Goal: Task Accomplishment & Management: Manage account settings

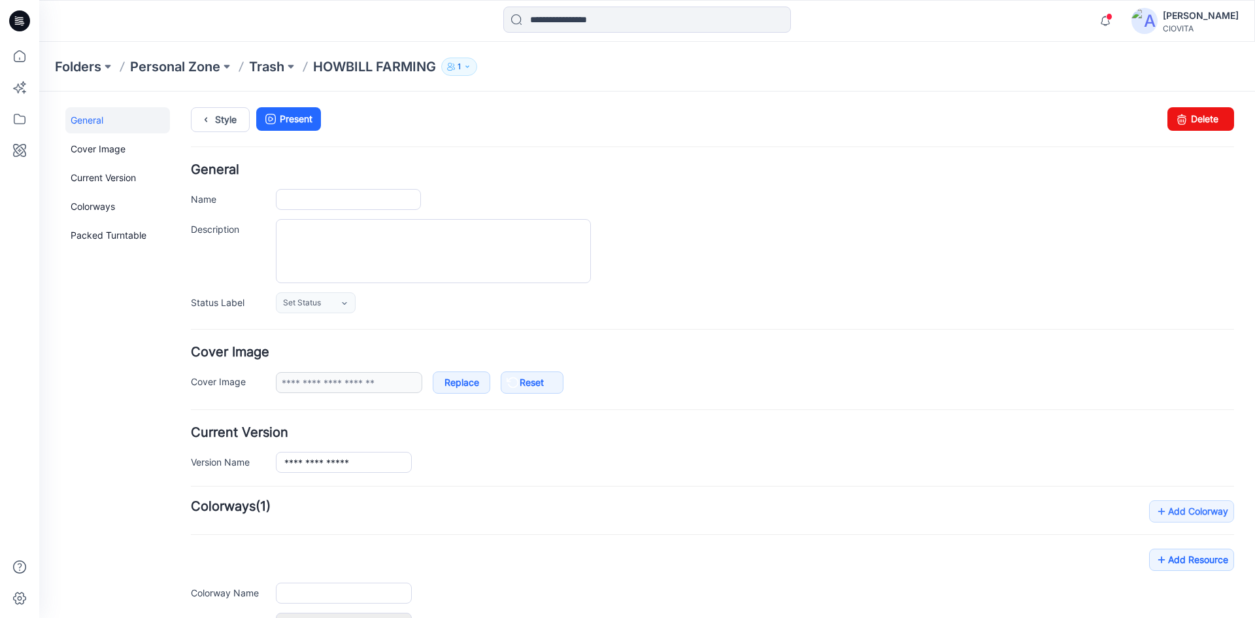
type input "**********"
click at [21, 120] on icon at bounding box center [19, 119] width 29 height 29
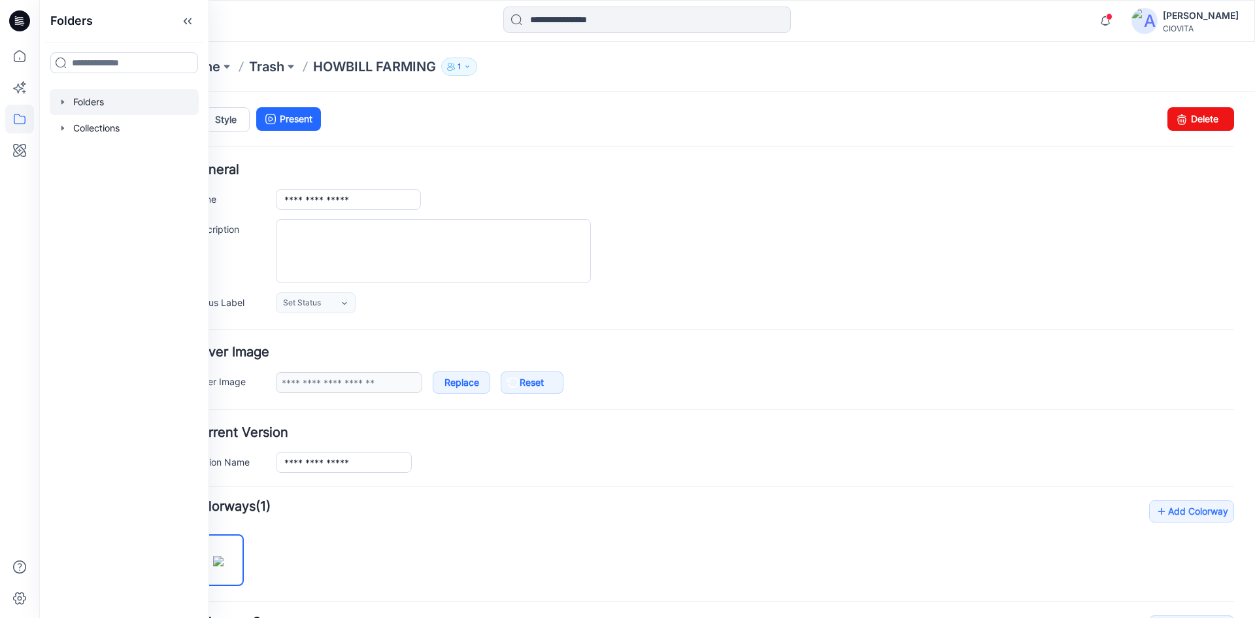
click at [75, 108] on div at bounding box center [124, 102] width 149 height 26
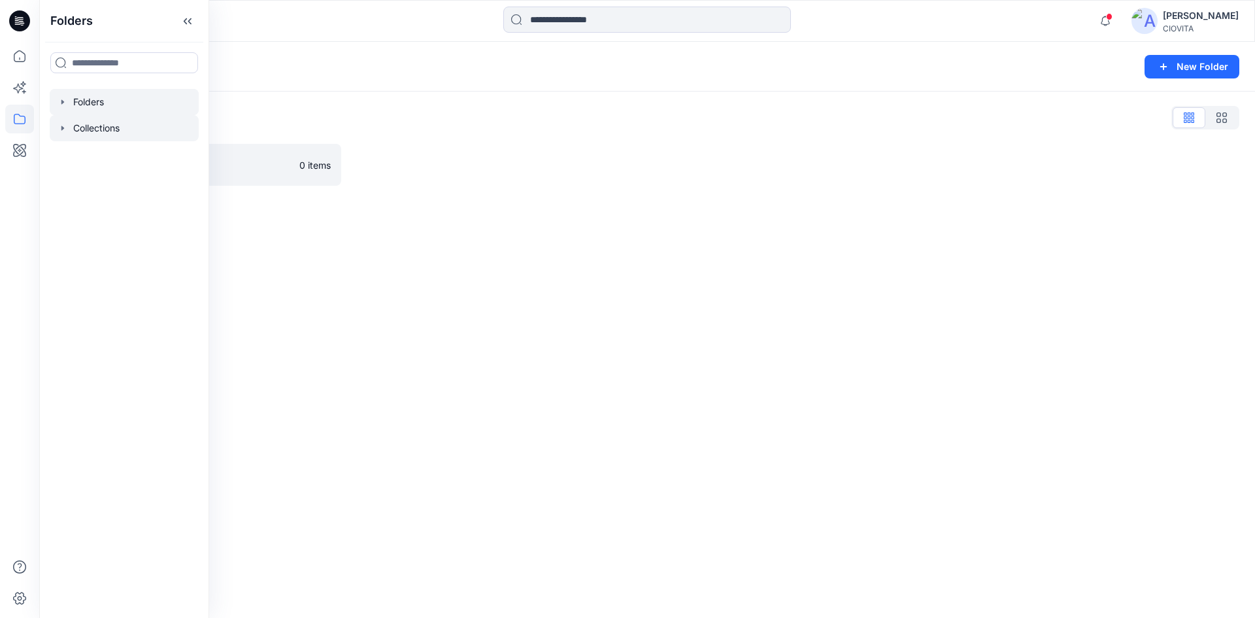
click at [86, 132] on div at bounding box center [124, 128] width 149 height 26
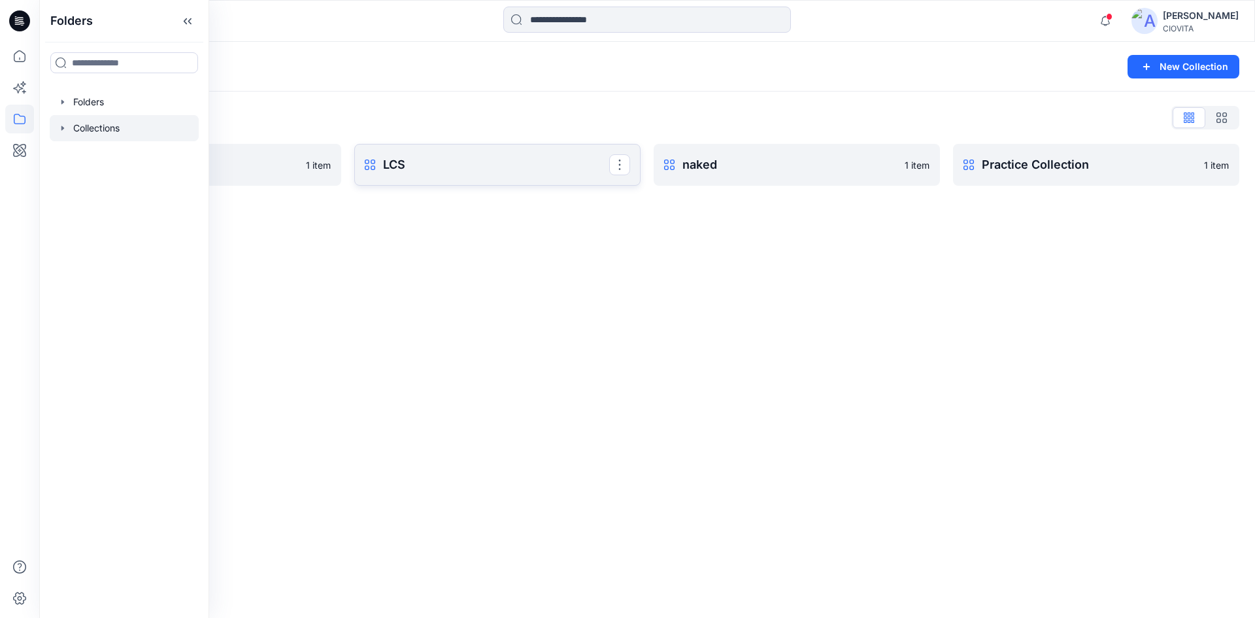
click at [414, 163] on p "LCS" at bounding box center [496, 165] width 226 height 18
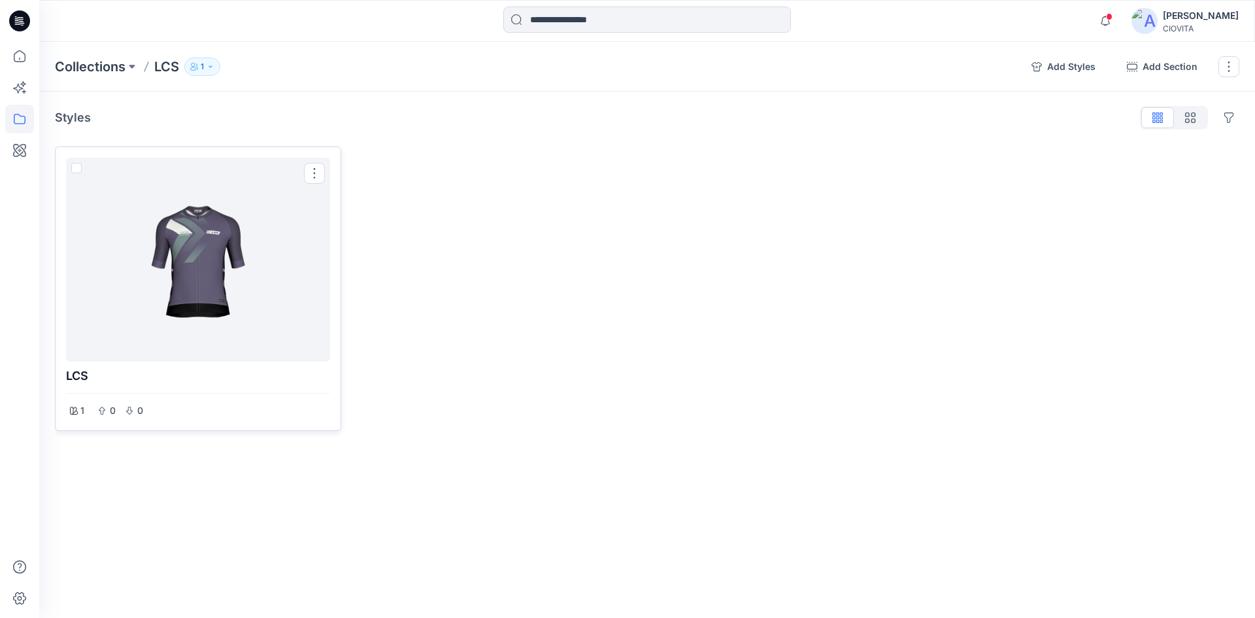
click at [246, 235] on div at bounding box center [198, 259] width 254 height 193
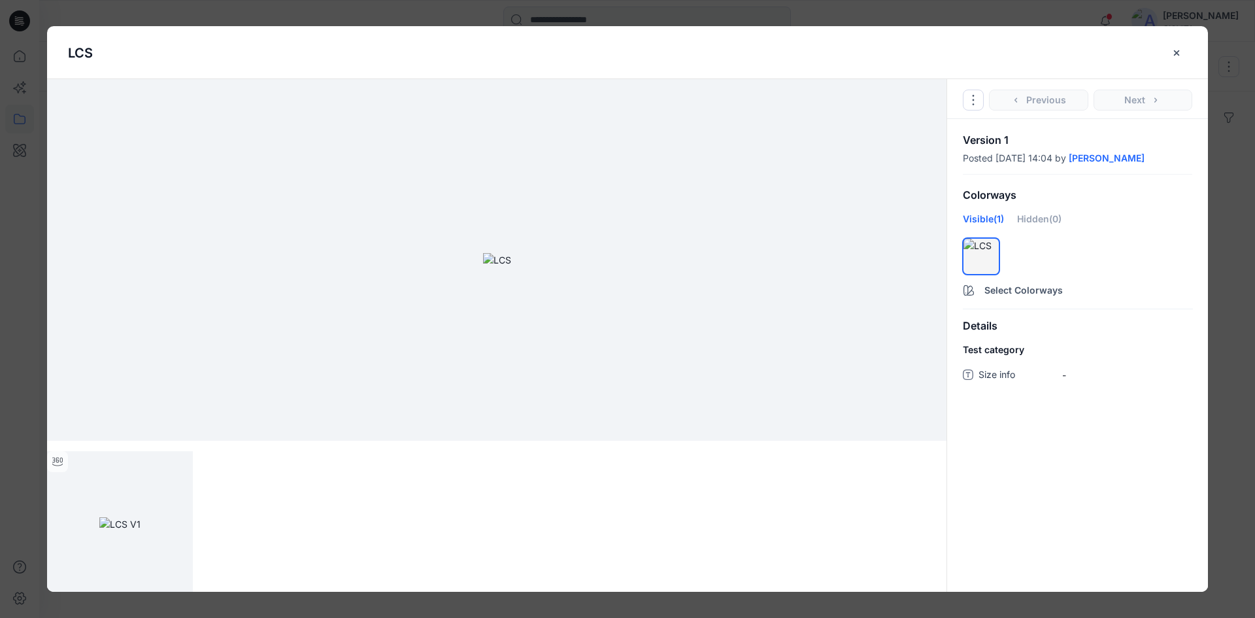
click at [483, 253] on img at bounding box center [497, 260] width 28 height 14
drag, startPoint x: 384, startPoint y: 246, endPoint x: 688, endPoint y: 252, distance: 304.0
click at [511, 253] on img at bounding box center [497, 260] width 28 height 14
click at [1177, 57] on icon "close-btn" at bounding box center [1176, 53] width 10 height 10
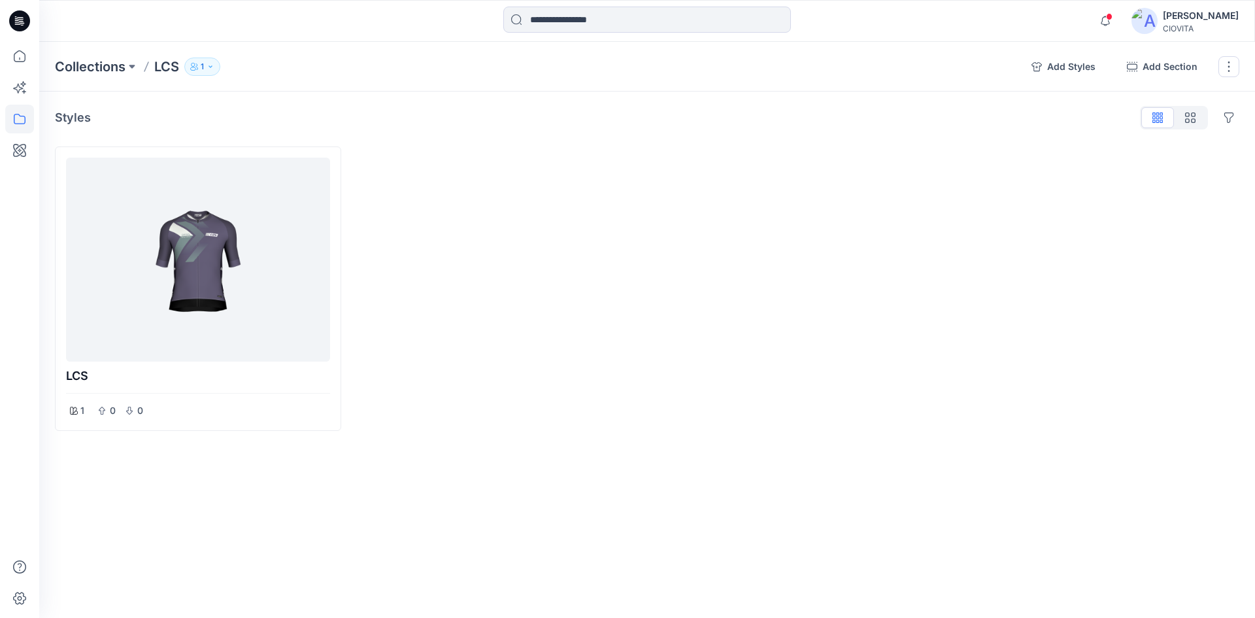
click at [195, 66] on icon "button" at bounding box center [193, 65] width 4 height 4
click at [333, 108] on icon "Manage users" at bounding box center [334, 106] width 10 height 10
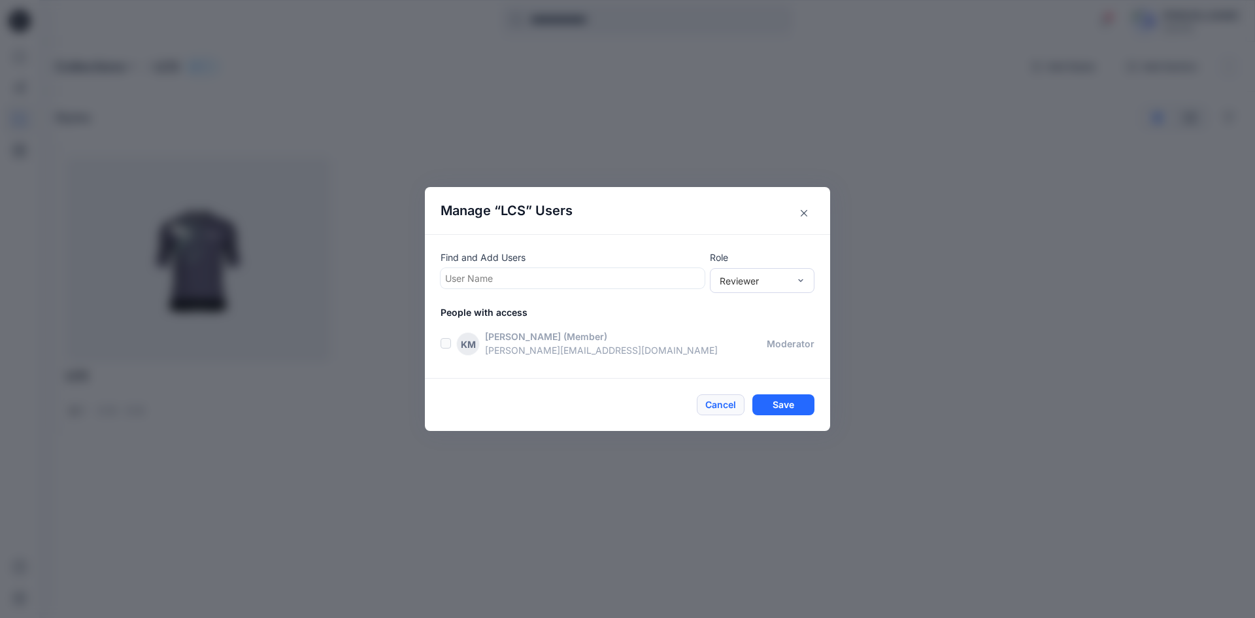
click at [716, 401] on button "Cancel" at bounding box center [721, 404] width 48 height 21
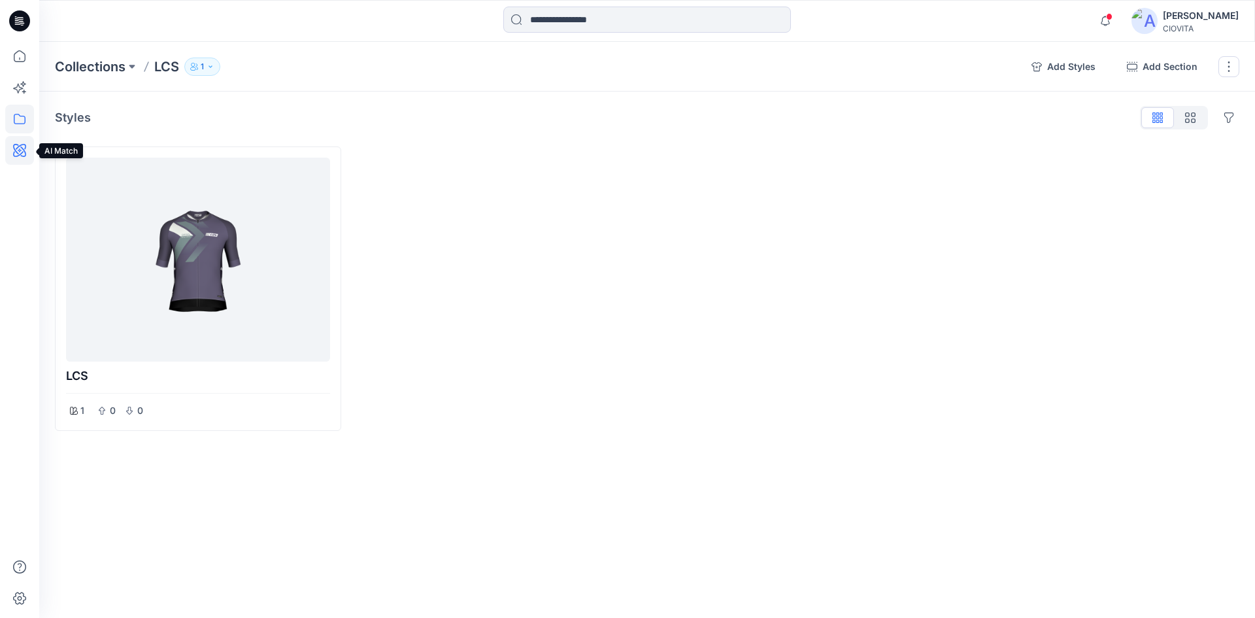
click at [24, 150] on icon at bounding box center [19, 150] width 13 height 13
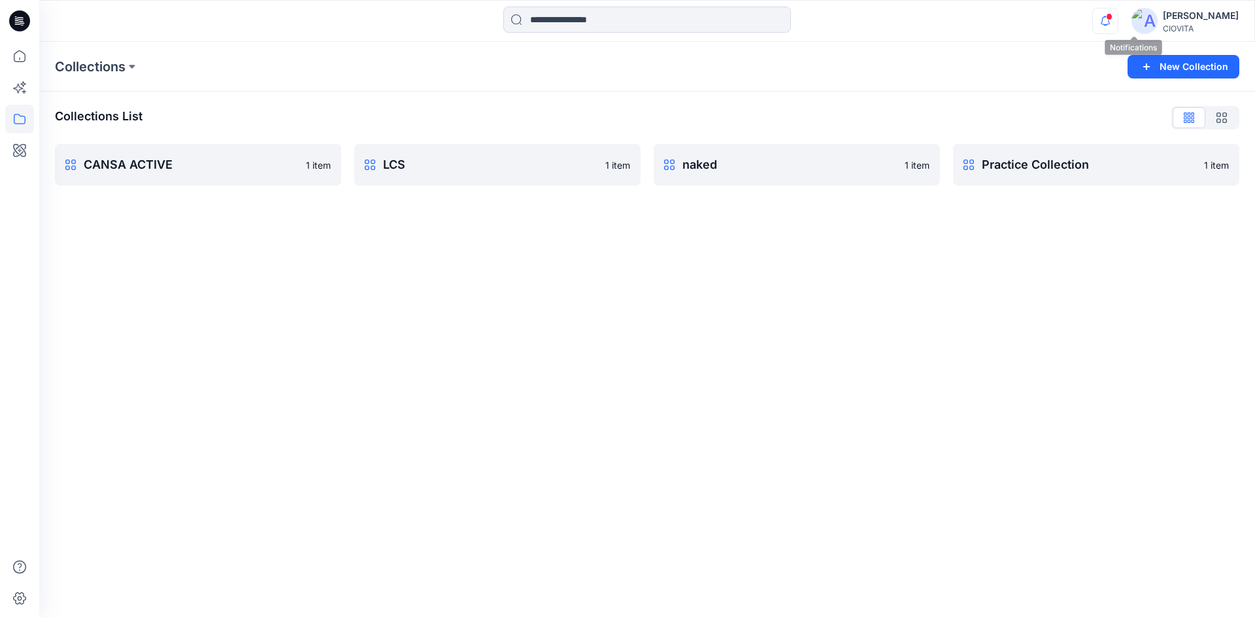
click at [1118, 21] on icon "button" at bounding box center [1105, 21] width 25 height 26
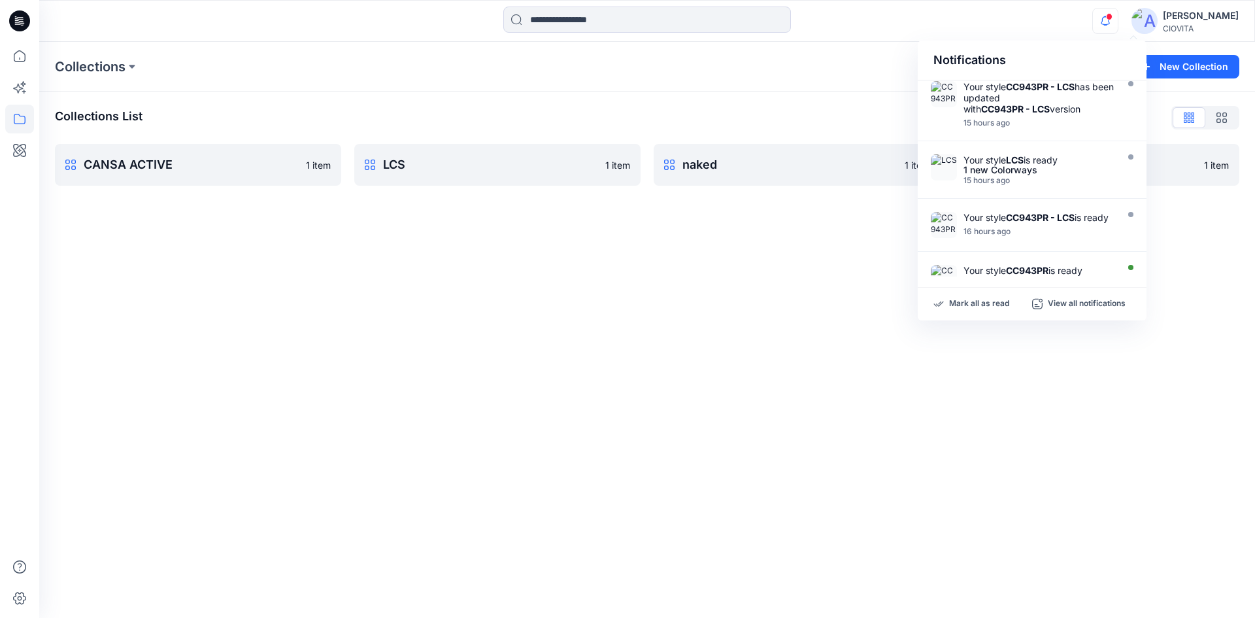
scroll to position [196, 0]
click at [1037, 186] on div "Your style LCS is ready 1 new Colorways 15 hours ago" at bounding box center [1035, 169] width 218 height 46
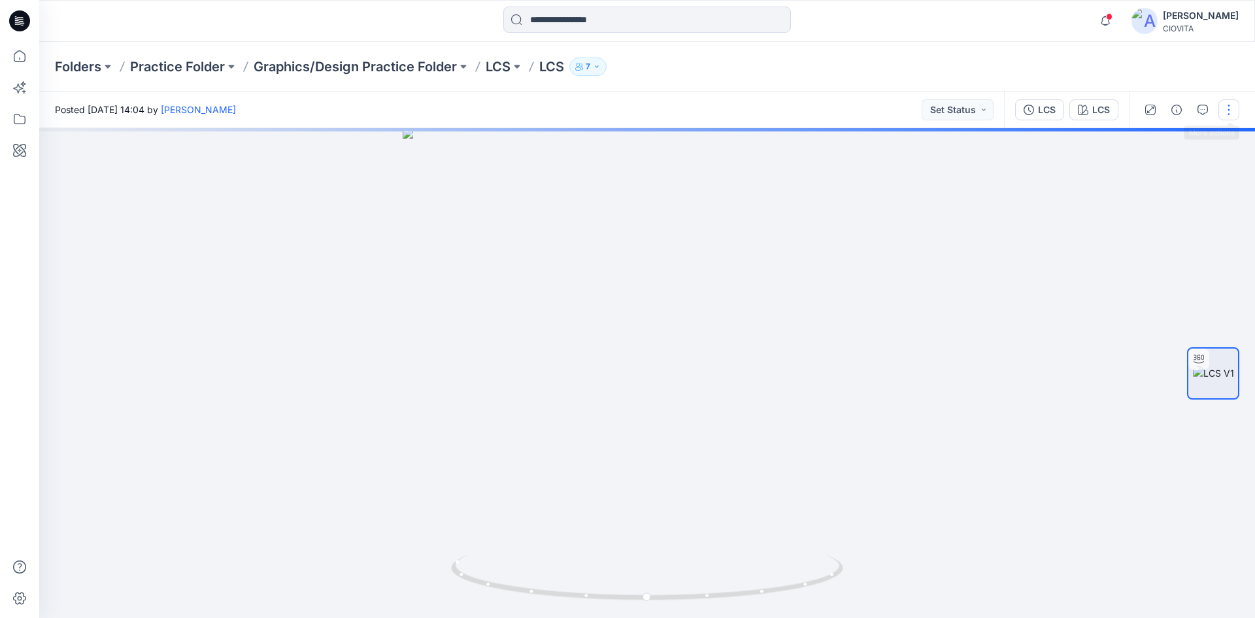
click at [1228, 107] on button "button" at bounding box center [1228, 109] width 21 height 21
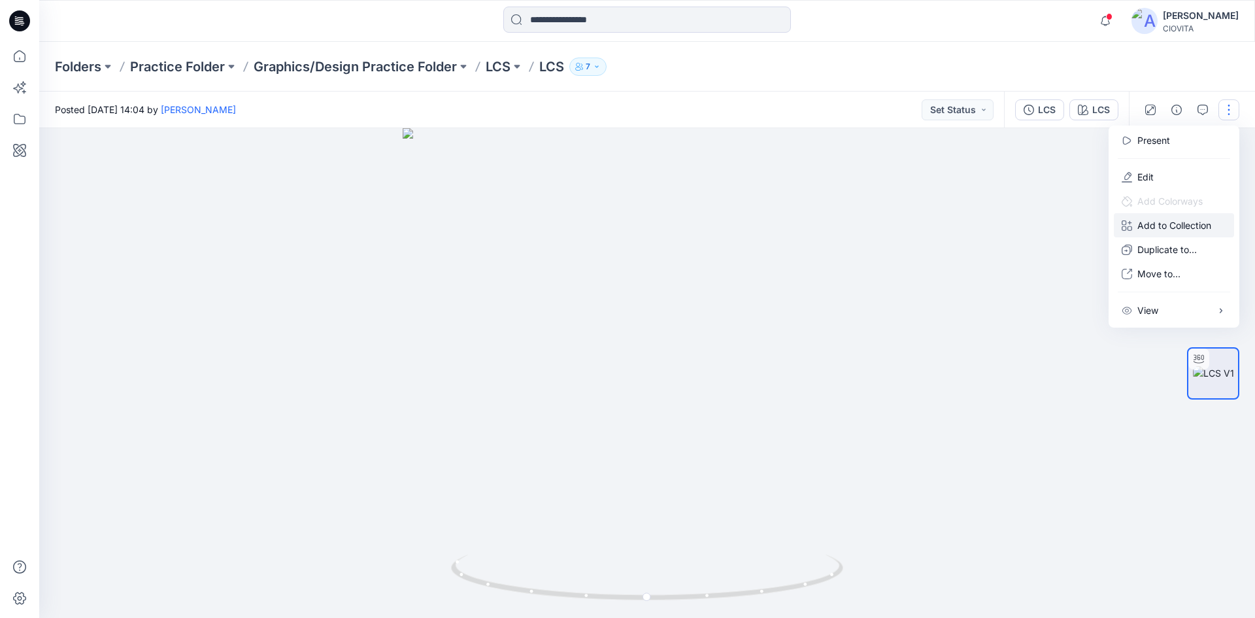
click at [1166, 226] on p "Add to Collection" at bounding box center [1174, 225] width 74 height 14
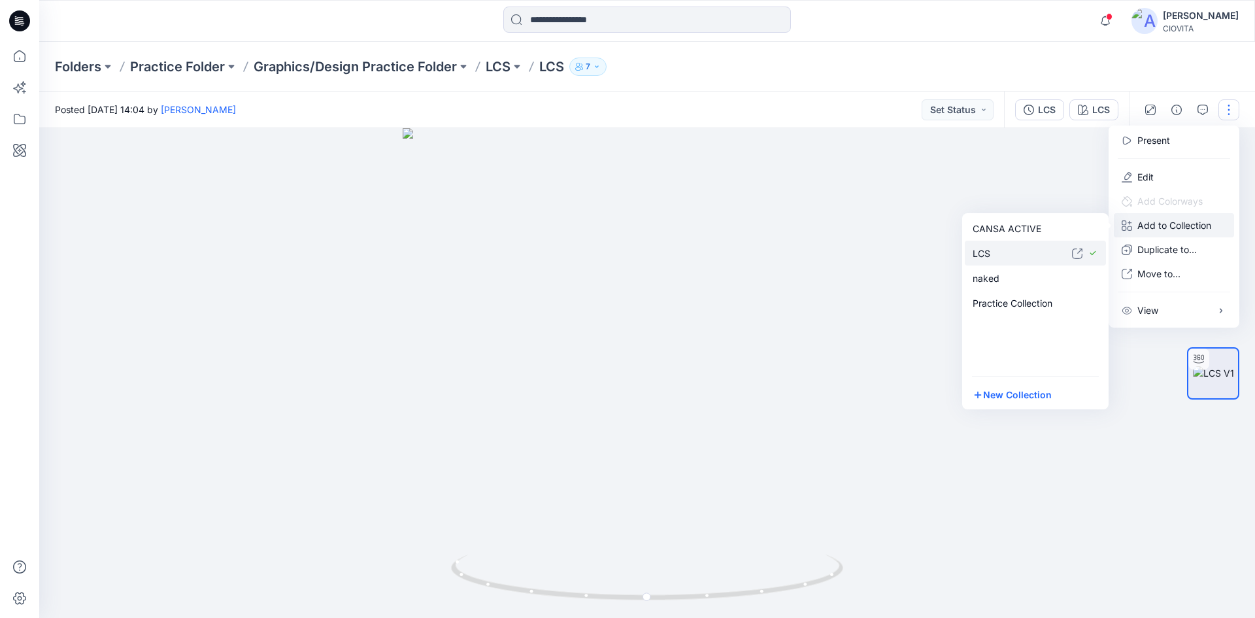
click at [1018, 252] on p "LCS" at bounding box center [1022, 253] width 99 height 14
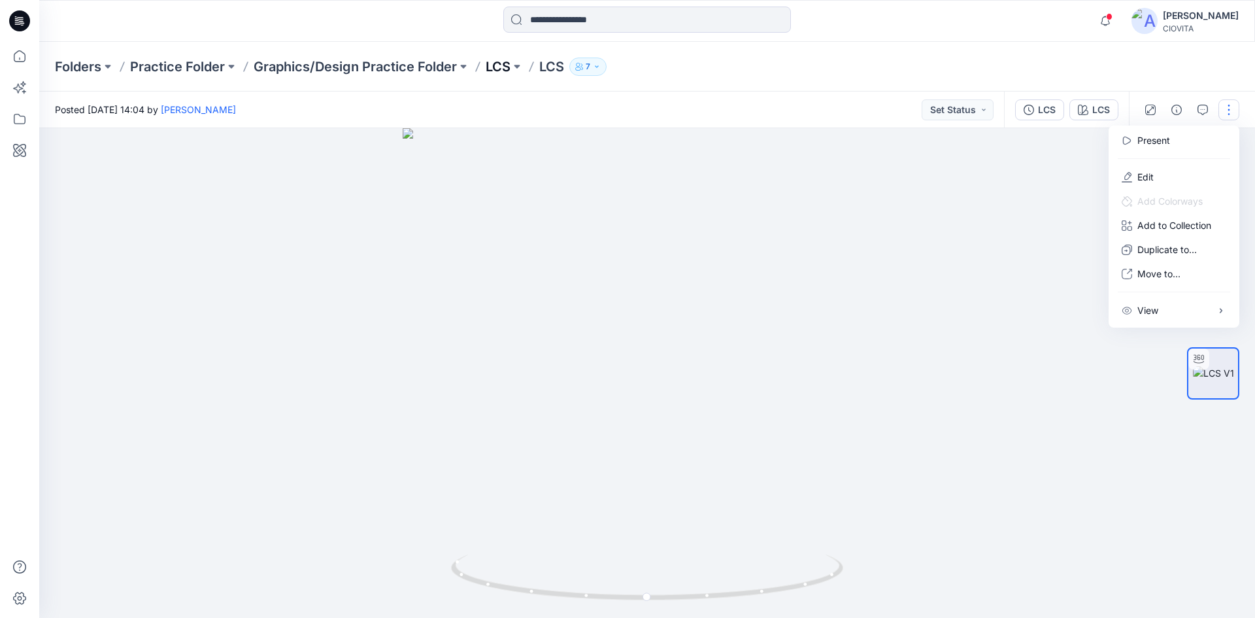
click at [499, 69] on p "LCS" at bounding box center [498, 67] width 25 height 18
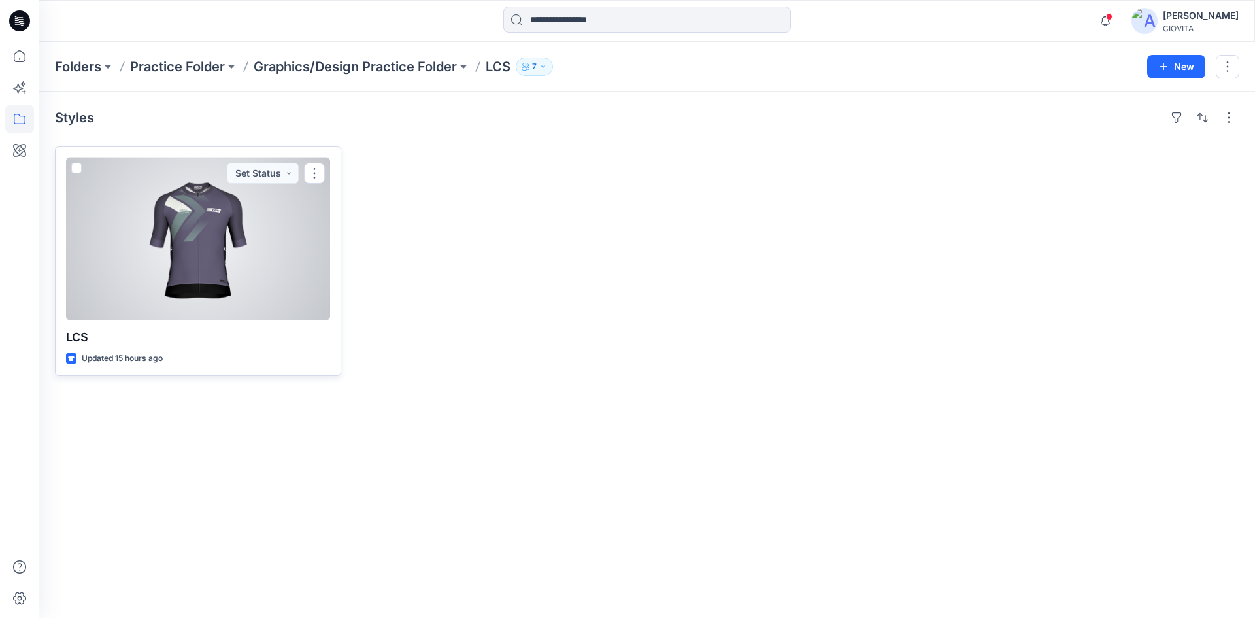
click at [231, 242] on div at bounding box center [198, 239] width 264 height 163
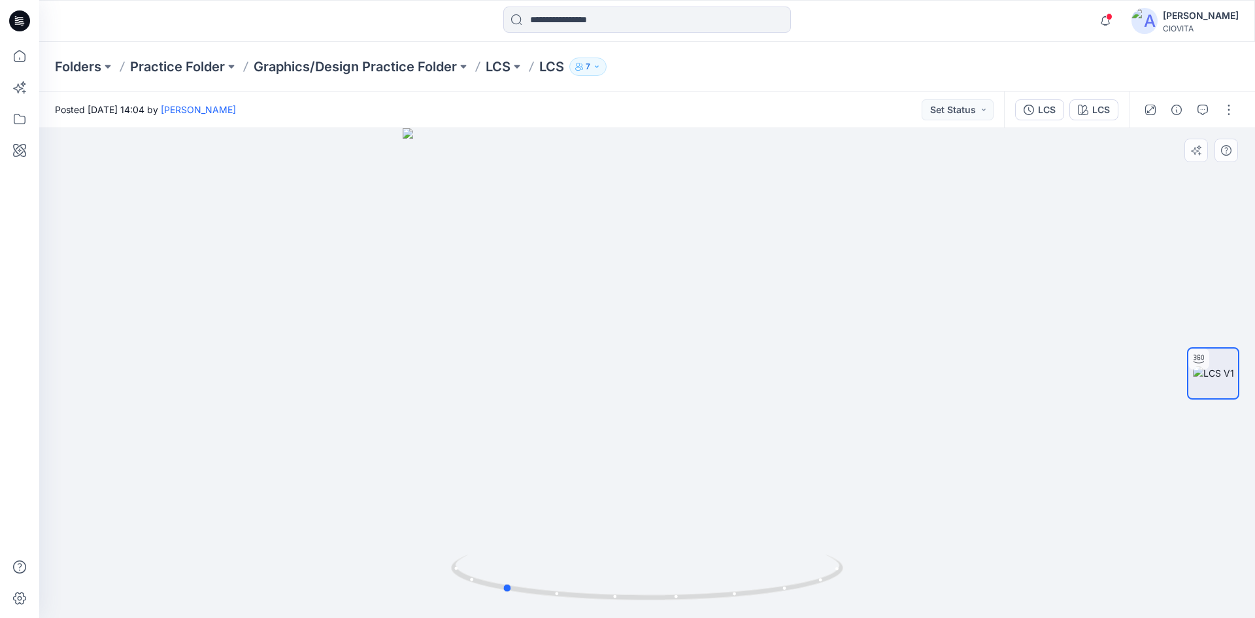
drag, startPoint x: 489, startPoint y: 275, endPoint x: 710, endPoint y: 294, distance: 221.7
click at [710, 294] on div at bounding box center [647, 373] width 1216 height 490
drag, startPoint x: 571, startPoint y: 301, endPoint x: 749, endPoint y: 292, distance: 178.6
click at [749, 292] on img at bounding box center [647, 289] width 810 height 657
drag, startPoint x: 662, startPoint y: 325, endPoint x: 883, endPoint y: 319, distance: 221.0
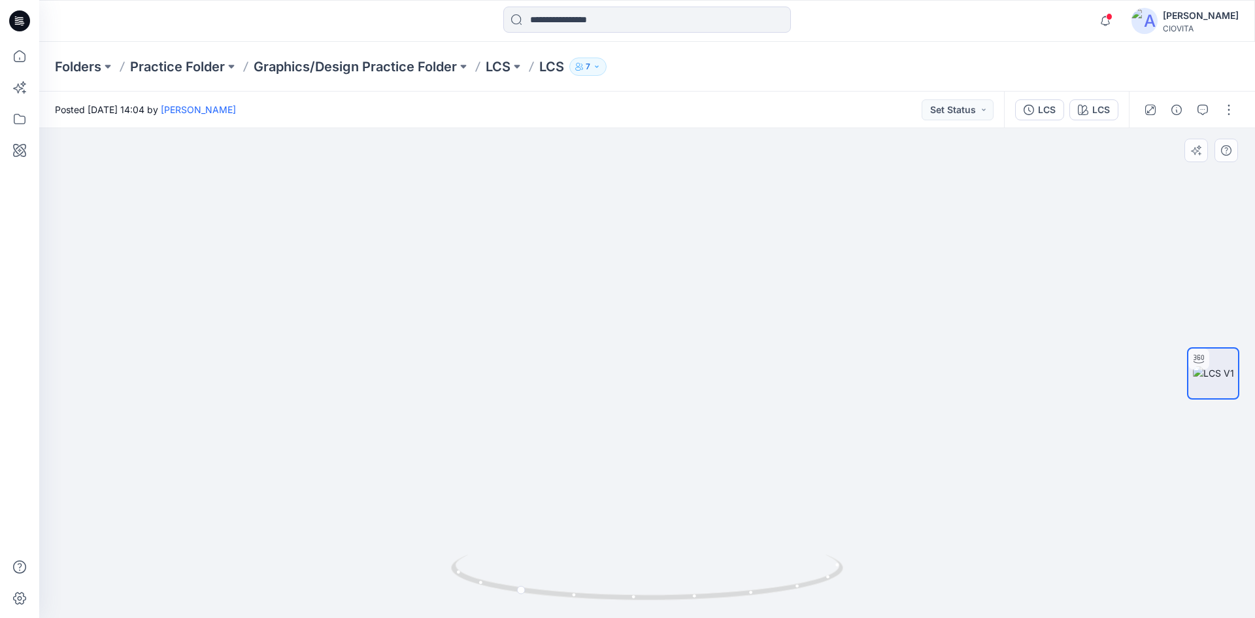
click at [883, 319] on img at bounding box center [647, 352] width 554 height 531
drag, startPoint x: 516, startPoint y: 337, endPoint x: 646, endPoint y: 350, distance: 130.7
click at [646, 350] on div at bounding box center [647, 373] width 1216 height 490
click at [68, 69] on p "Folders" at bounding box center [78, 67] width 46 height 18
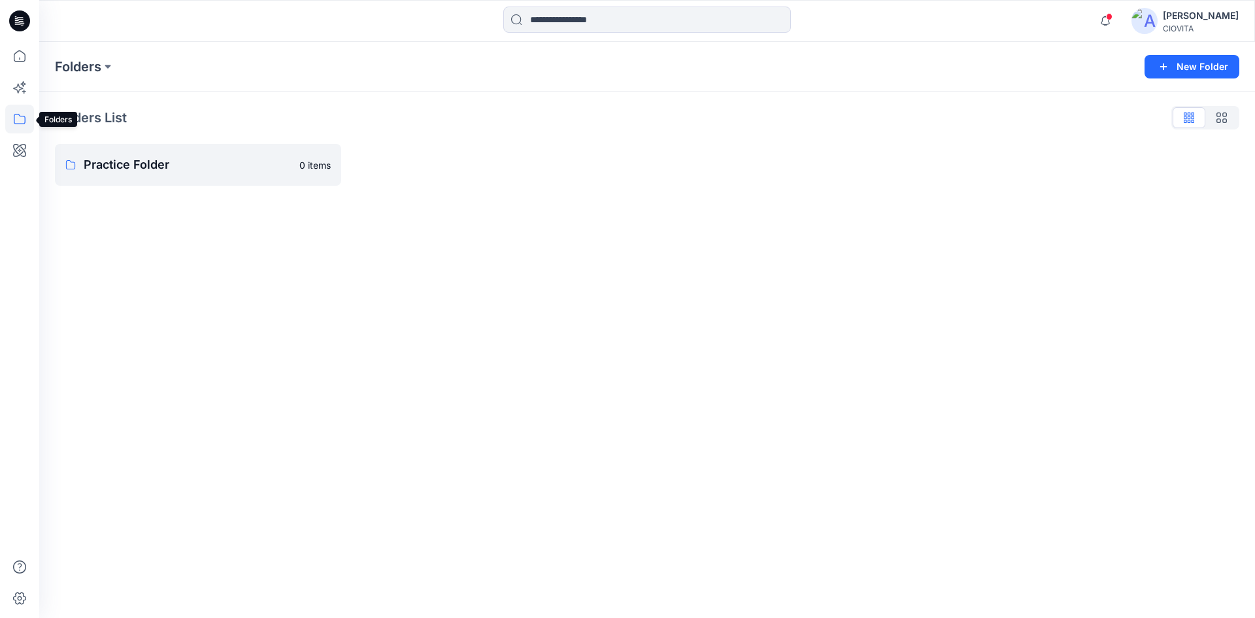
click at [23, 121] on icon at bounding box center [19, 119] width 29 height 29
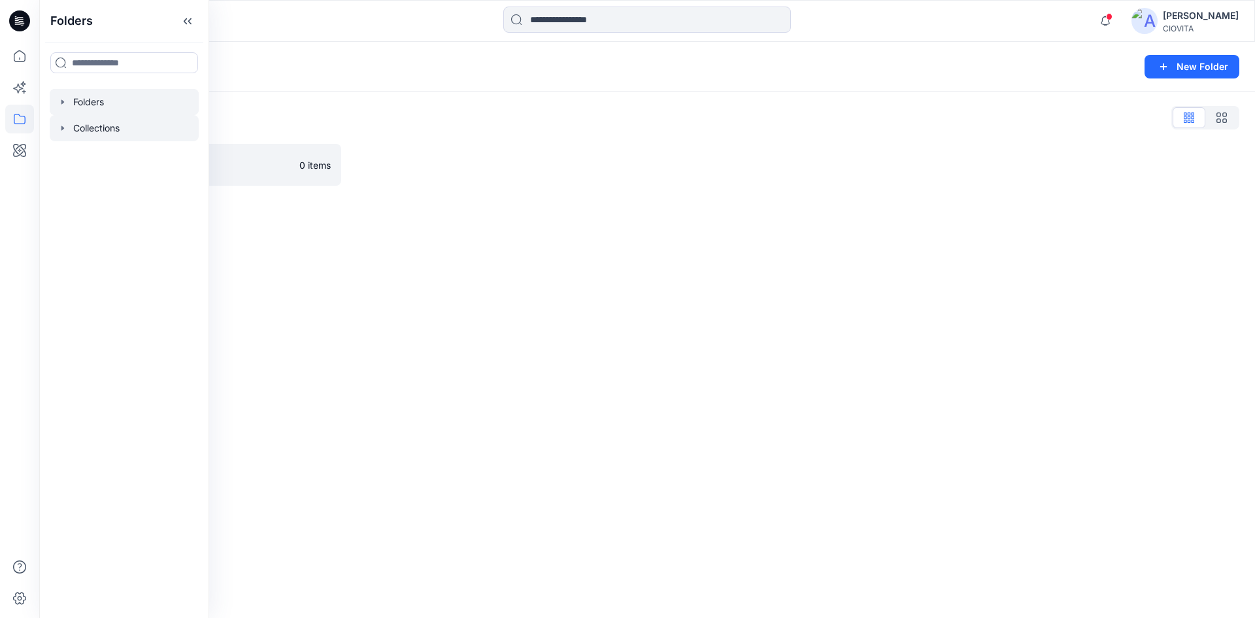
click at [95, 125] on div at bounding box center [124, 128] width 149 height 26
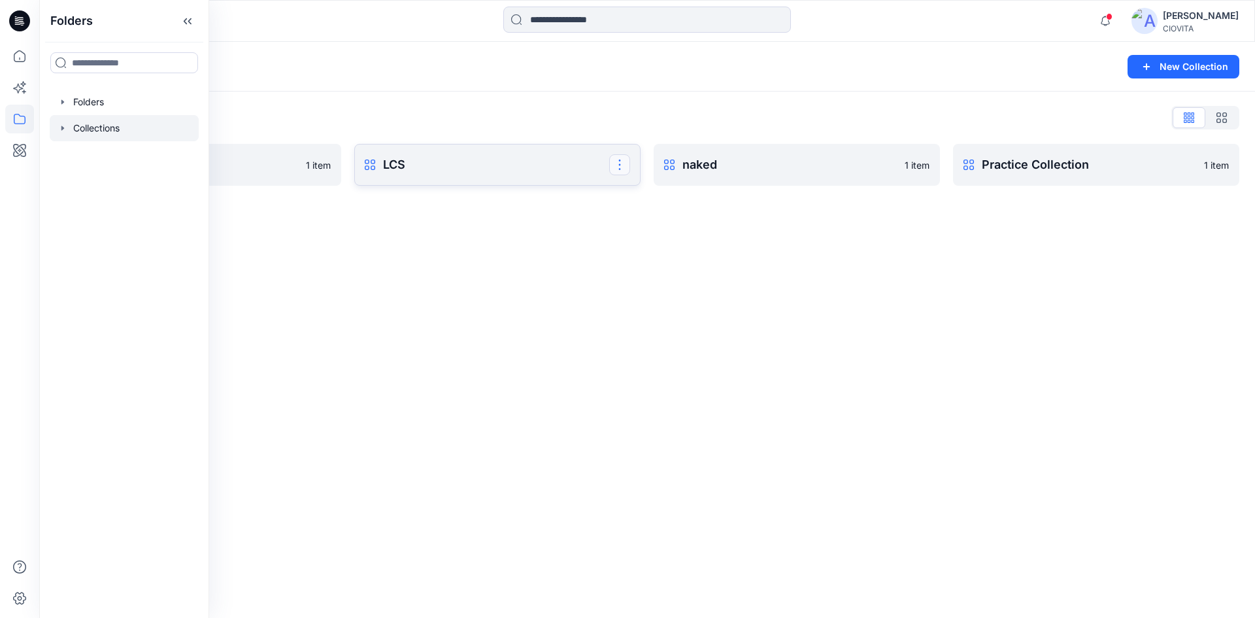
click at [624, 163] on button "button" at bounding box center [619, 164] width 21 height 21
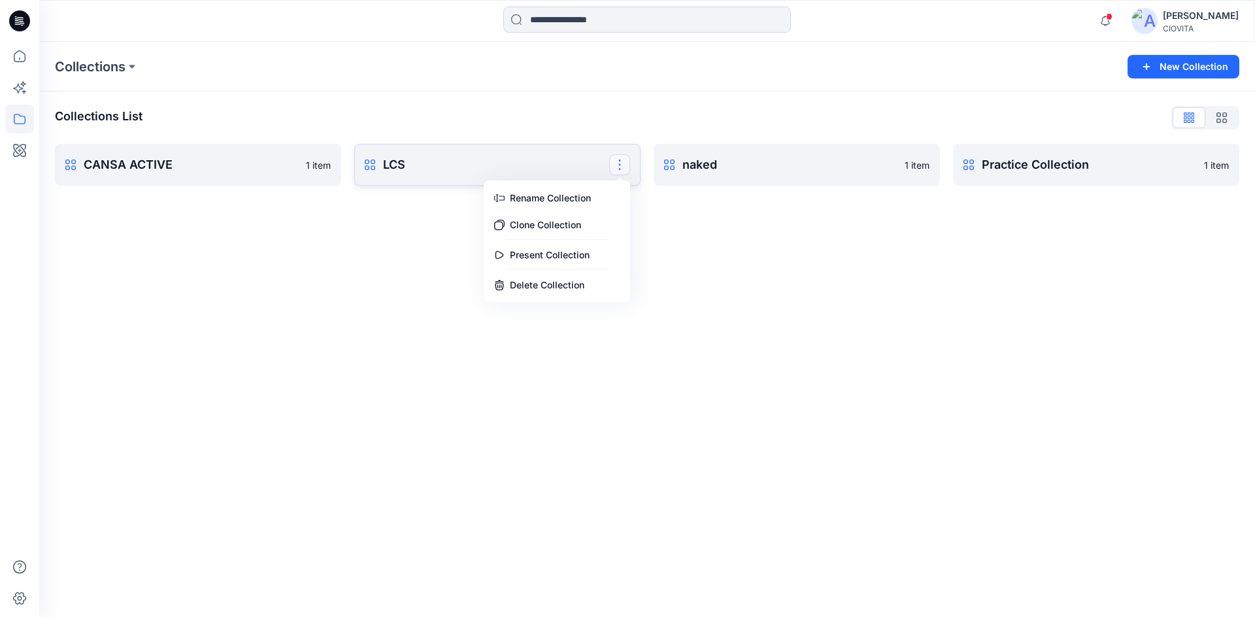
click at [565, 160] on p "LCS" at bounding box center [496, 165] width 226 height 18
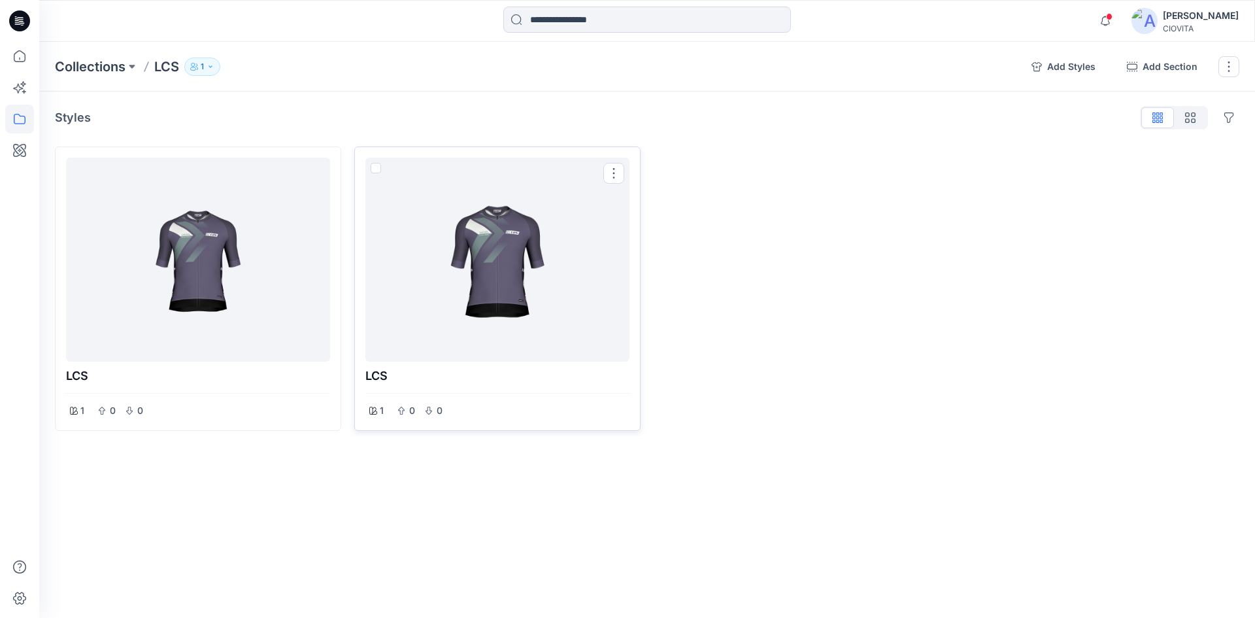
click at [500, 227] on div at bounding box center [498, 259] width 254 height 193
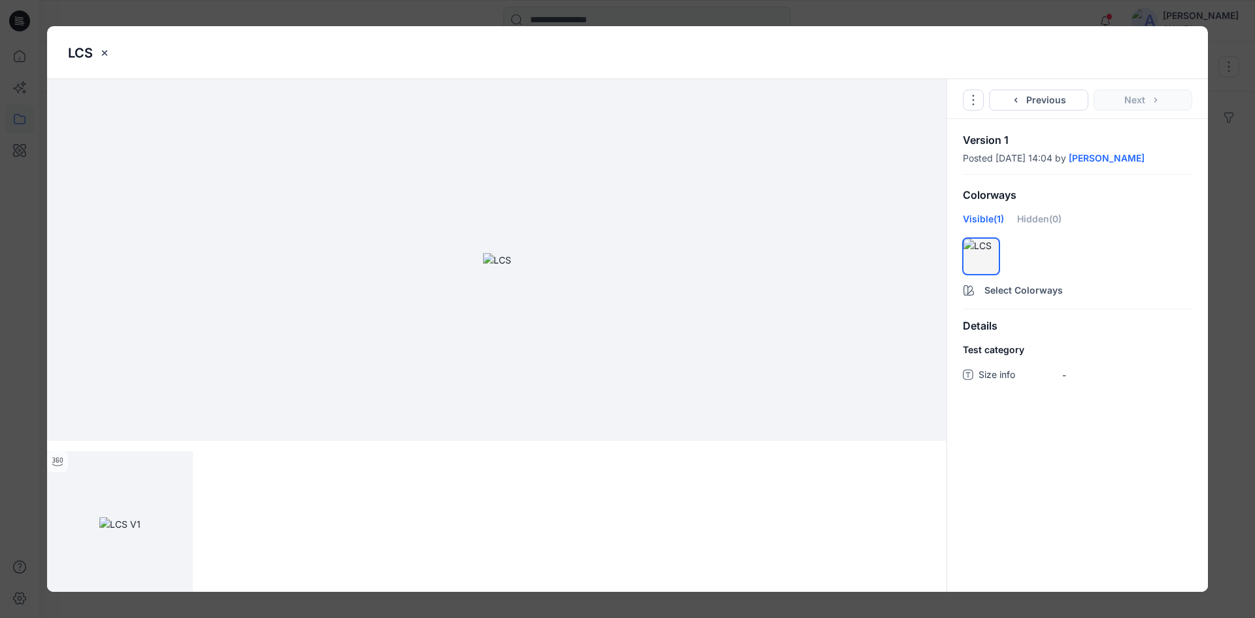
drag, startPoint x: 446, startPoint y: 227, endPoint x: 878, endPoint y: 114, distance: 447.2
click at [511, 253] on img at bounding box center [497, 260] width 28 height 14
click at [103, 55] on icon "close-btn" at bounding box center [104, 53] width 10 height 10
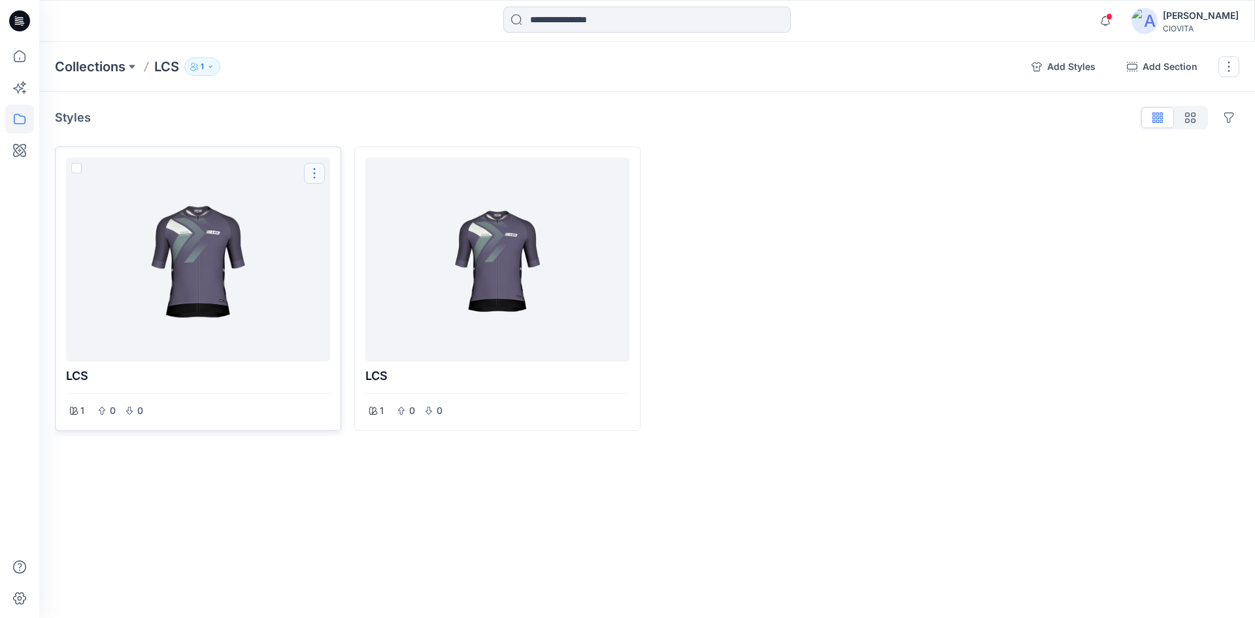
click at [316, 176] on button "Options" at bounding box center [314, 173] width 21 height 21
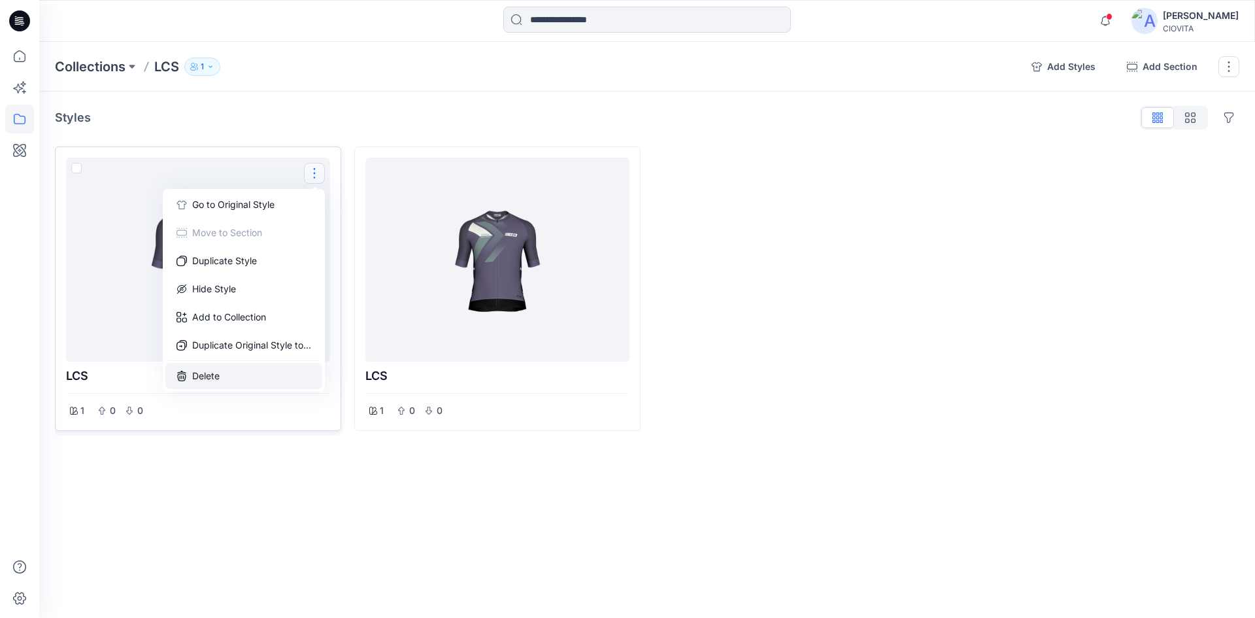
click at [229, 367] on button "Delete" at bounding box center [243, 376] width 157 height 26
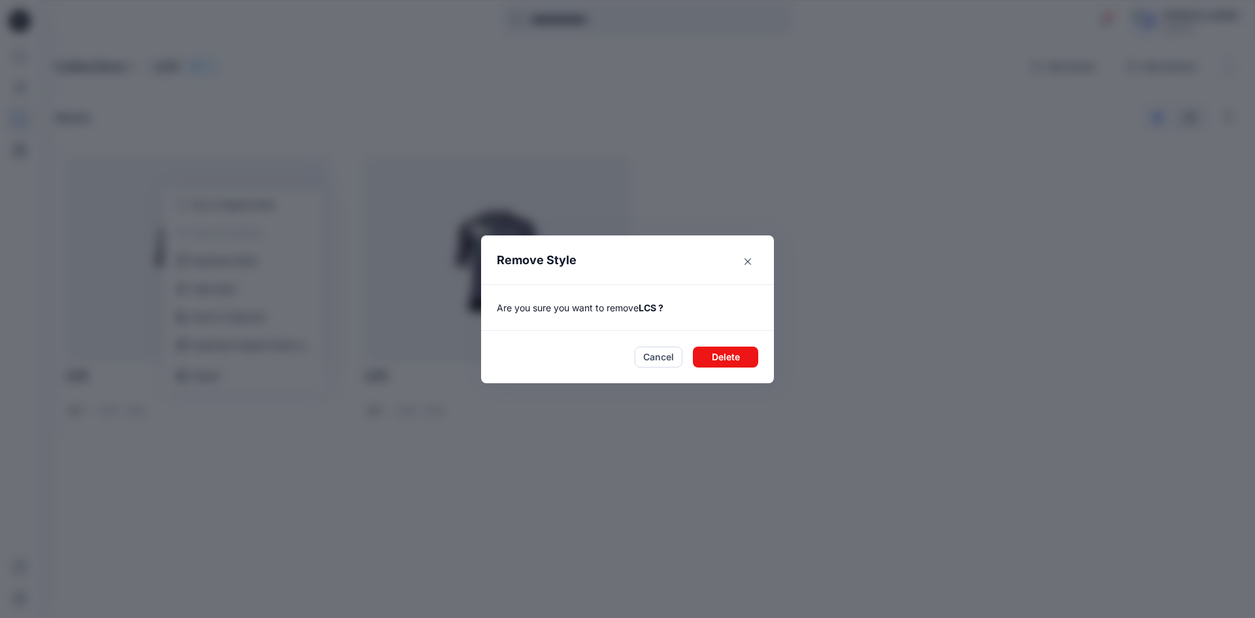
click at [730, 356] on button "Delete" at bounding box center [725, 356] width 65 height 21
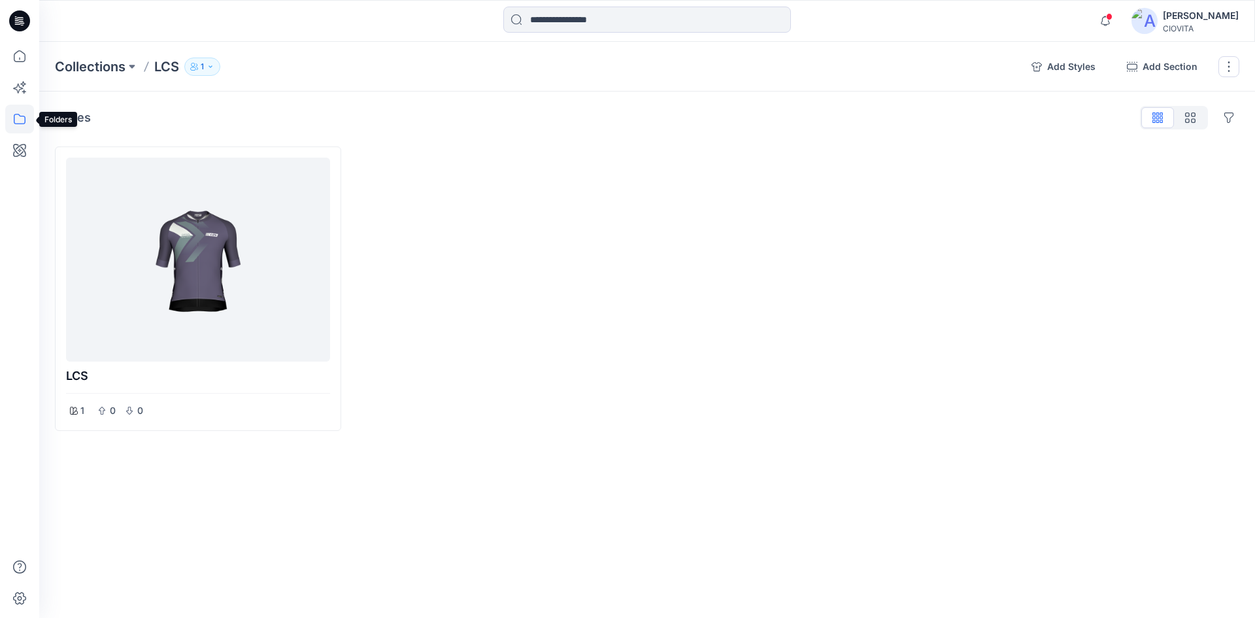
click at [18, 119] on icon at bounding box center [19, 119] width 29 height 29
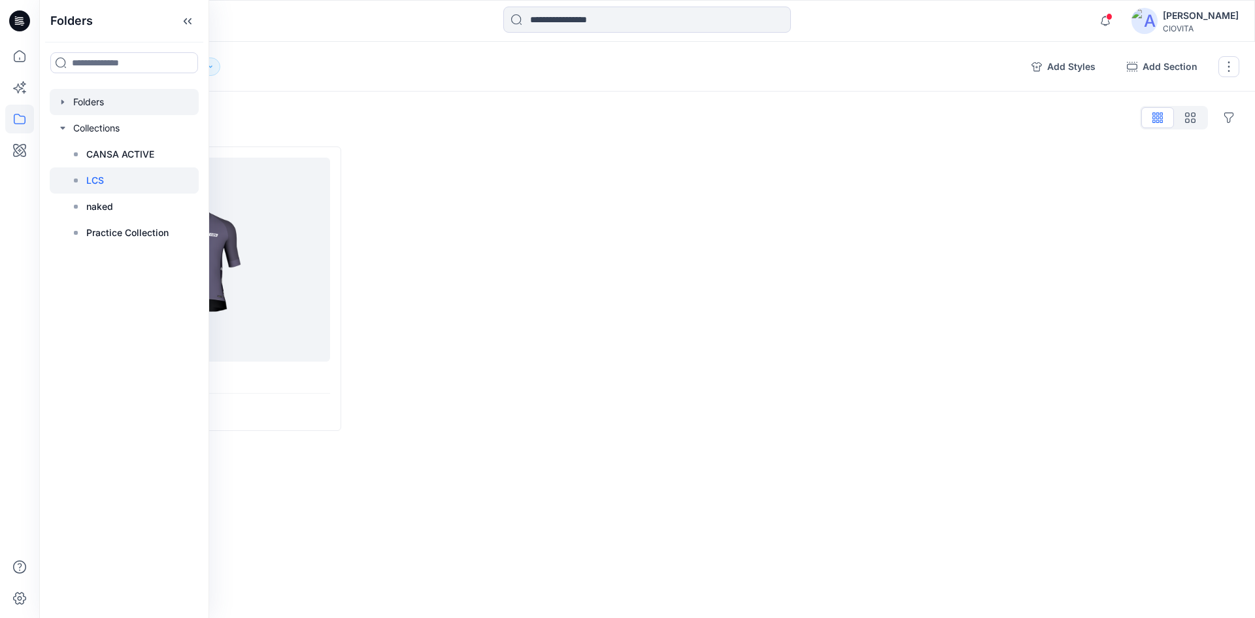
click at [93, 105] on div at bounding box center [124, 102] width 149 height 26
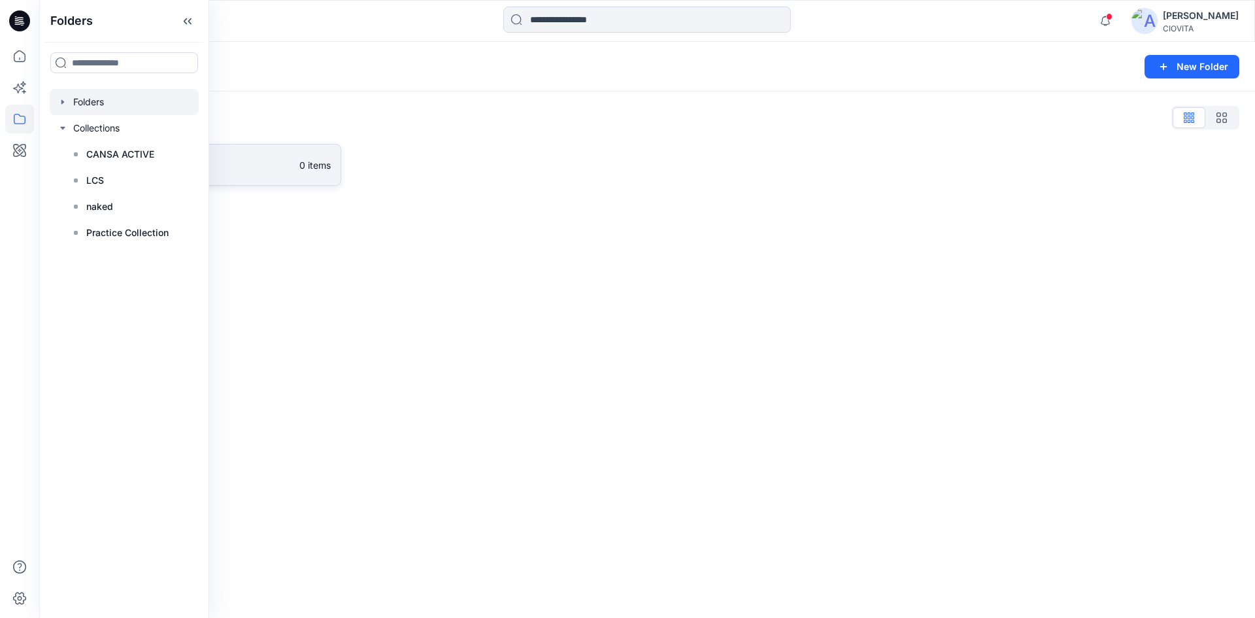
click at [263, 161] on p "Practice Folder" at bounding box center [188, 165] width 208 height 18
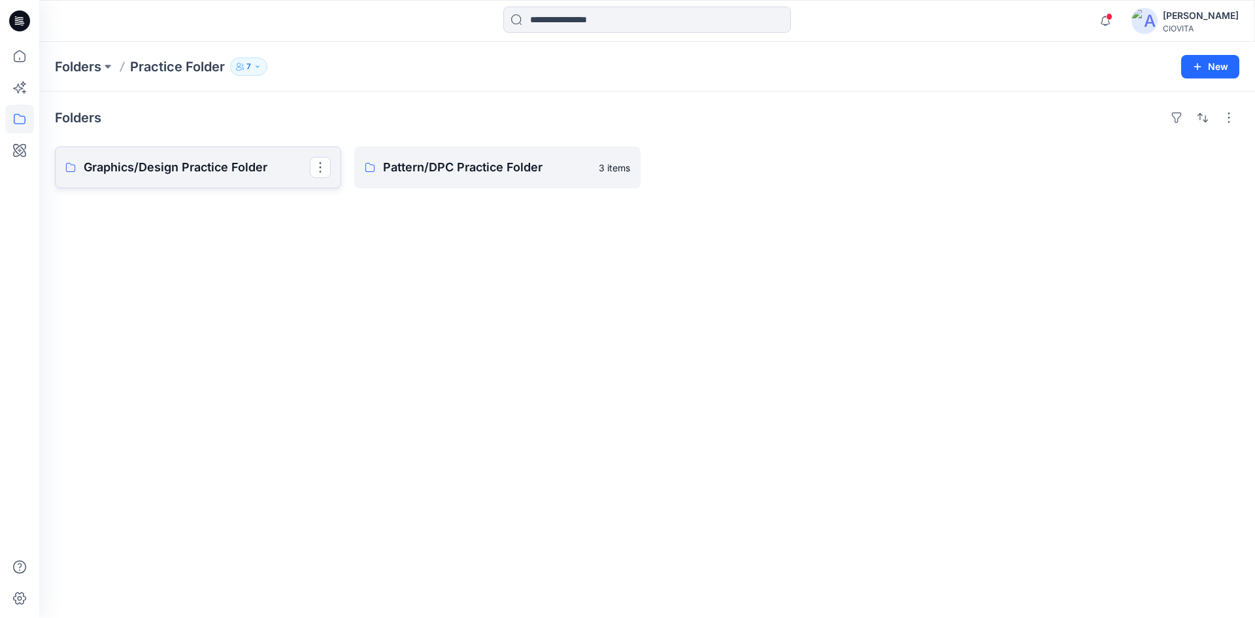
click at [235, 171] on p "Graphics/Design Practice Folder" at bounding box center [197, 167] width 226 height 18
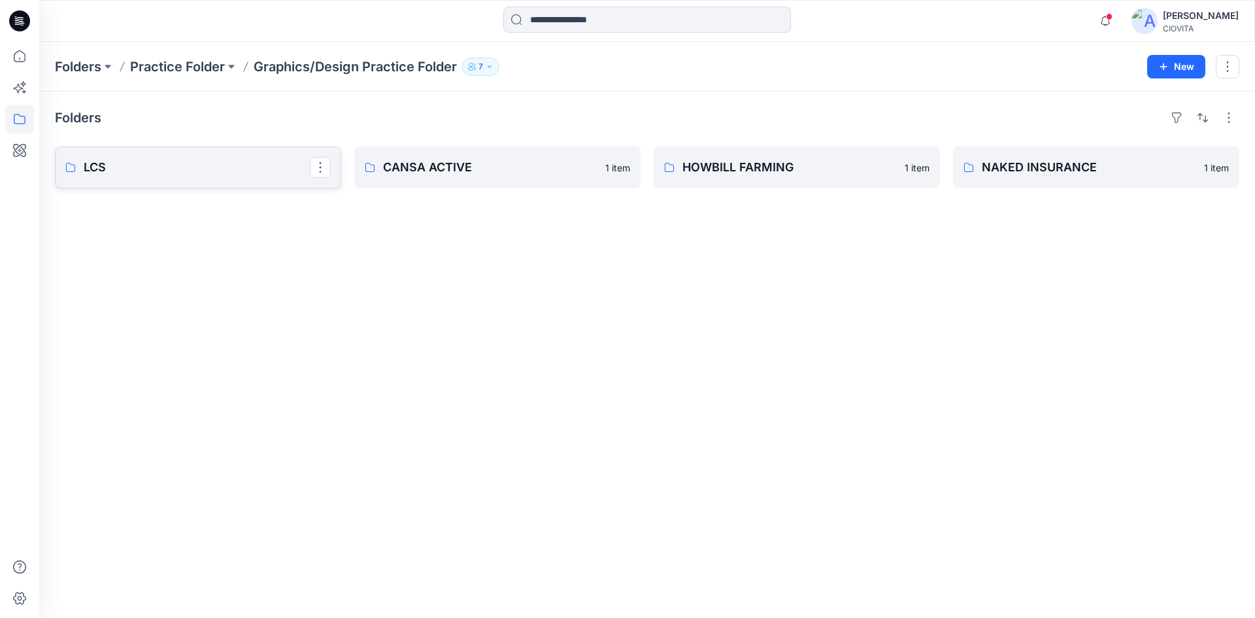
click at [213, 173] on p "LCS" at bounding box center [197, 167] width 226 height 18
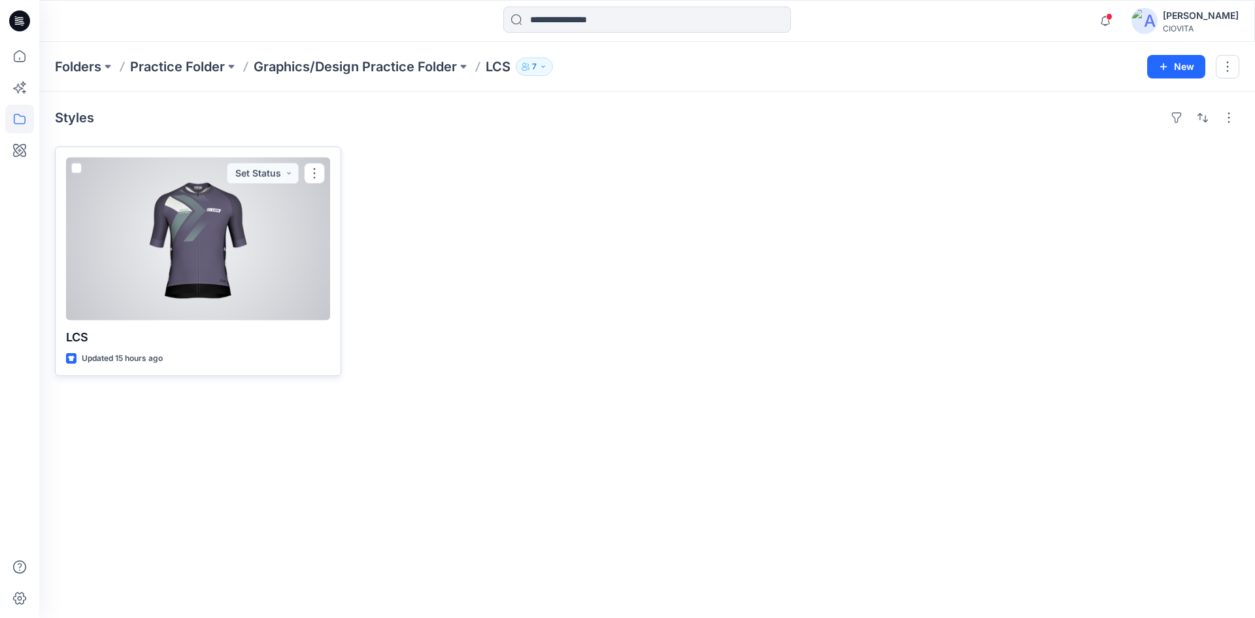
click at [226, 224] on div at bounding box center [198, 239] width 264 height 163
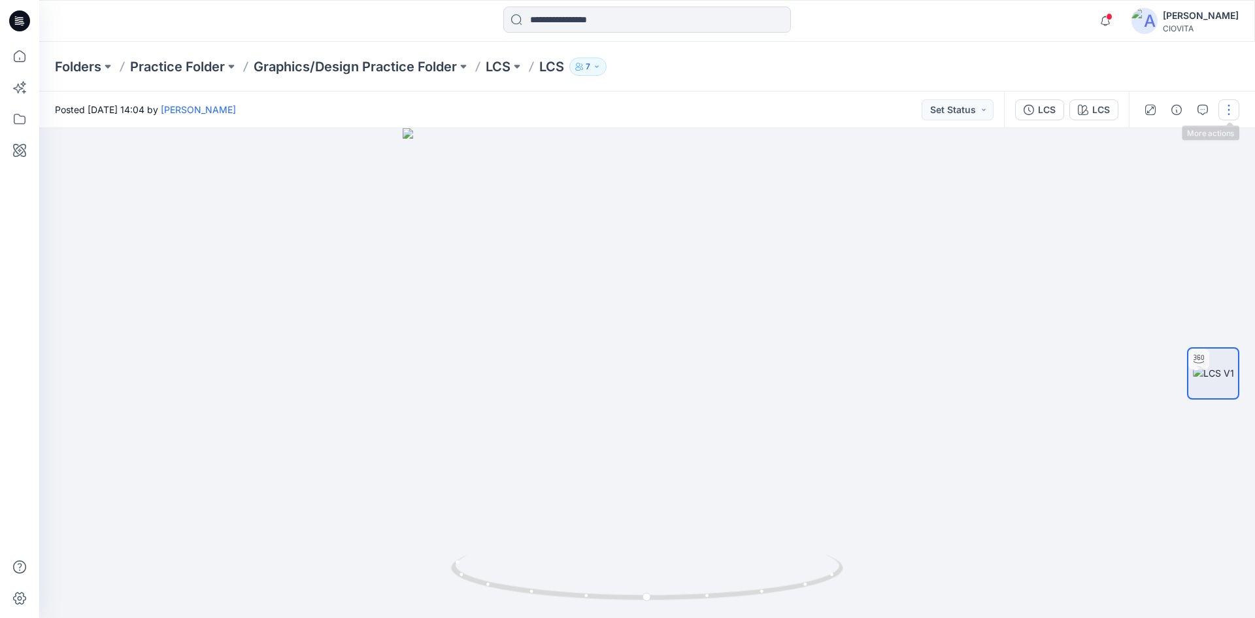
click at [1227, 107] on button "button" at bounding box center [1228, 109] width 21 height 21
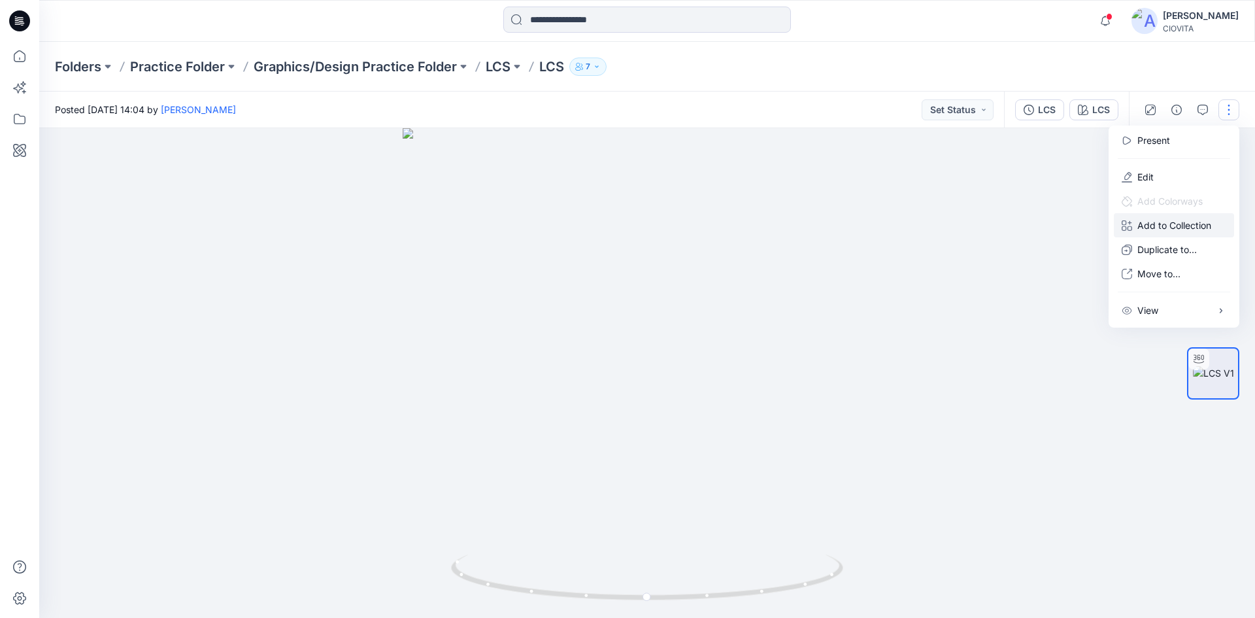
click at [1170, 222] on p "Add to Collection" at bounding box center [1174, 225] width 74 height 14
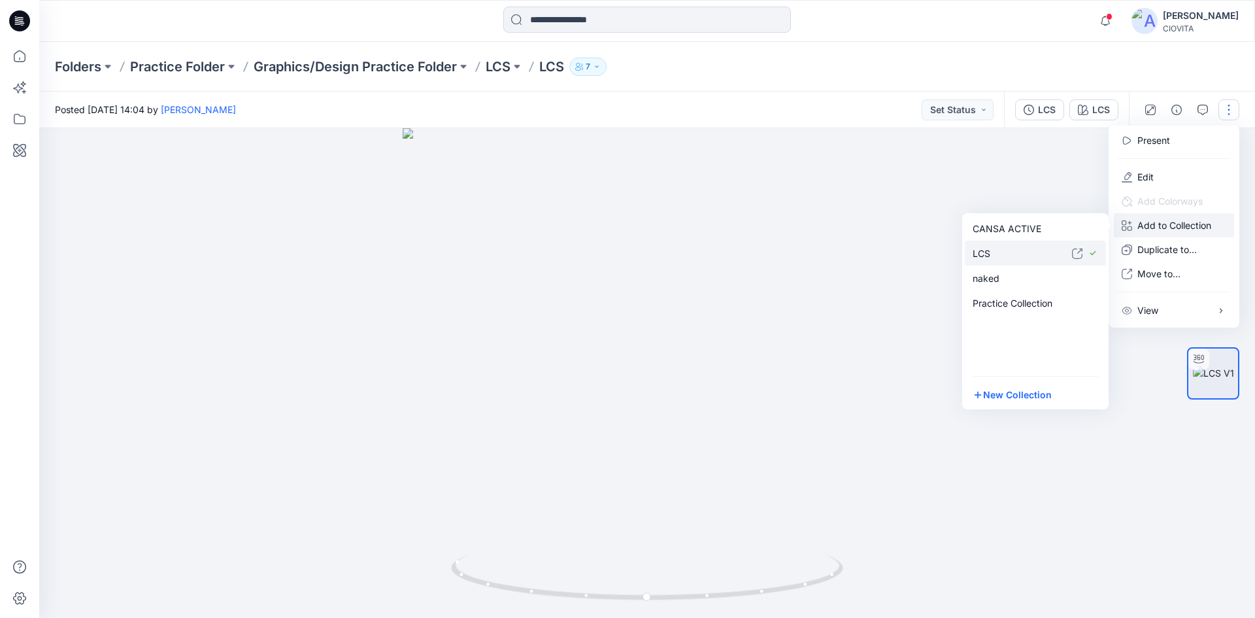
click at [995, 248] on p "LCS" at bounding box center [1022, 253] width 99 height 14
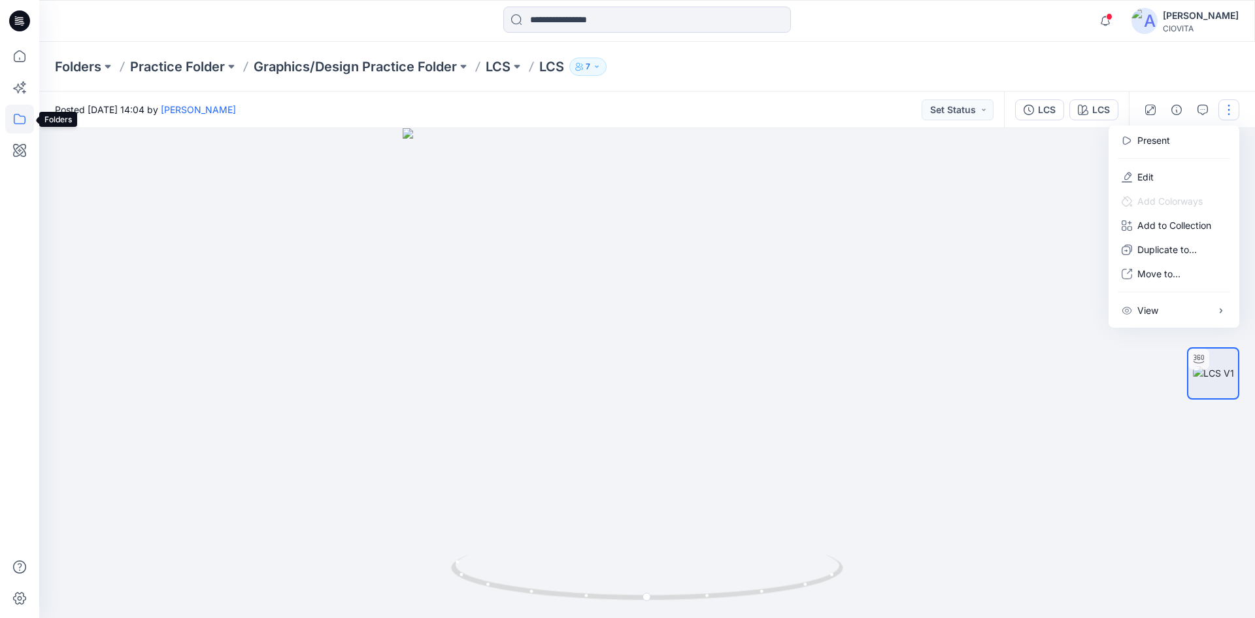
click at [16, 122] on icon at bounding box center [19, 119] width 29 height 29
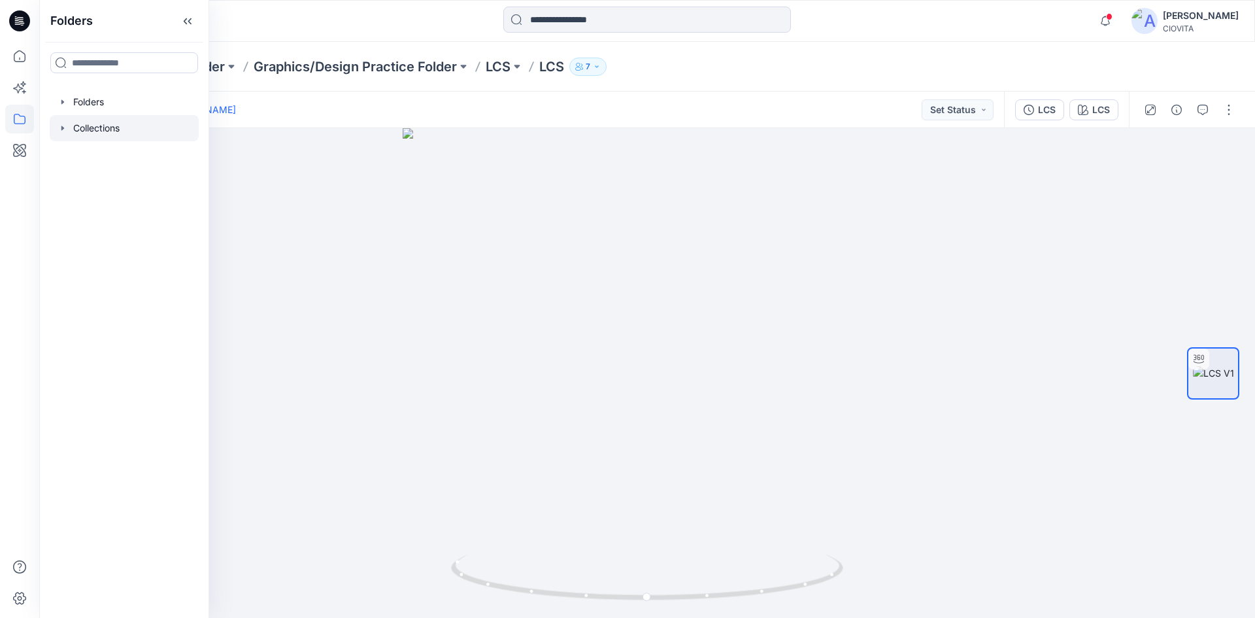
click at [90, 127] on div at bounding box center [124, 128] width 149 height 26
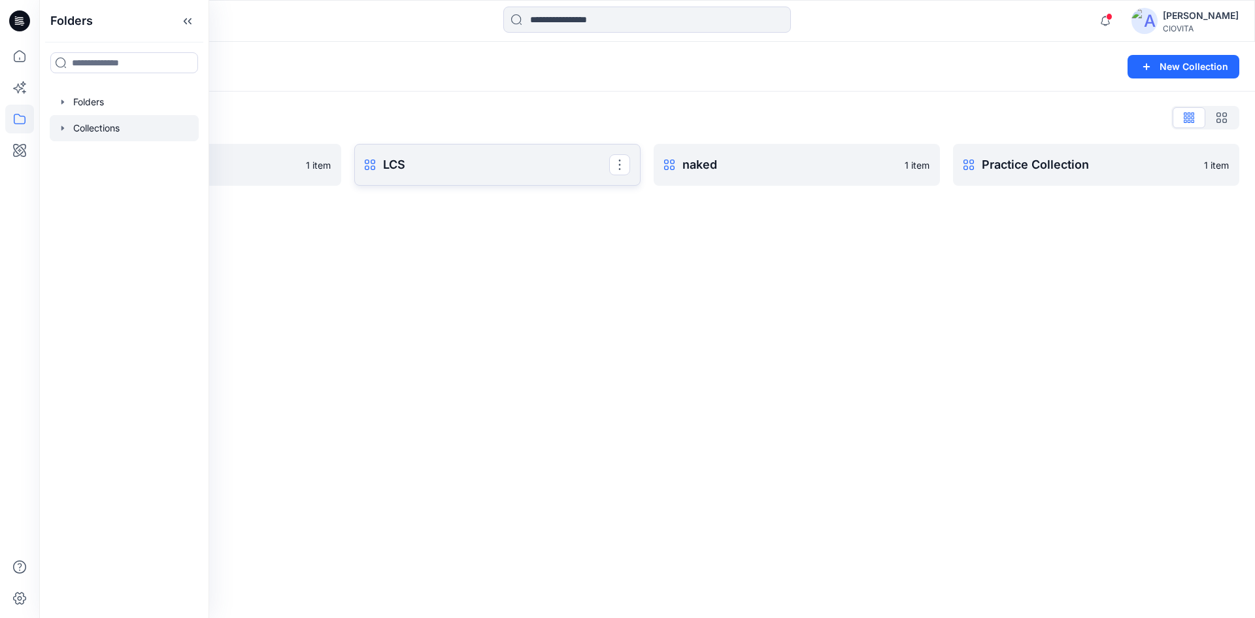
click at [458, 154] on link "LCS Rename Collection Clone Collection Present Collection Delete Collection" at bounding box center [497, 165] width 286 height 42
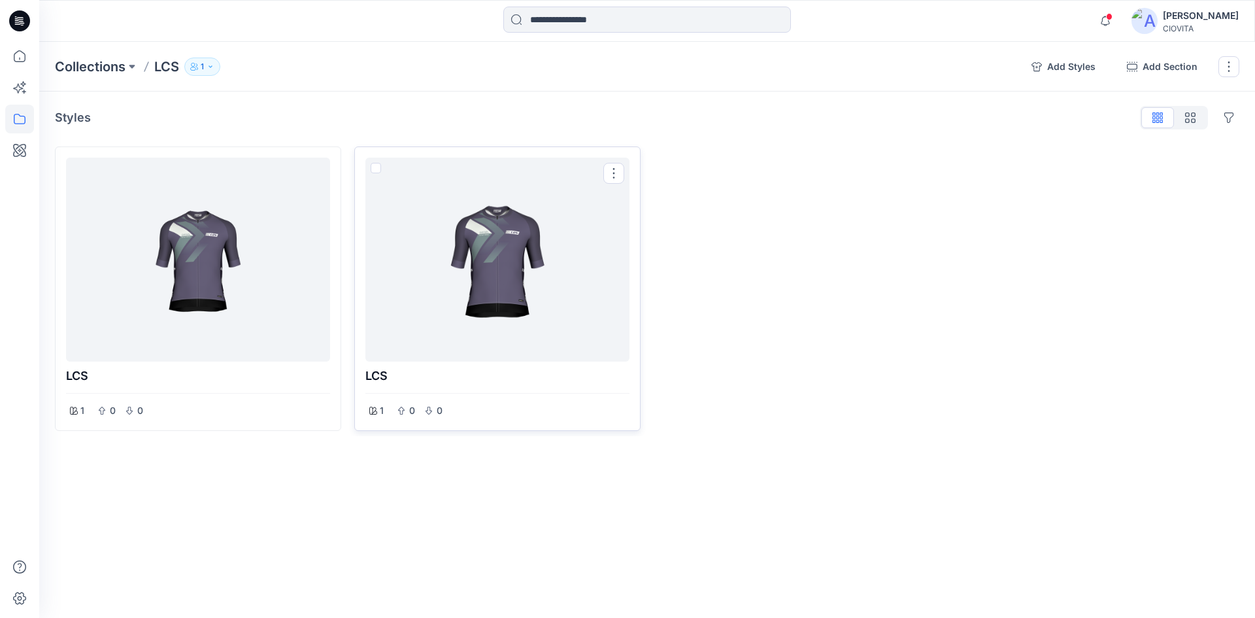
click at [489, 229] on div at bounding box center [498, 259] width 254 height 193
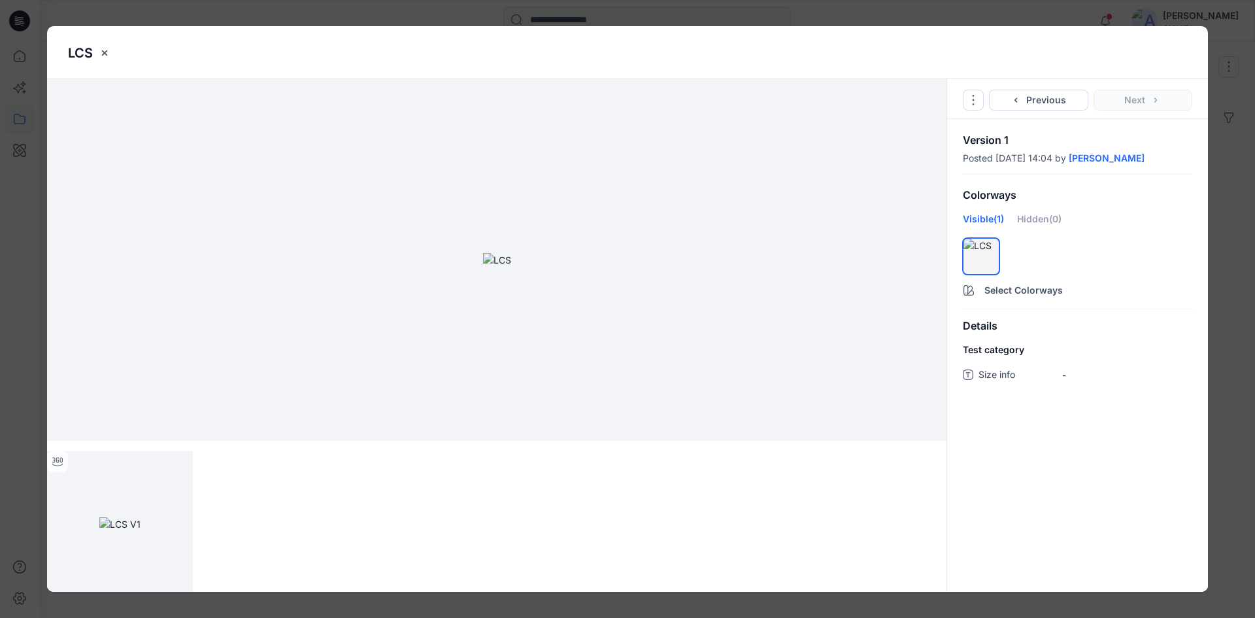
drag, startPoint x: 391, startPoint y: 204, endPoint x: 405, endPoint y: 202, distance: 13.9
click at [483, 253] on img at bounding box center [497, 260] width 28 height 14
click at [972, 252] on div at bounding box center [980, 246] width 35 height 14
click at [971, 252] on div at bounding box center [980, 246] width 35 height 14
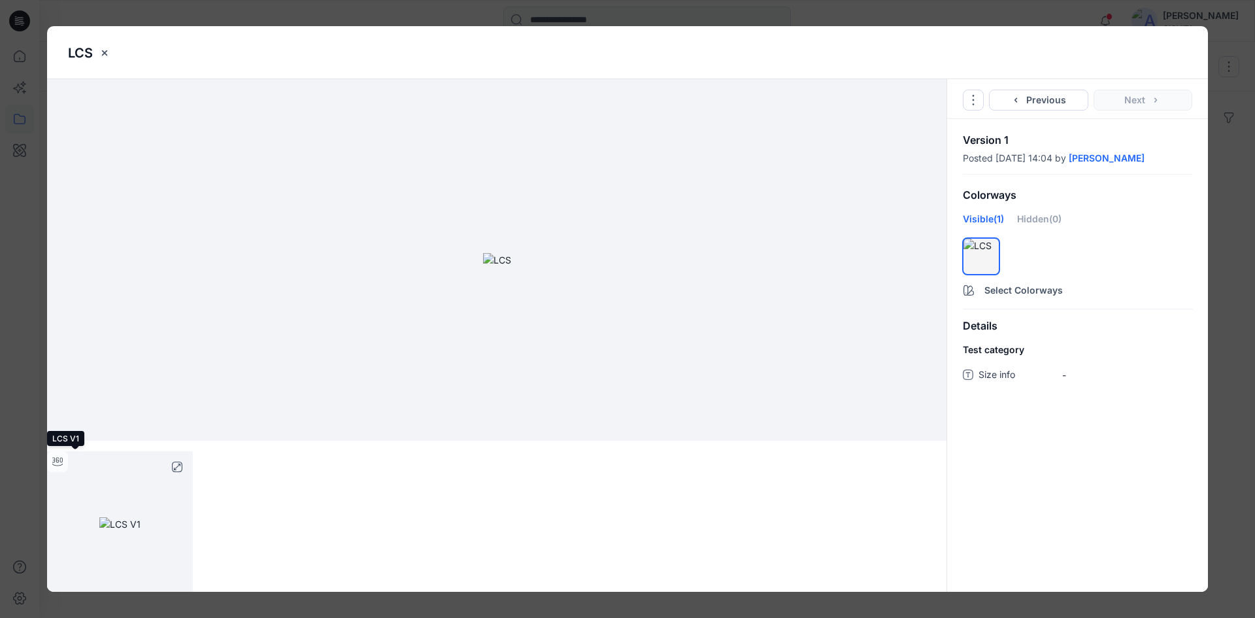
click at [99, 525] on img at bounding box center [119, 524] width 41 height 14
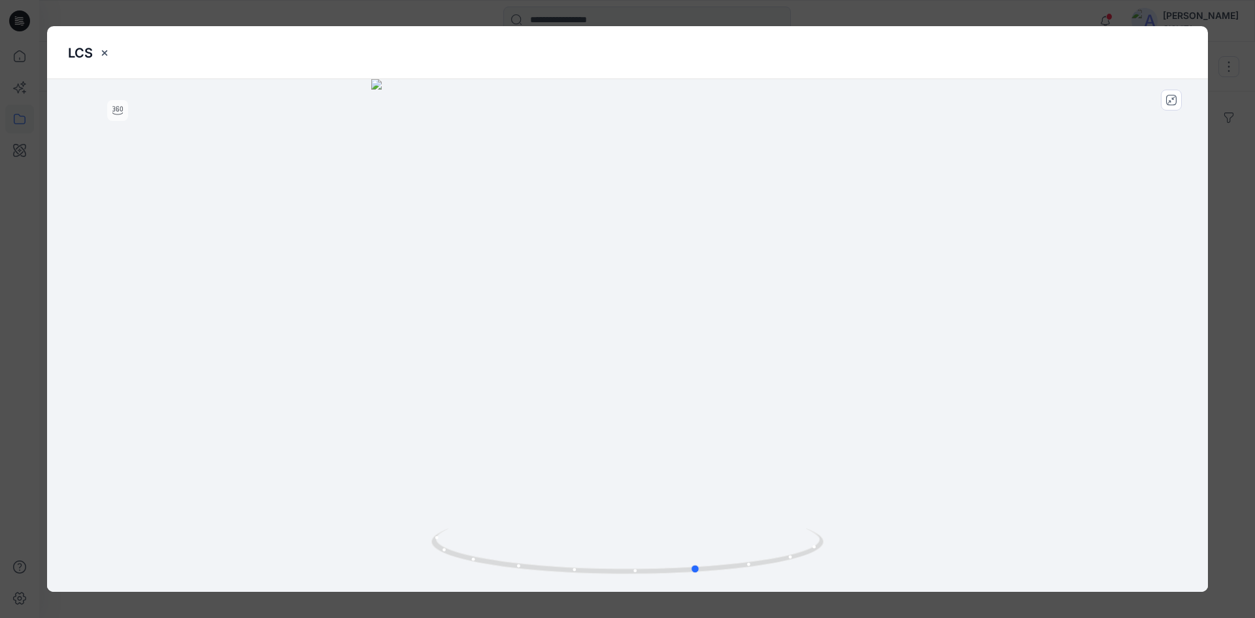
drag, startPoint x: 517, startPoint y: 333, endPoint x: 551, endPoint y: 339, distance: 34.6
click at [551, 339] on div at bounding box center [627, 335] width 1161 height 512
click at [1220, 134] on div "LCS" at bounding box center [627, 309] width 1255 height 618
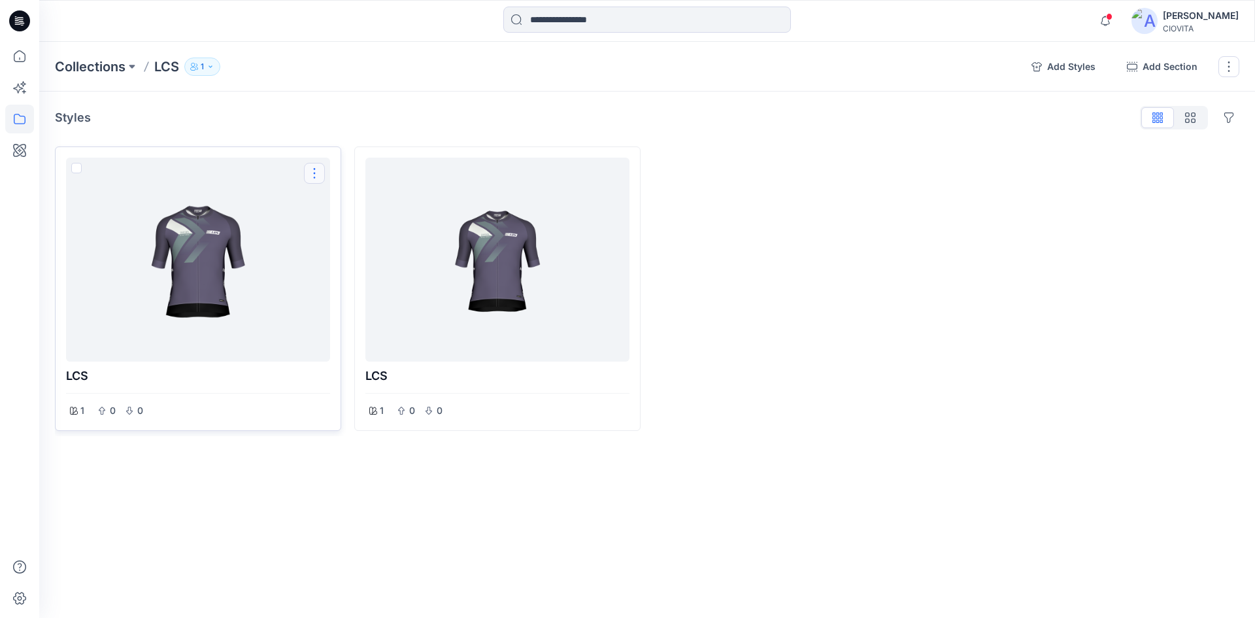
click at [314, 173] on button "Options" at bounding box center [314, 173] width 21 height 21
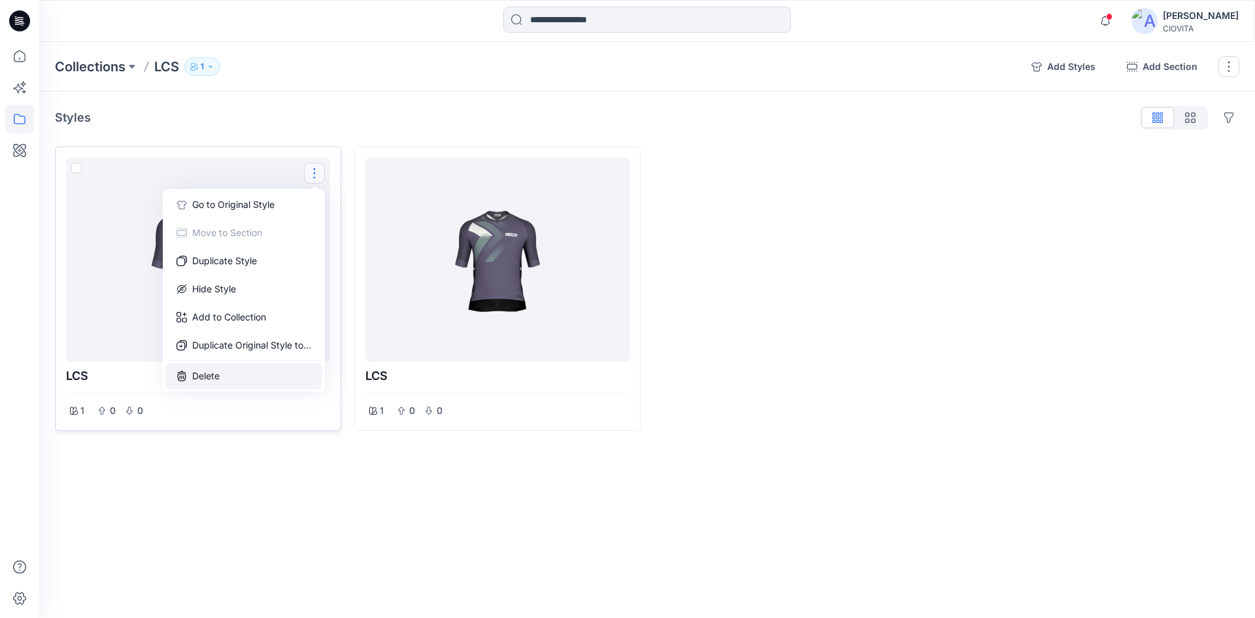
click at [222, 375] on button "Delete" at bounding box center [243, 376] width 157 height 26
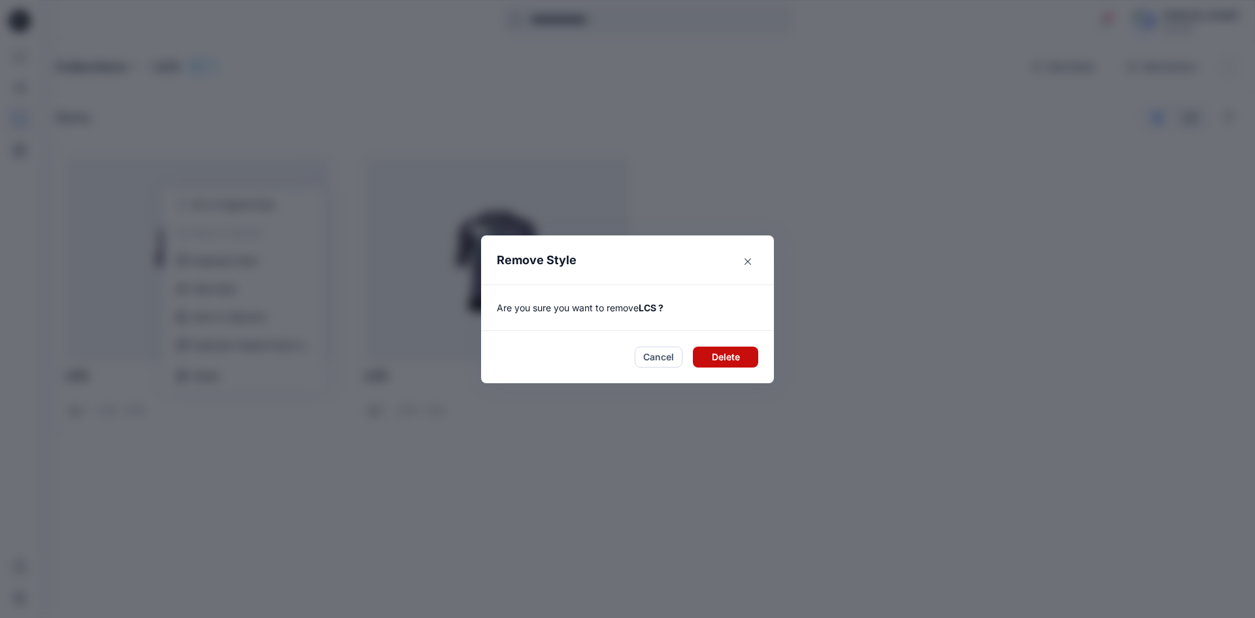
click at [731, 356] on button "Delete" at bounding box center [725, 356] width 65 height 21
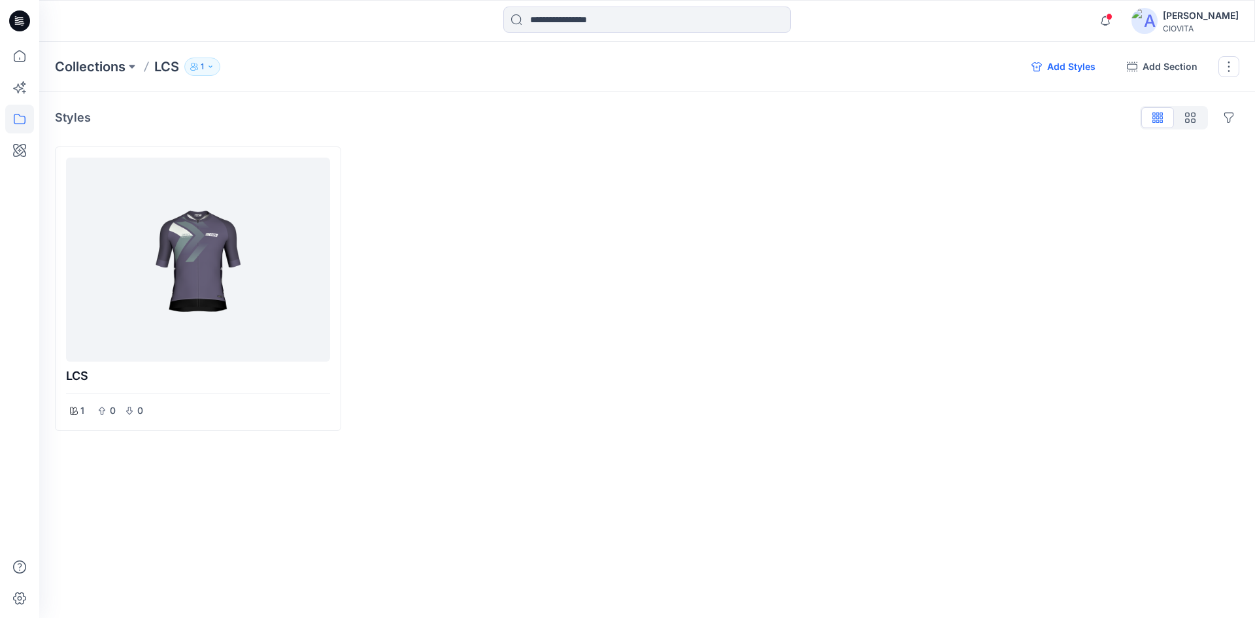
click at [1062, 68] on button "Add Styles" at bounding box center [1063, 66] width 85 height 21
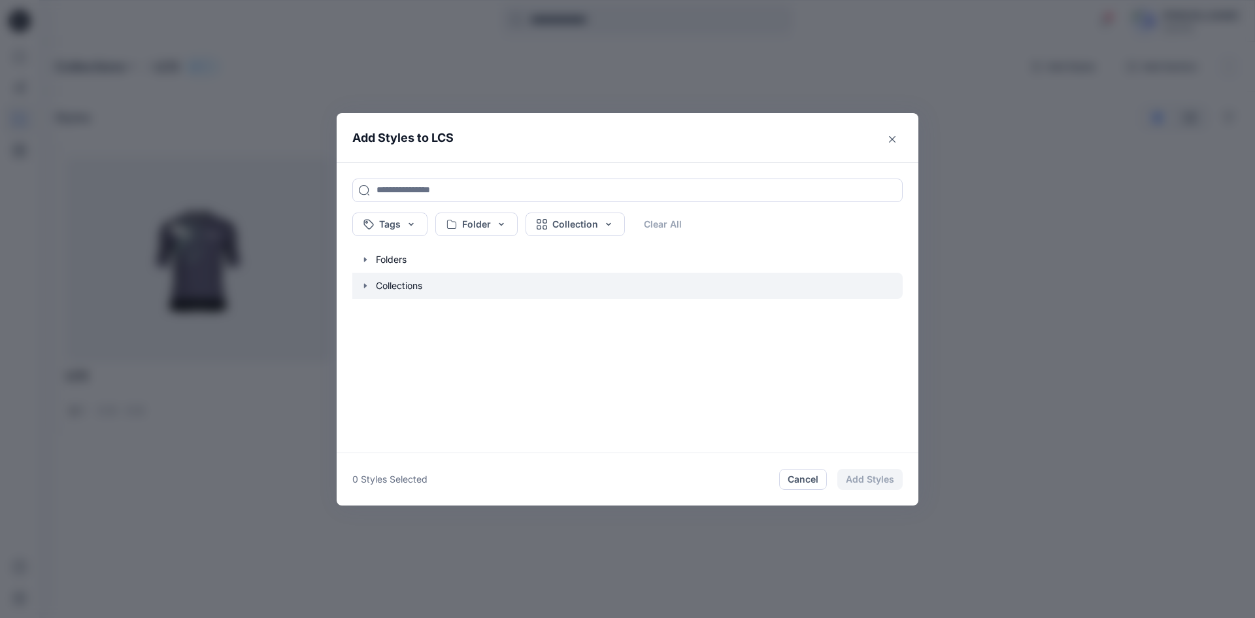
click at [367, 290] on icon "button" at bounding box center [365, 285] width 10 height 10
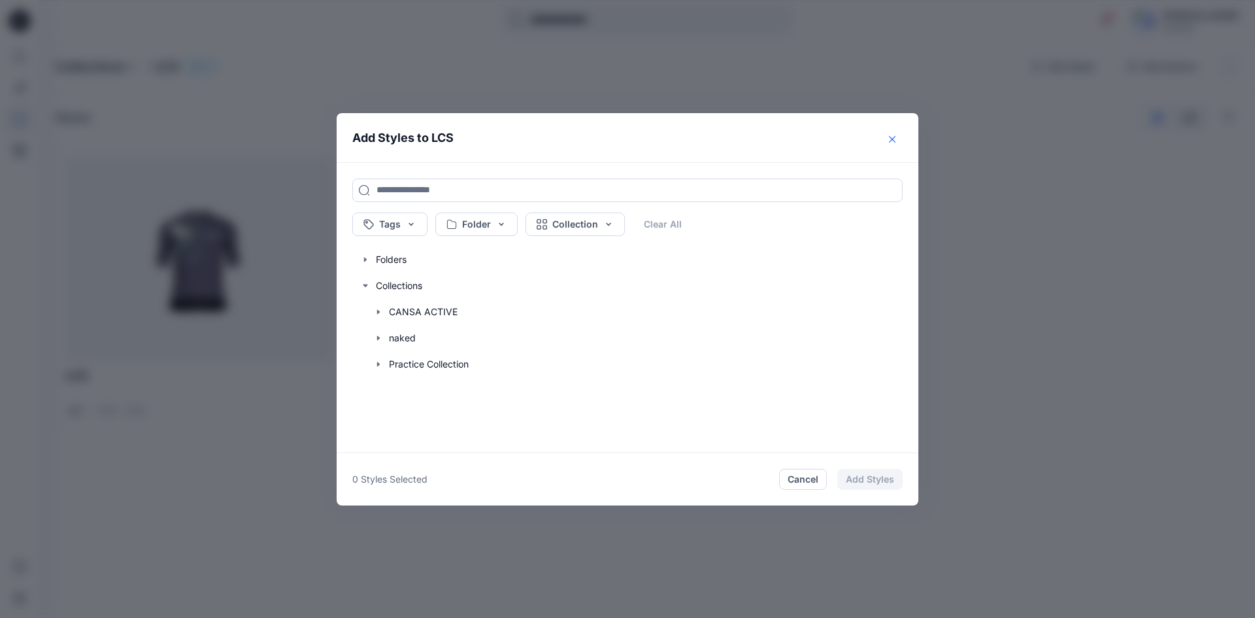
click at [892, 139] on icon "Close" at bounding box center [892, 138] width 7 height 7
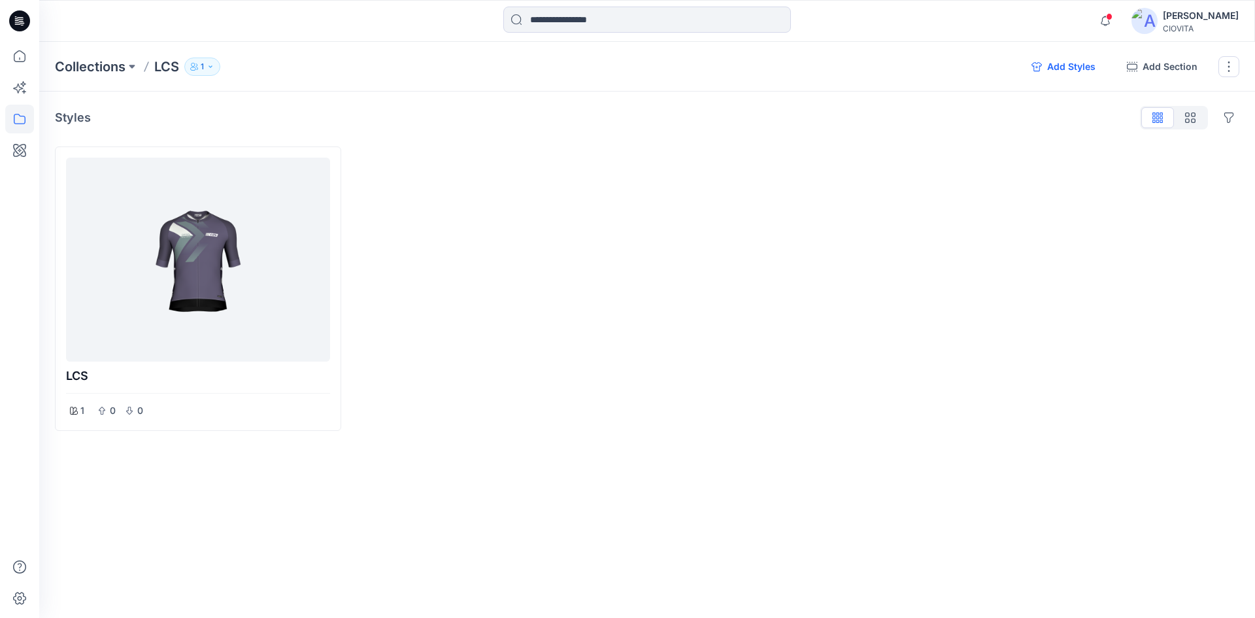
click at [1063, 70] on button "Add Styles" at bounding box center [1063, 66] width 85 height 21
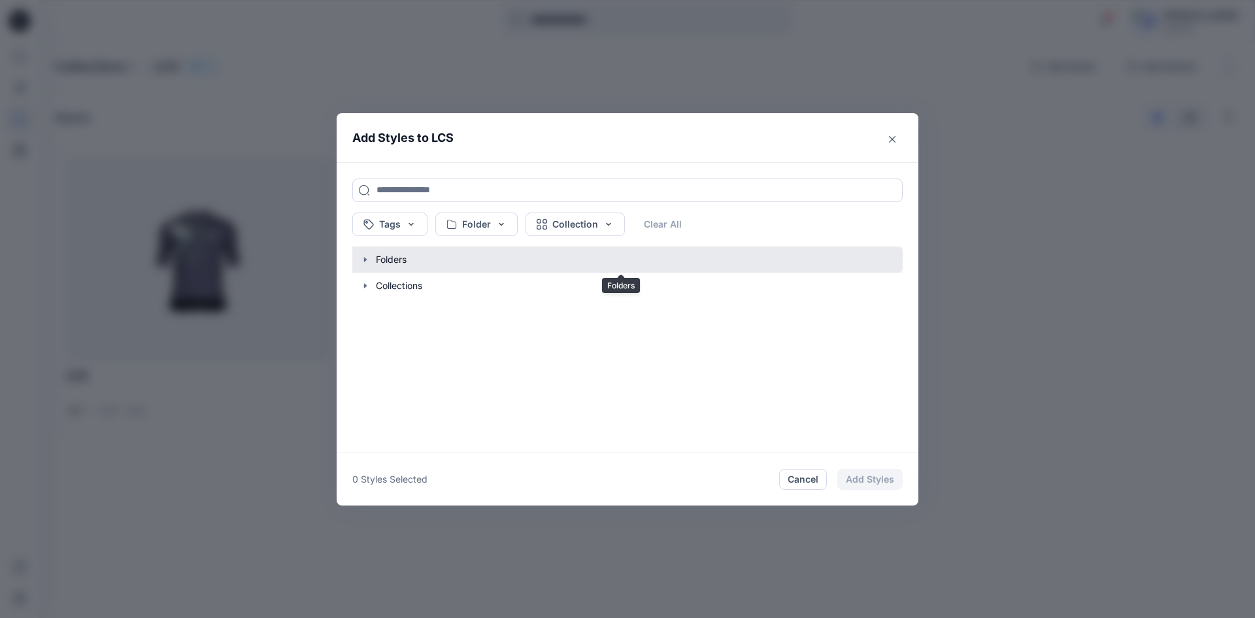
click at [387, 262] on button "button" at bounding box center [620, 259] width 563 height 26
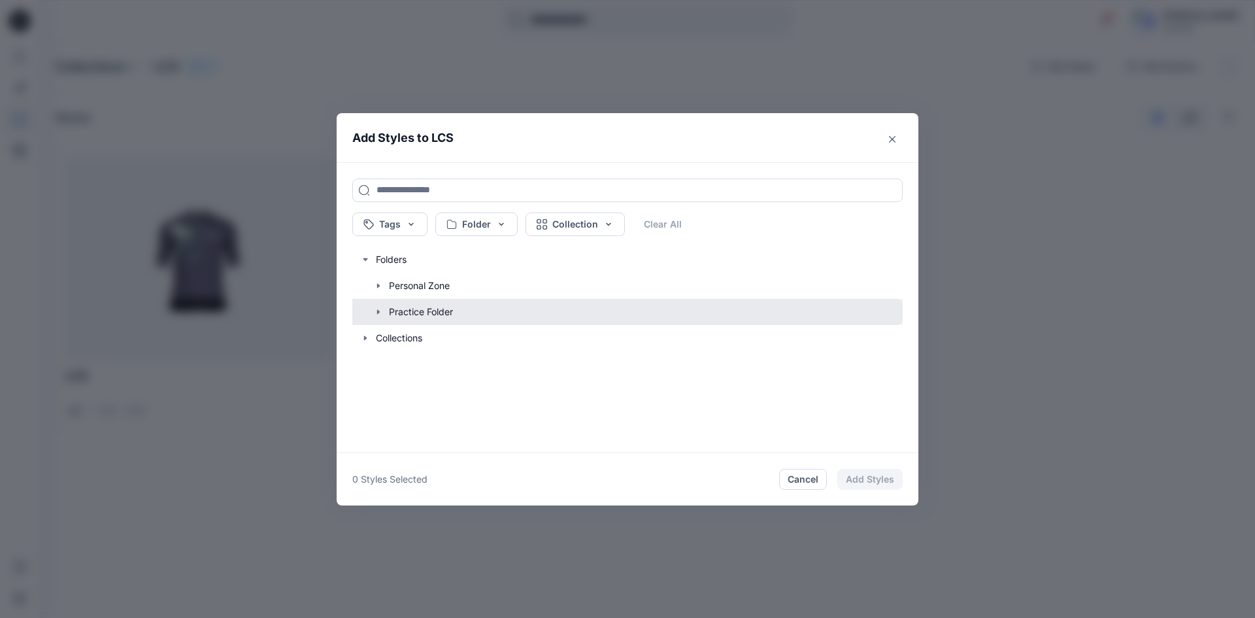
click at [426, 305] on button "button" at bounding box center [620, 312] width 563 height 26
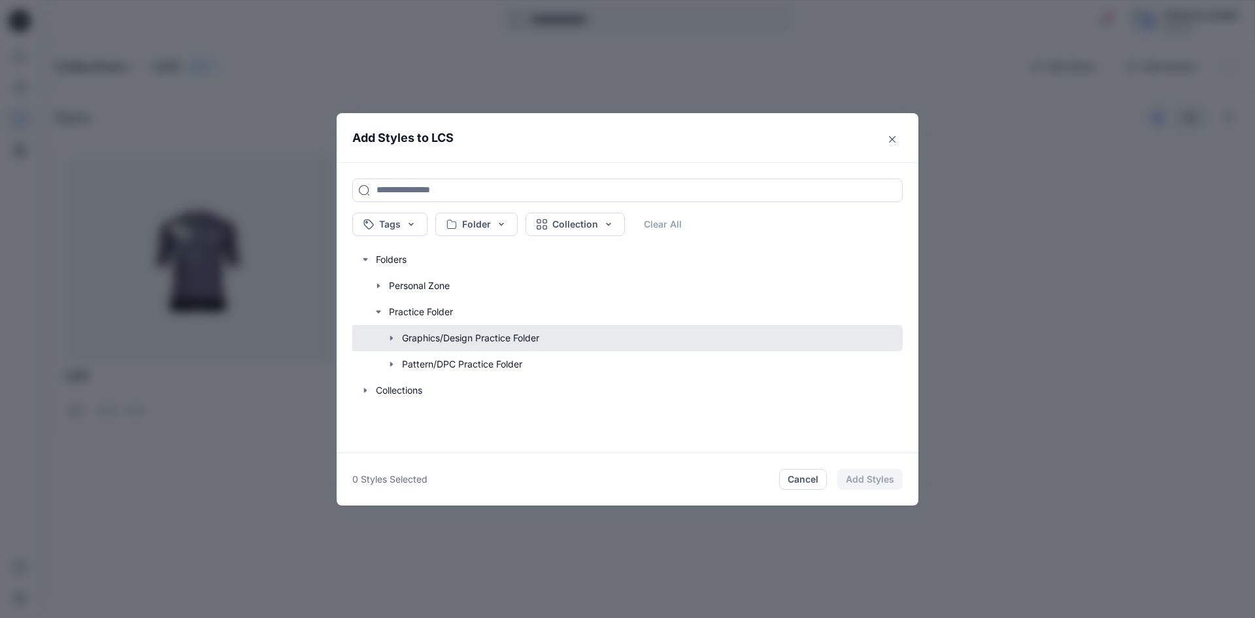
click at [442, 339] on button "button" at bounding box center [620, 338] width 563 height 26
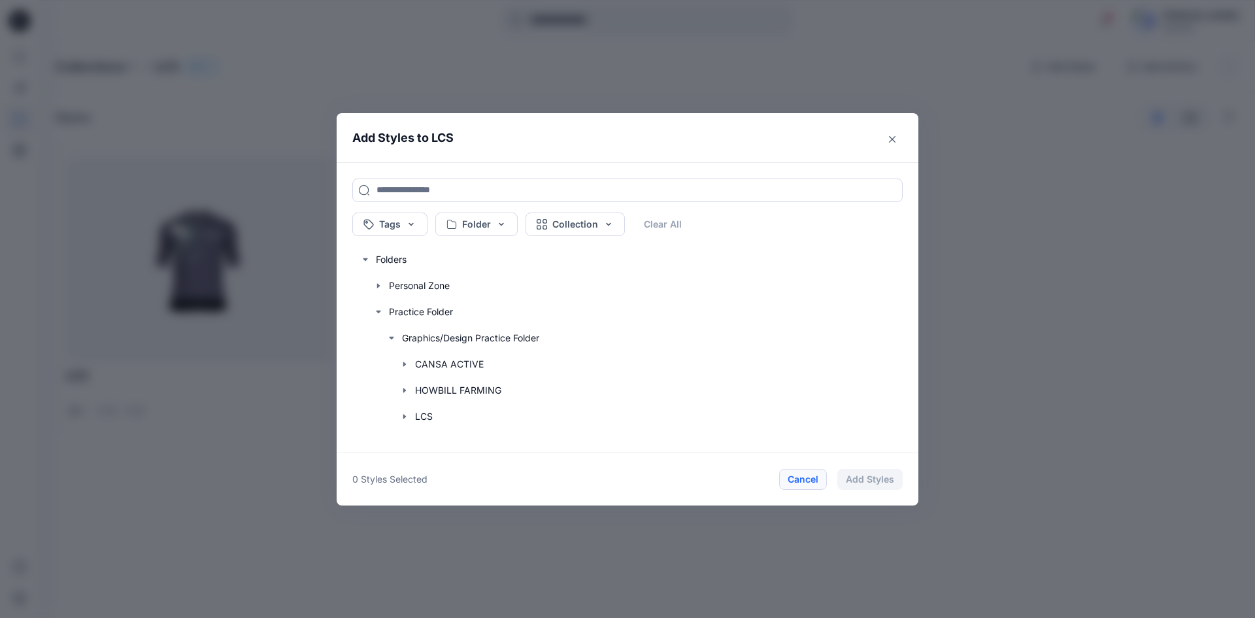
click at [796, 478] on button "Cancel" at bounding box center [803, 479] width 48 height 21
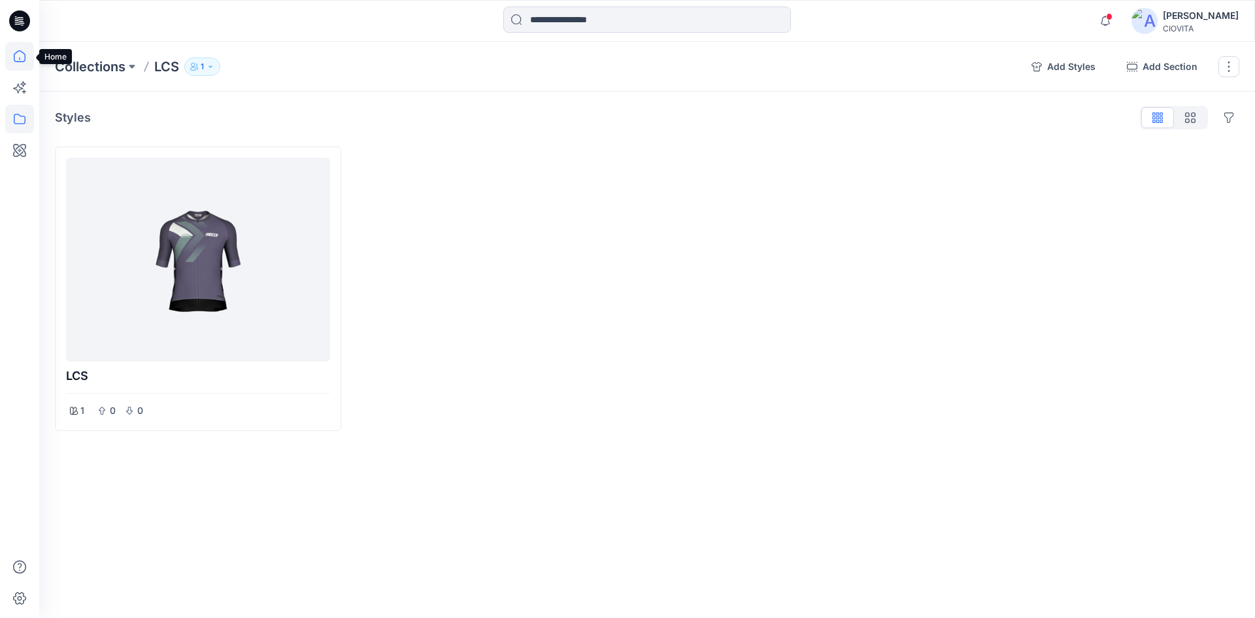
click at [23, 59] on icon at bounding box center [19, 56] width 29 height 29
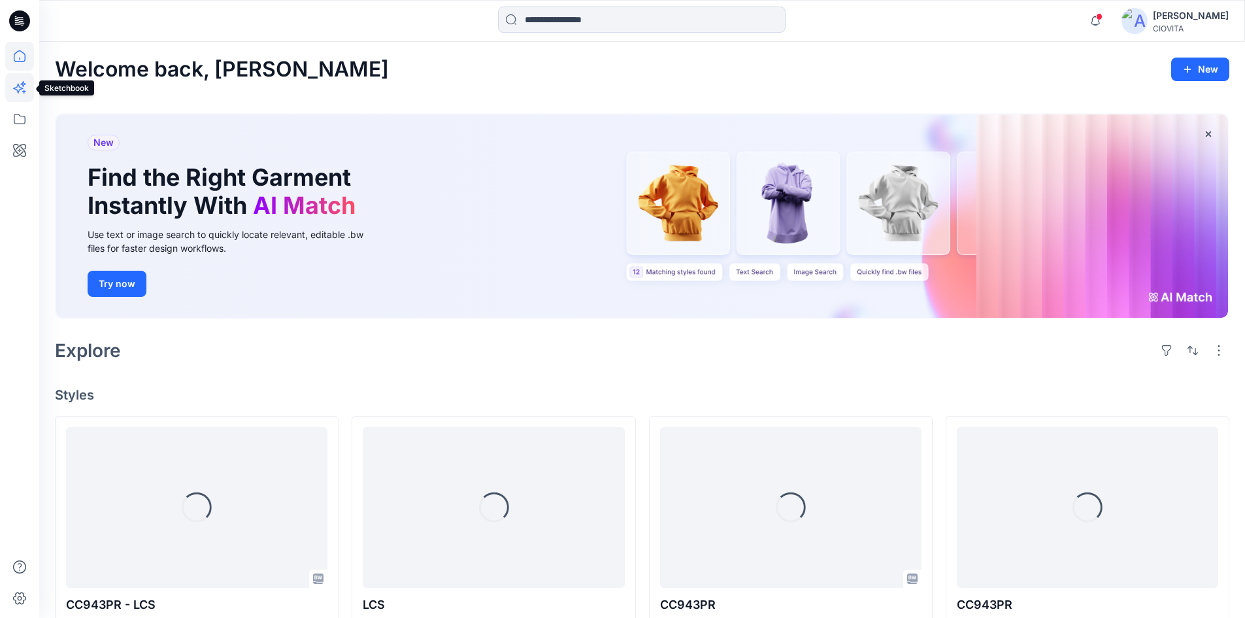
click at [16, 90] on icon at bounding box center [19, 87] width 29 height 29
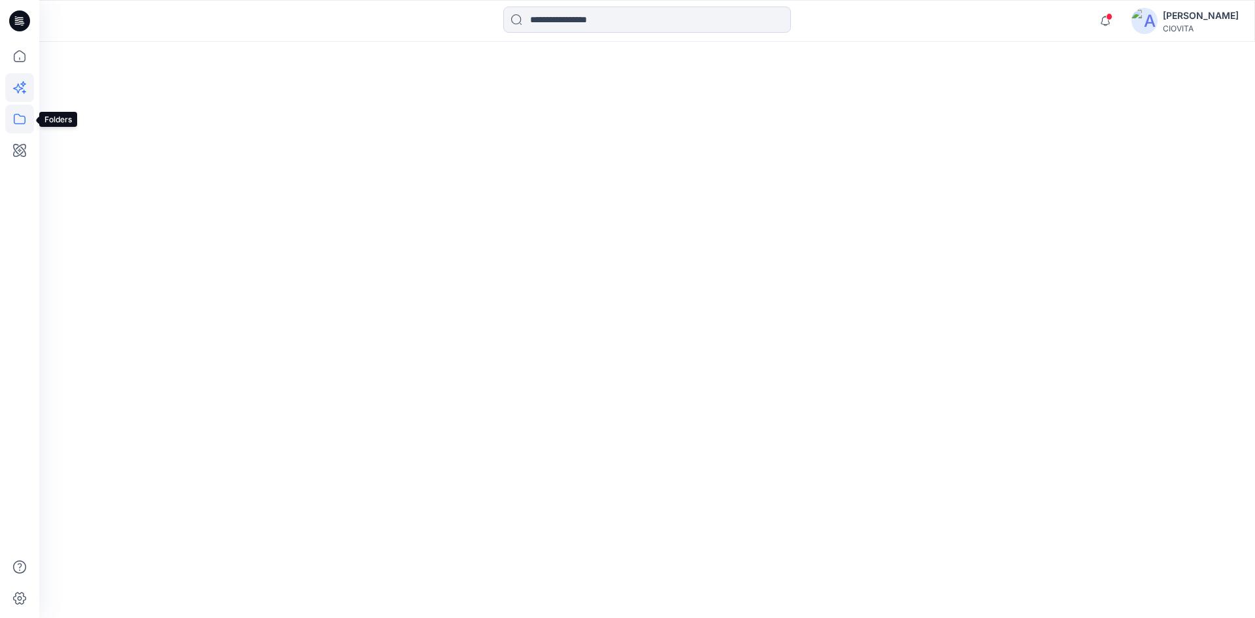
click at [20, 120] on icon at bounding box center [19, 119] width 29 height 29
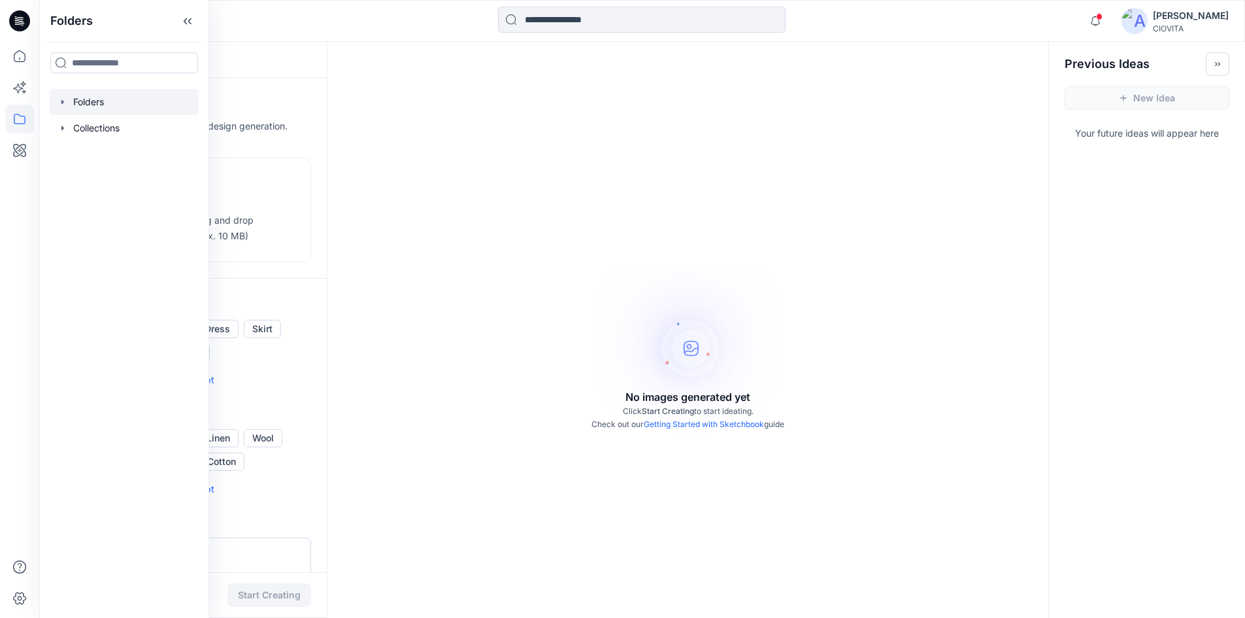
click at [95, 109] on div at bounding box center [124, 102] width 149 height 26
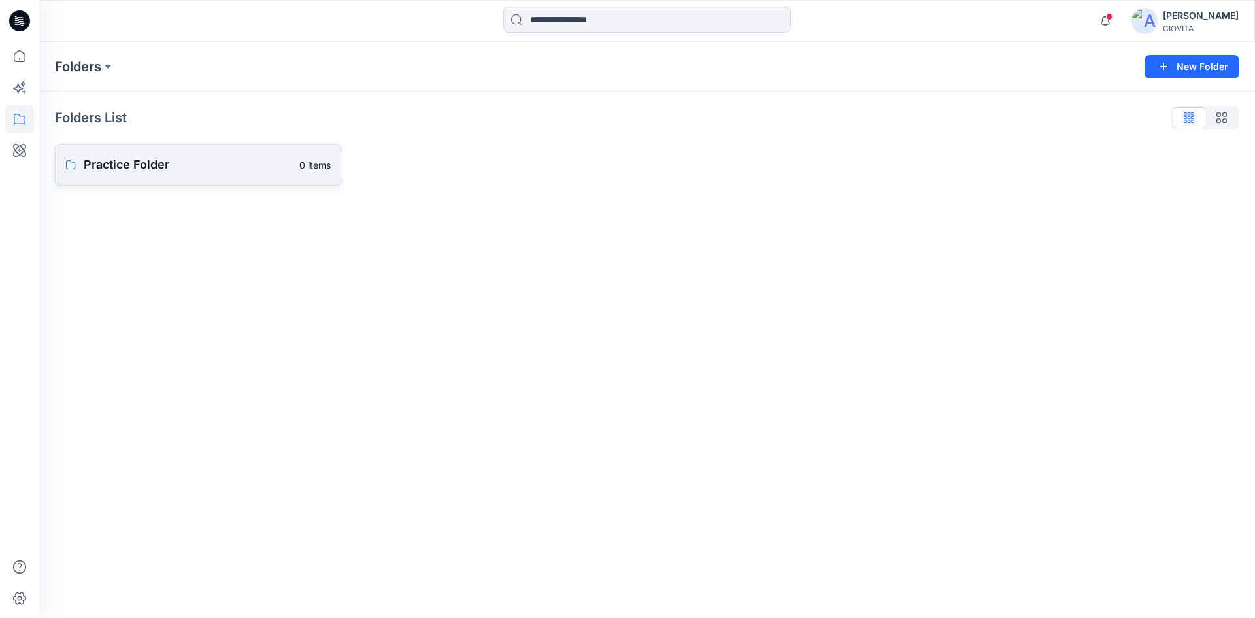
click at [207, 163] on p "Practice Folder" at bounding box center [188, 165] width 208 height 18
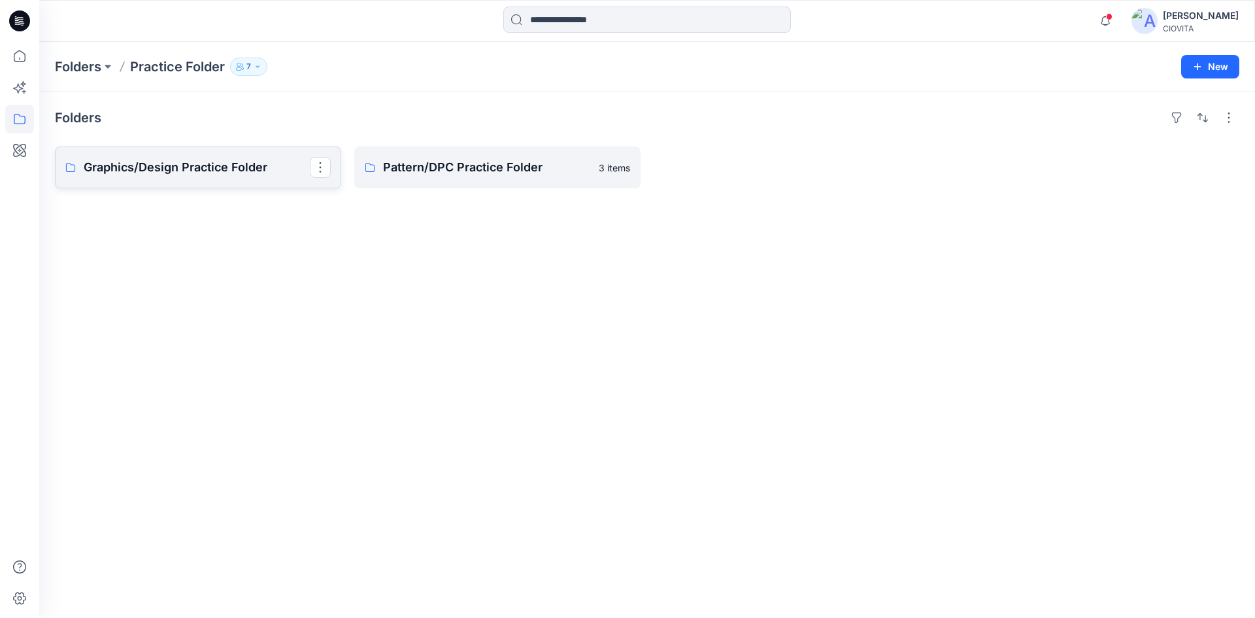
click at [193, 168] on p "Graphics/Design Practice Folder" at bounding box center [197, 167] width 226 height 18
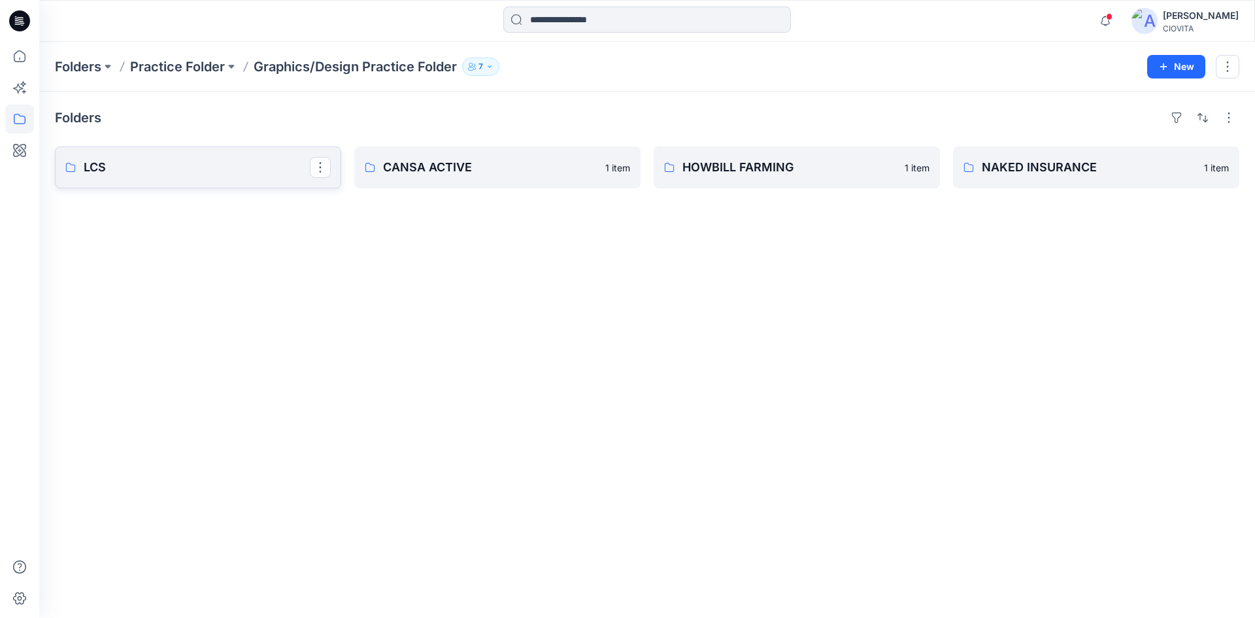
click at [193, 167] on p "LCS" at bounding box center [197, 167] width 226 height 18
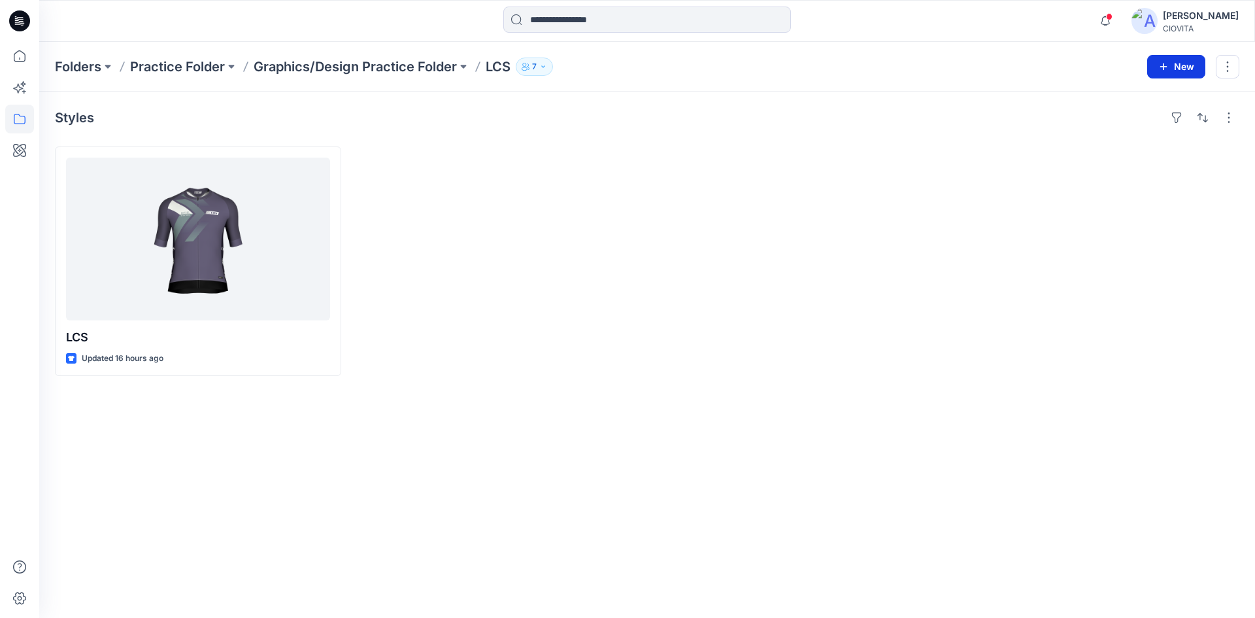
click at [1167, 70] on icon "button" at bounding box center [1163, 66] width 10 height 10
click at [1133, 99] on p "New Style" at bounding box center [1136, 100] width 44 height 16
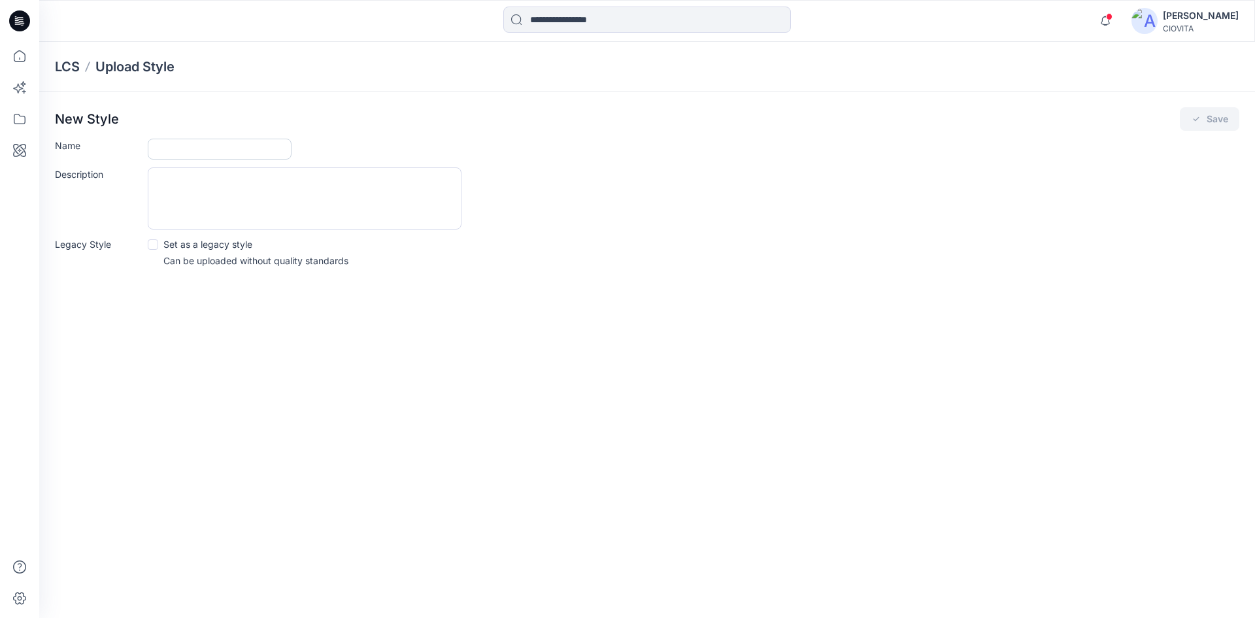
click at [226, 150] on input "Name" at bounding box center [220, 149] width 144 height 21
type input "***"
click at [1218, 120] on button "Save" at bounding box center [1209, 119] width 59 height 24
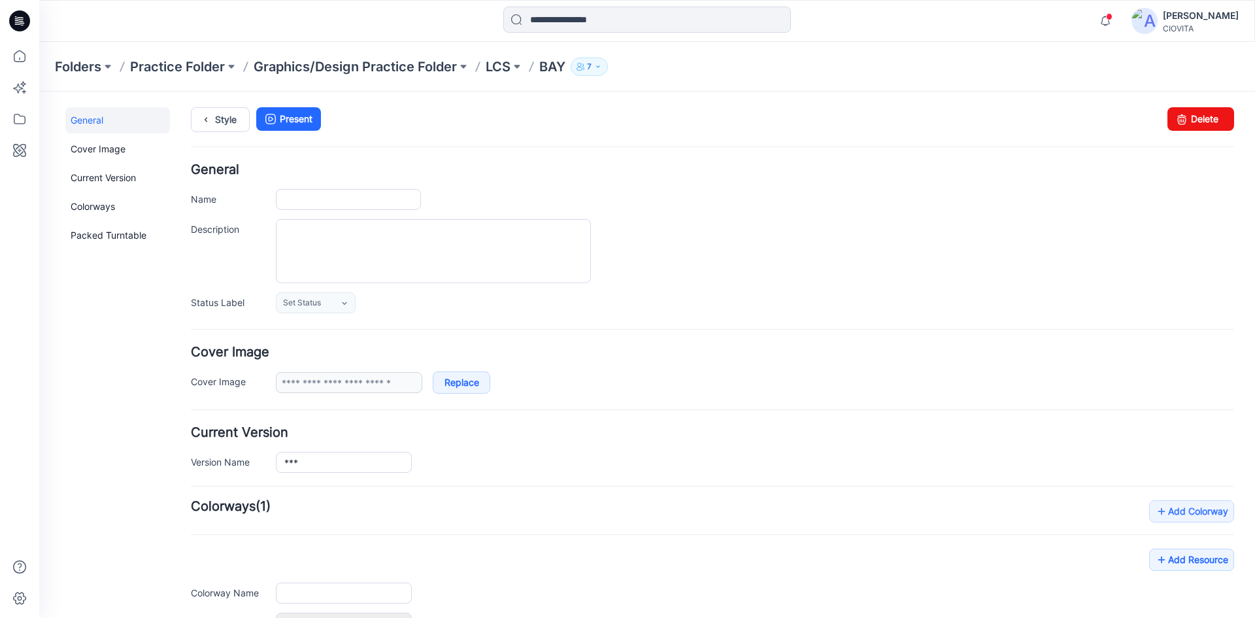
type input "***"
type input "**********"
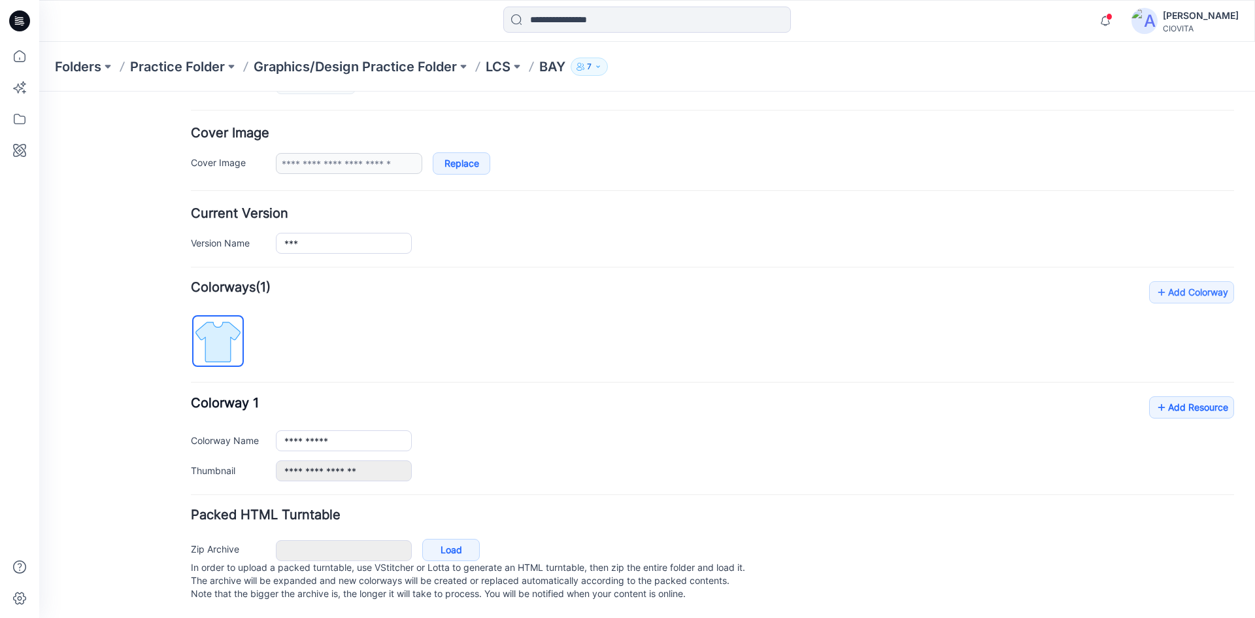
scroll to position [232, 0]
click at [456, 539] on link "Load" at bounding box center [451, 550] width 58 height 22
click at [497, 71] on p "LCS" at bounding box center [498, 67] width 25 height 18
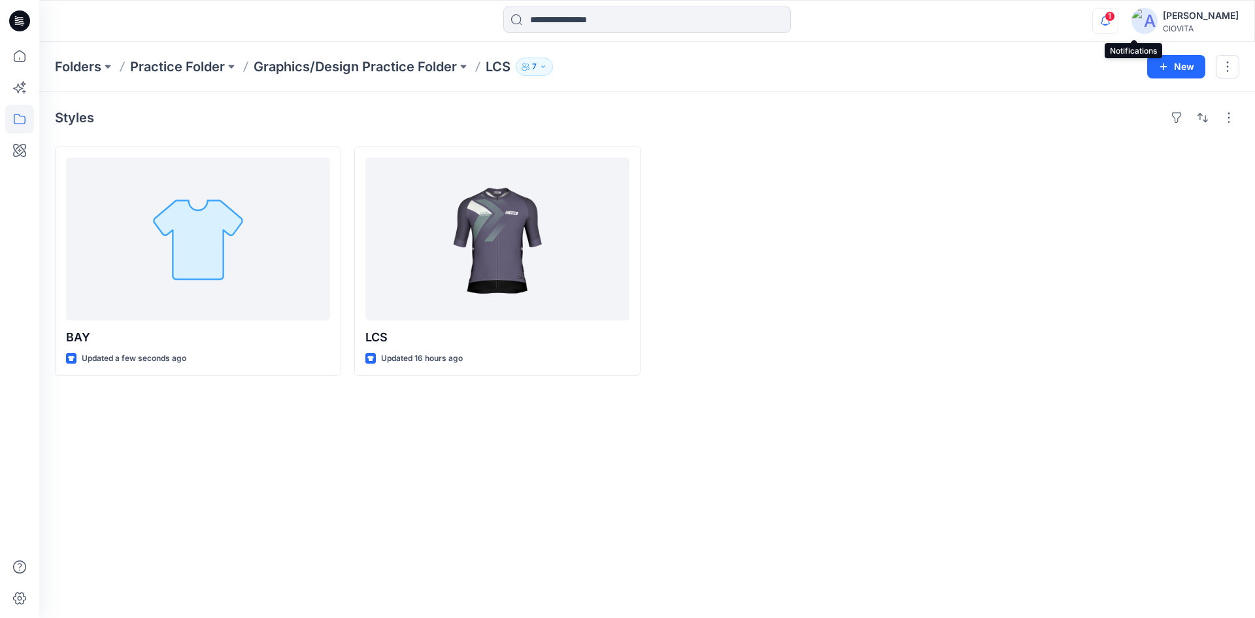
click at [1118, 20] on icon "button" at bounding box center [1105, 21] width 25 height 26
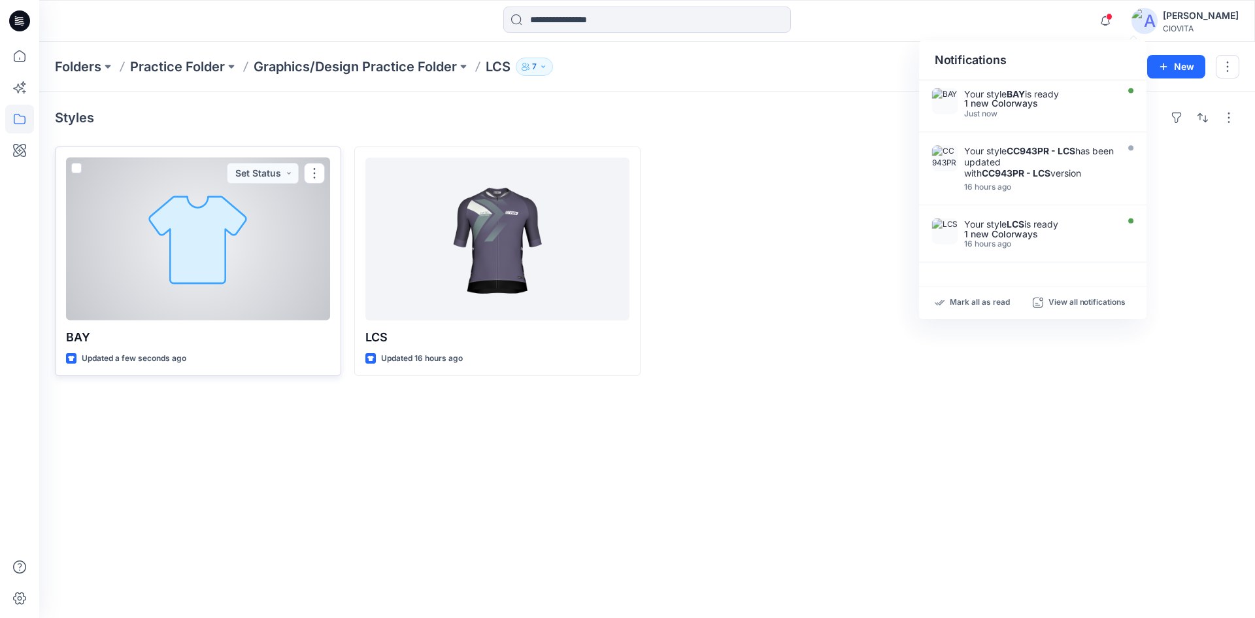
click at [295, 258] on div at bounding box center [198, 239] width 264 height 163
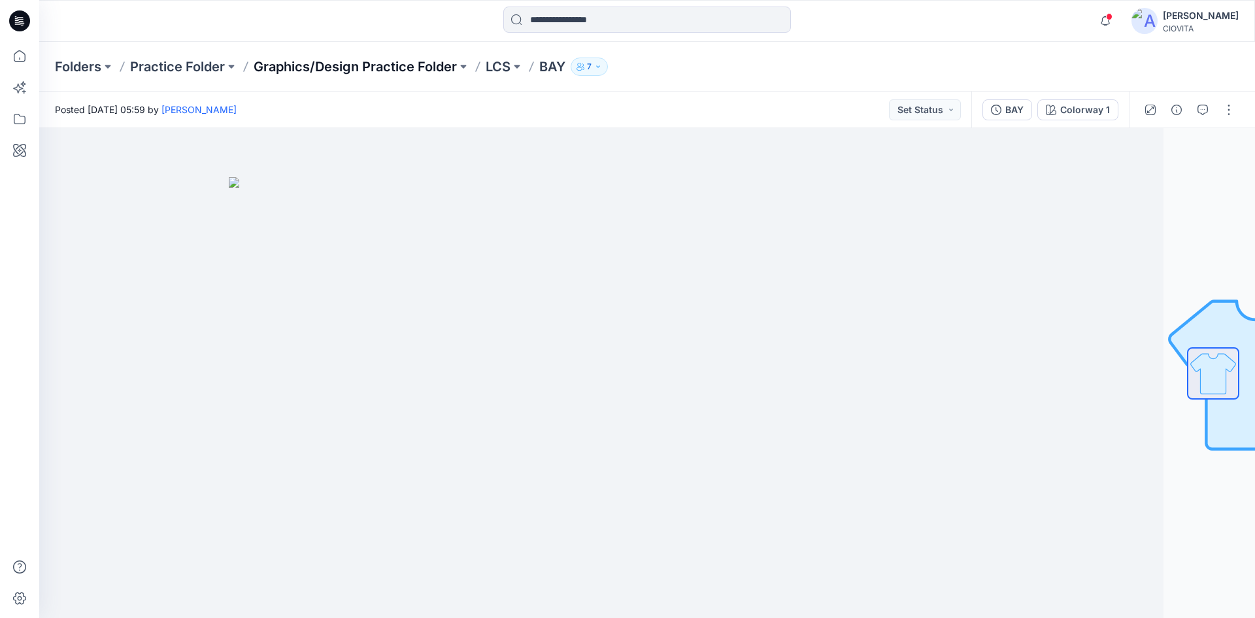
click at [440, 69] on p "Graphics/Design Practice Folder" at bounding box center [355, 67] width 203 height 18
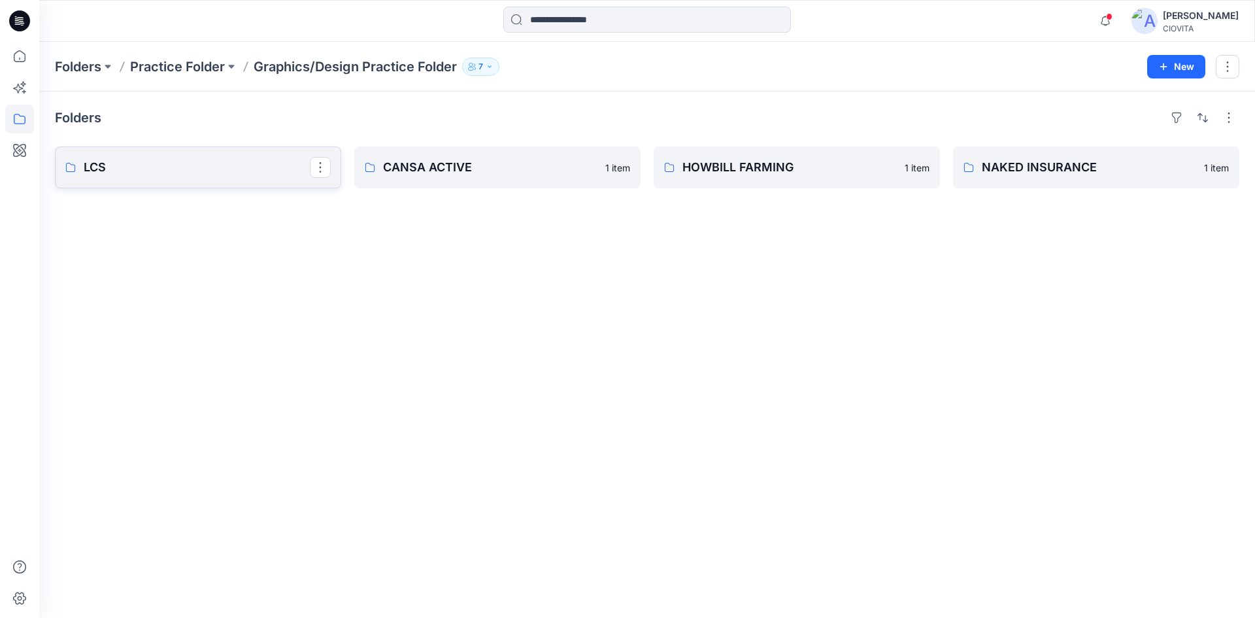
click at [184, 169] on p "LCS" at bounding box center [197, 167] width 226 height 18
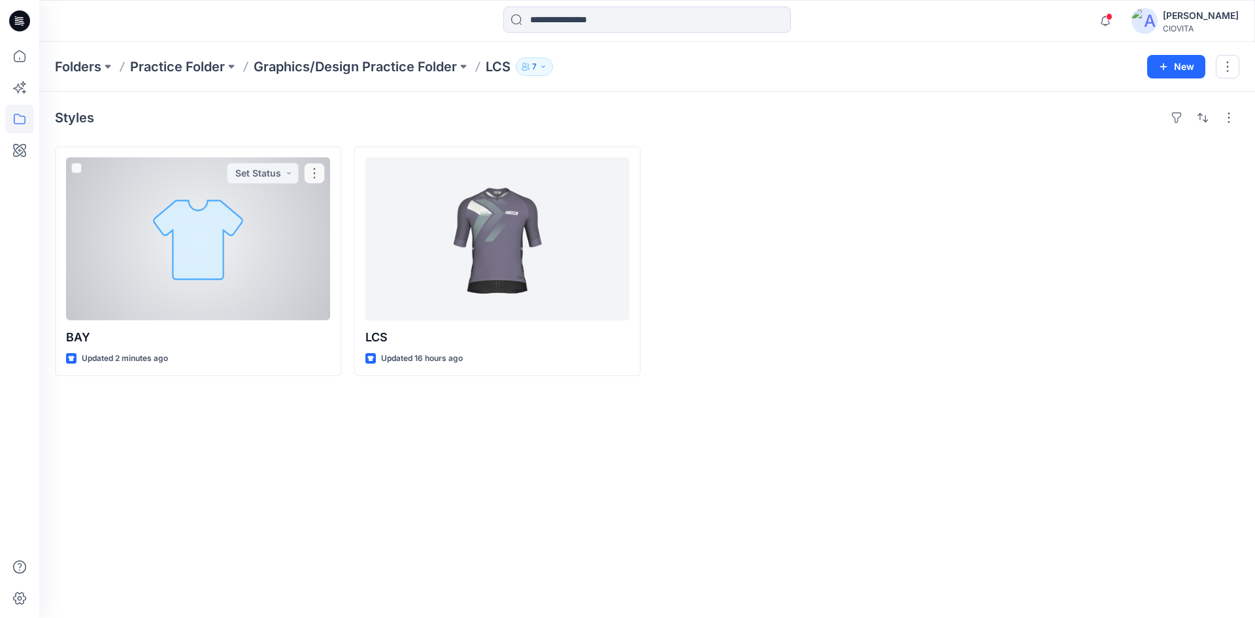
click at [184, 169] on div at bounding box center [198, 239] width 264 height 163
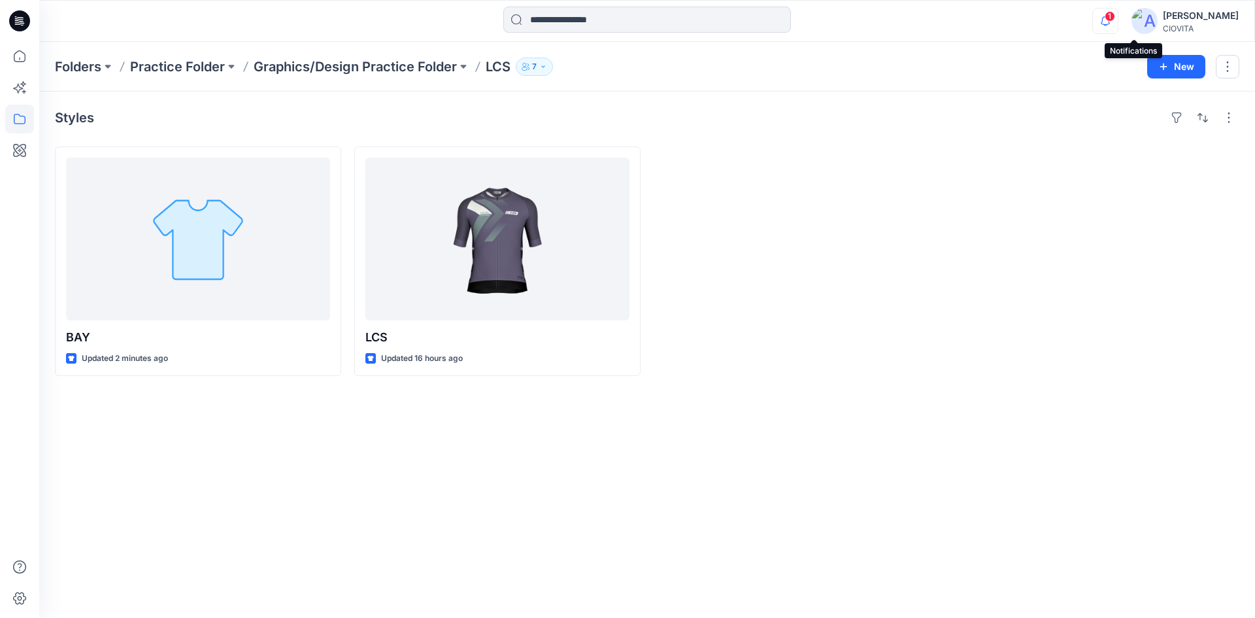
click at [1118, 23] on icon "button" at bounding box center [1105, 21] width 25 height 26
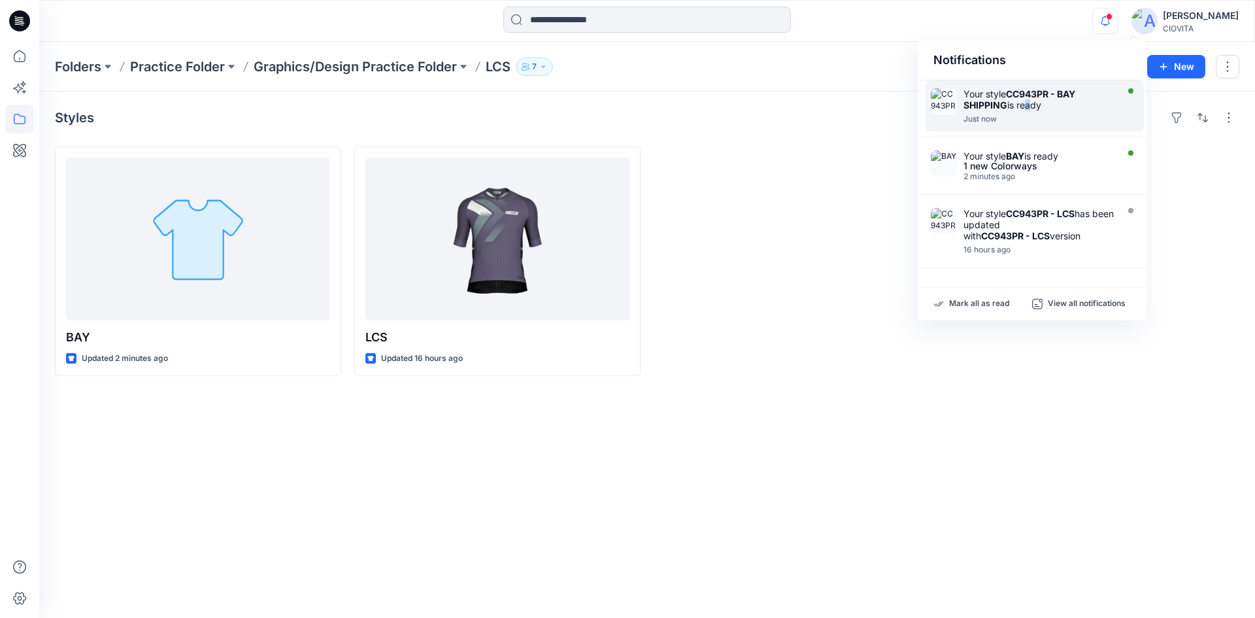
click at [1026, 102] on div "Your style CC943PR - BAY SHIPPING is ready" at bounding box center [1038, 99] width 150 height 22
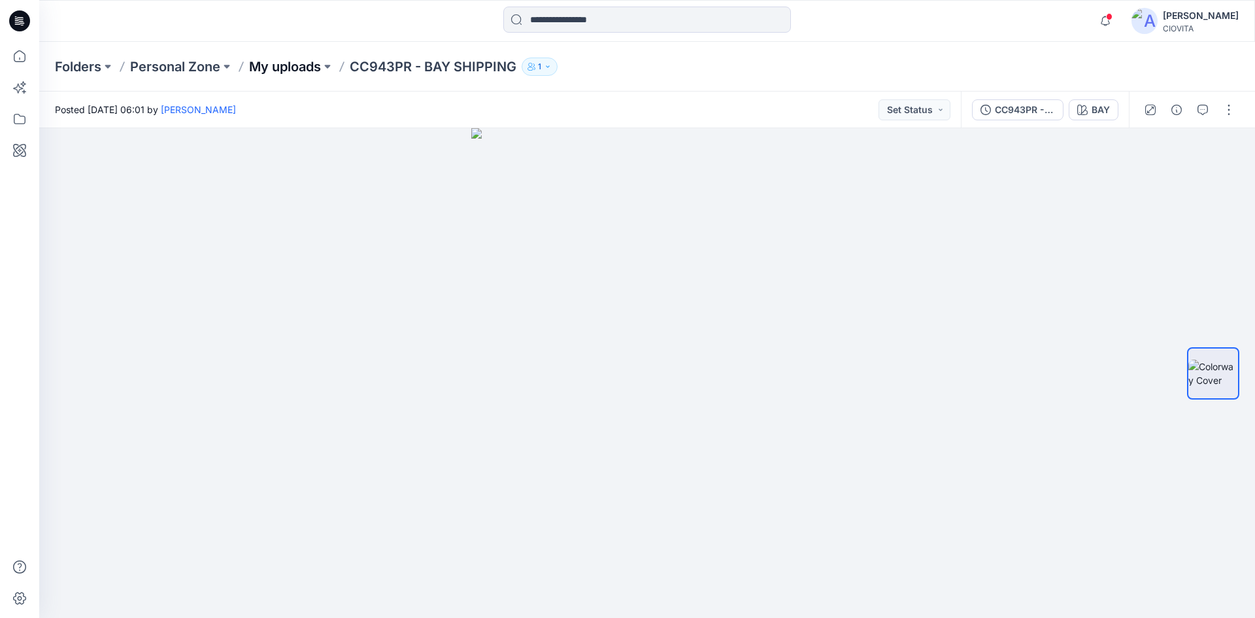
click at [279, 69] on p "My uploads" at bounding box center [285, 67] width 72 height 18
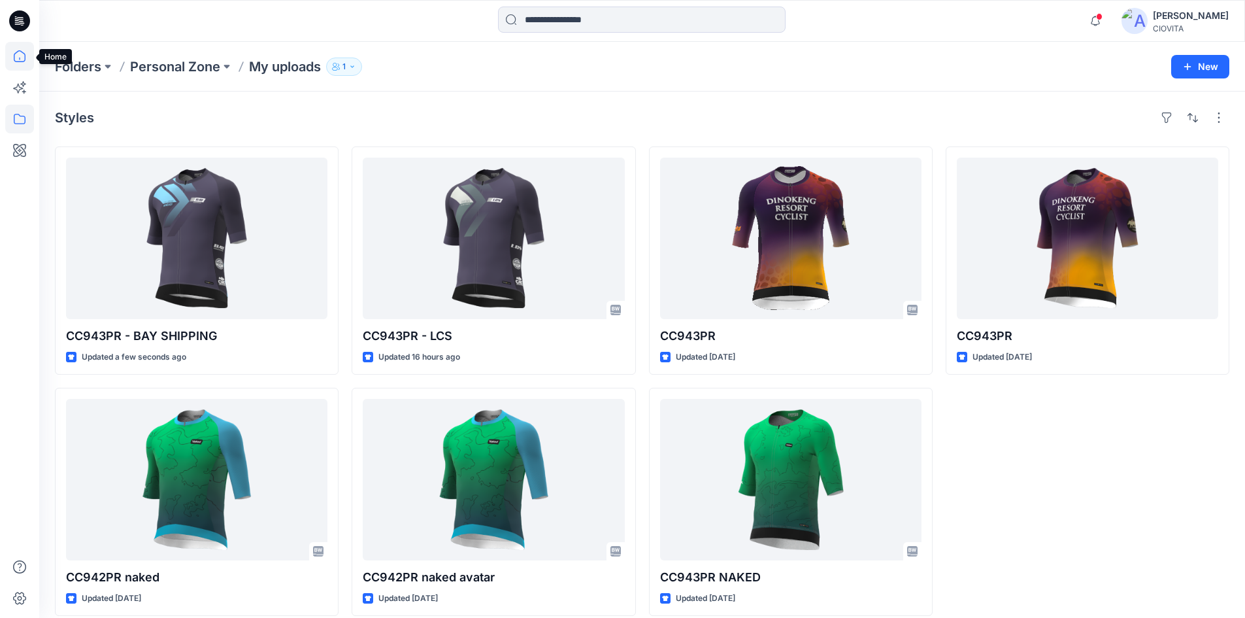
click at [22, 63] on icon at bounding box center [19, 56] width 29 height 29
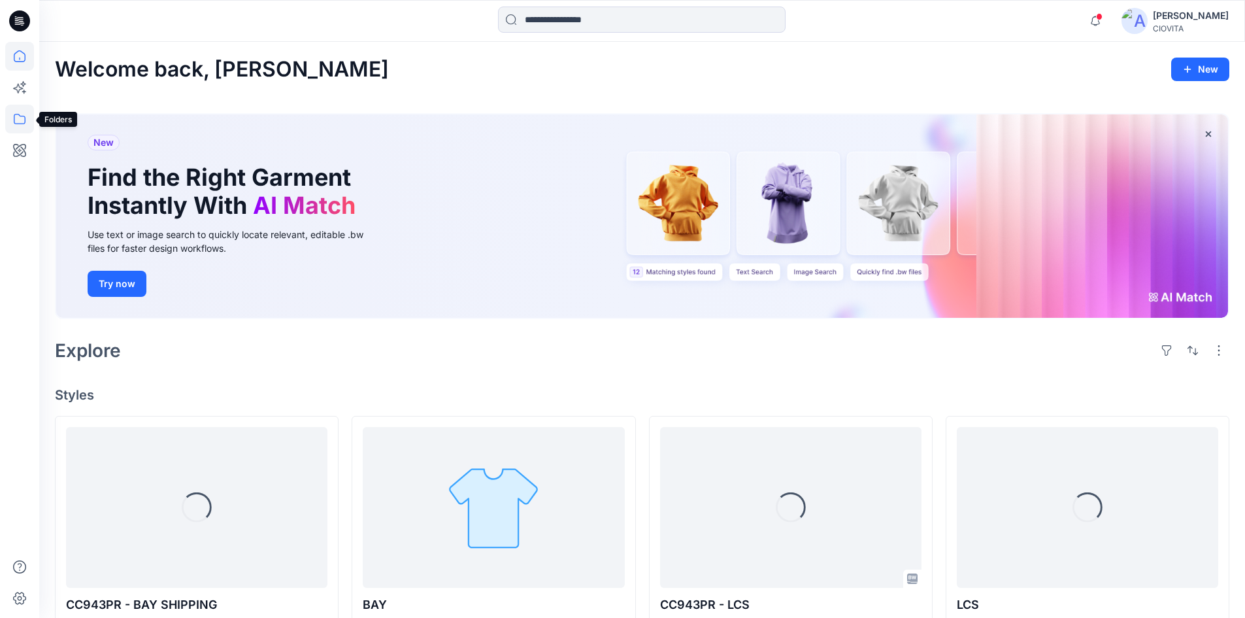
click at [25, 118] on icon at bounding box center [19, 119] width 29 height 29
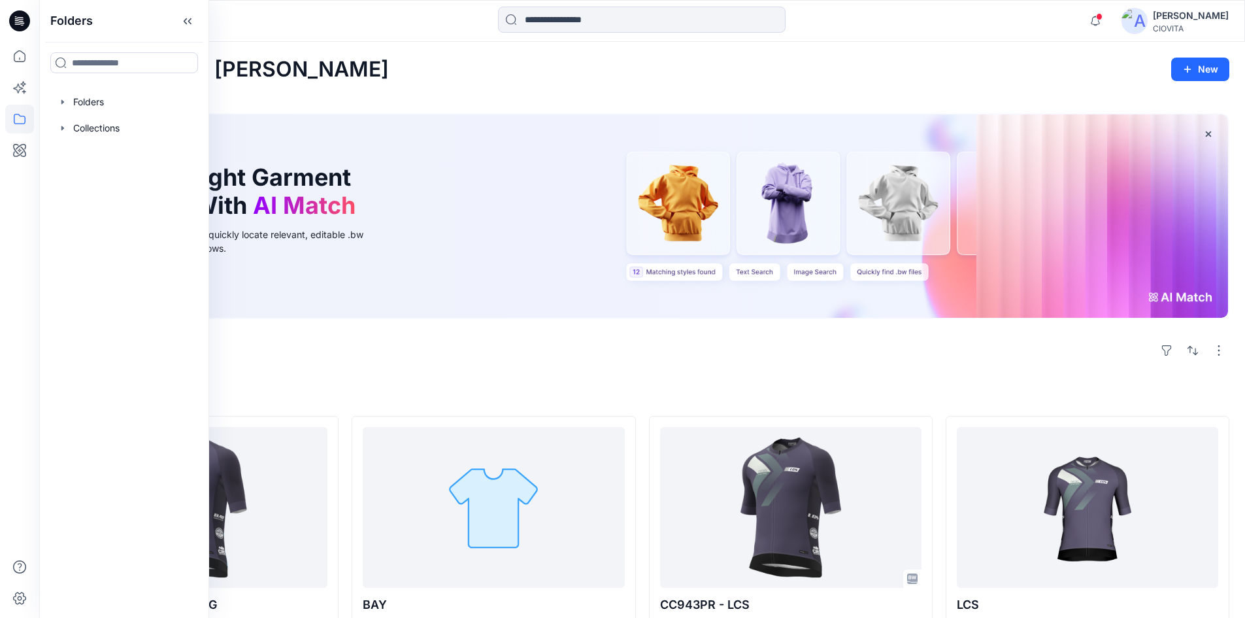
click at [405, 373] on div "Welcome back, Kim New New Find the Right Garment Instantly With AI Match Use te…" at bounding box center [642, 615] width 1206 height 1147
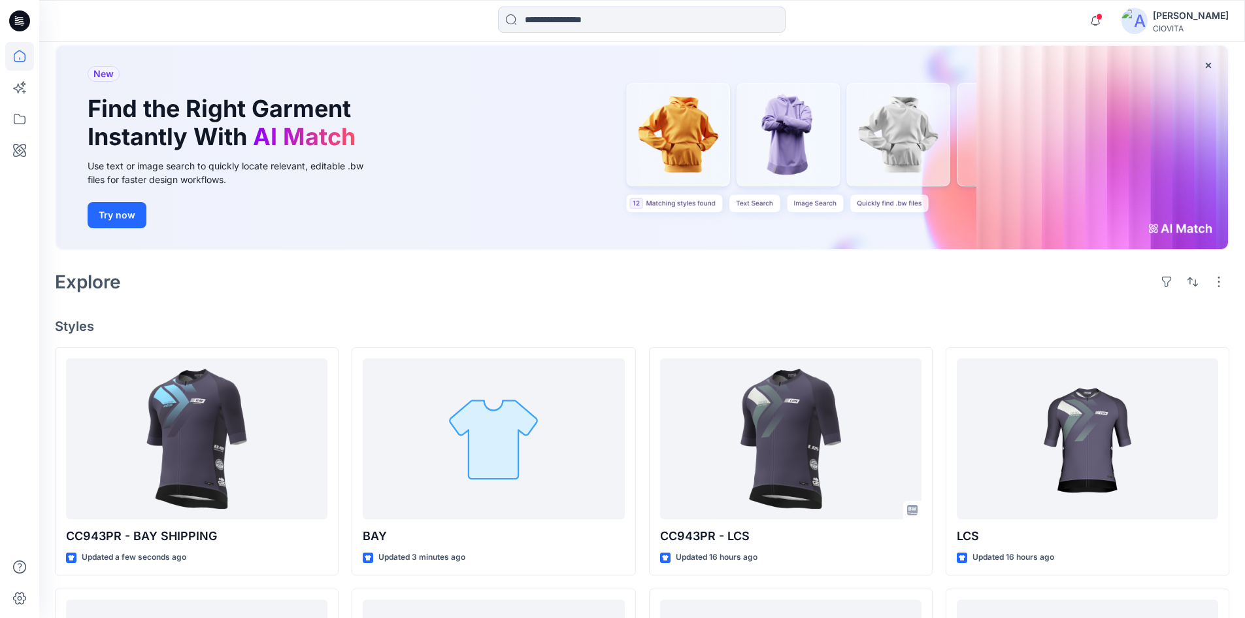
scroll to position [131, 0]
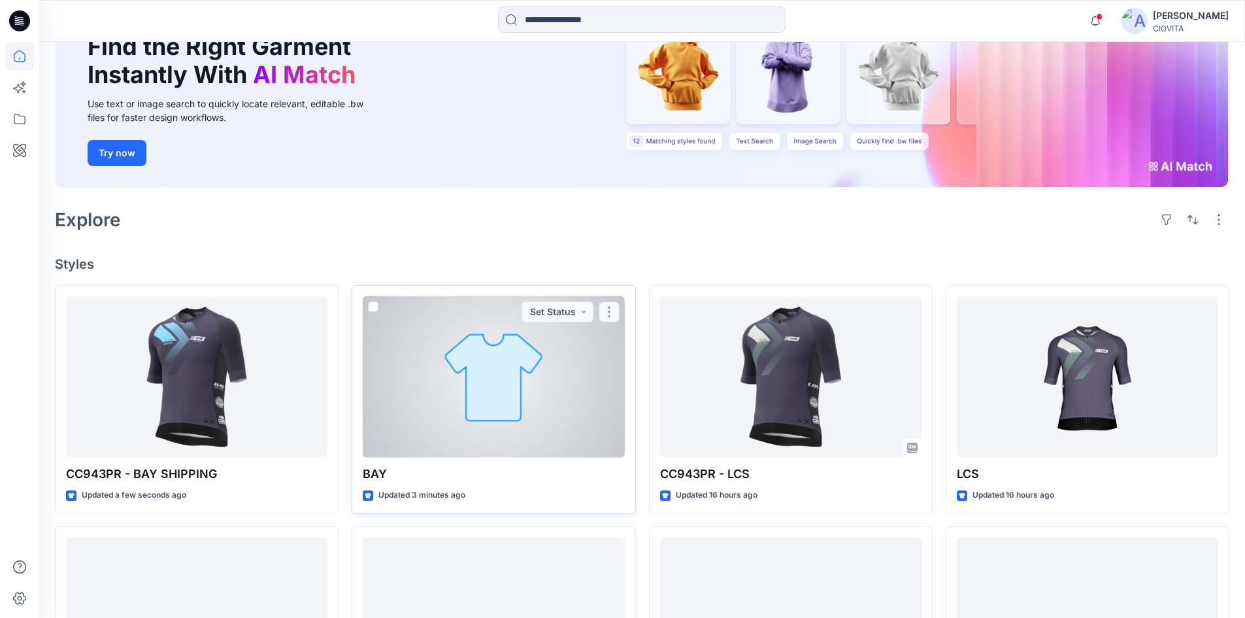
click at [611, 312] on button "button" at bounding box center [609, 311] width 21 height 21
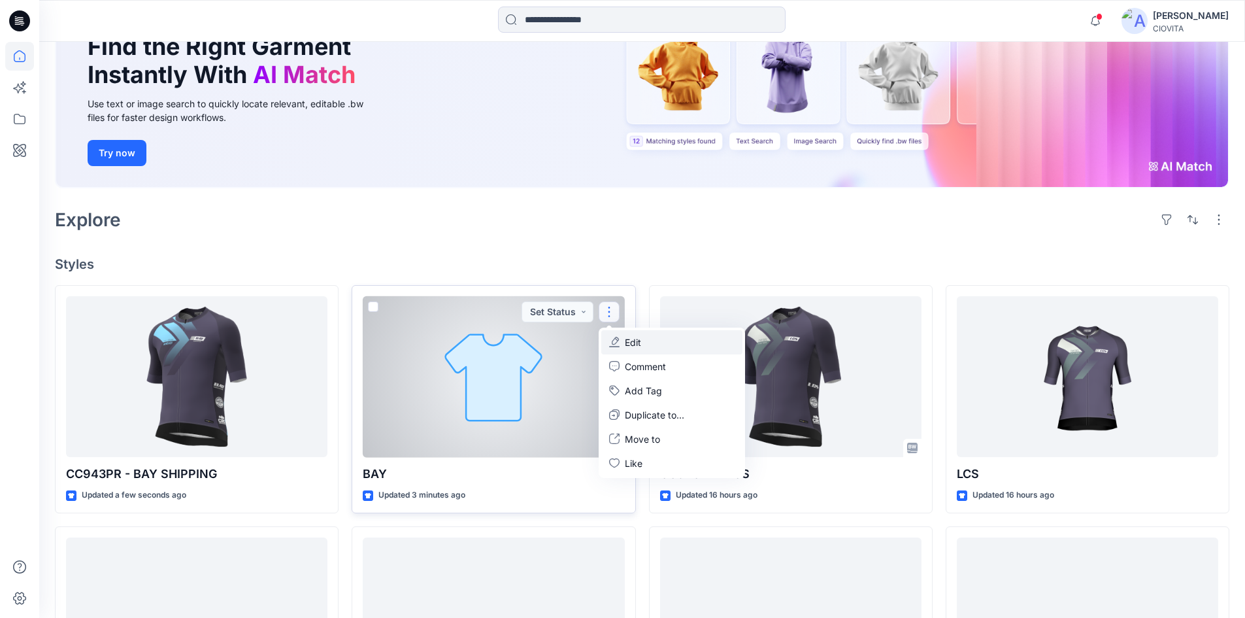
click at [633, 341] on p "Edit" at bounding box center [633, 342] width 16 height 14
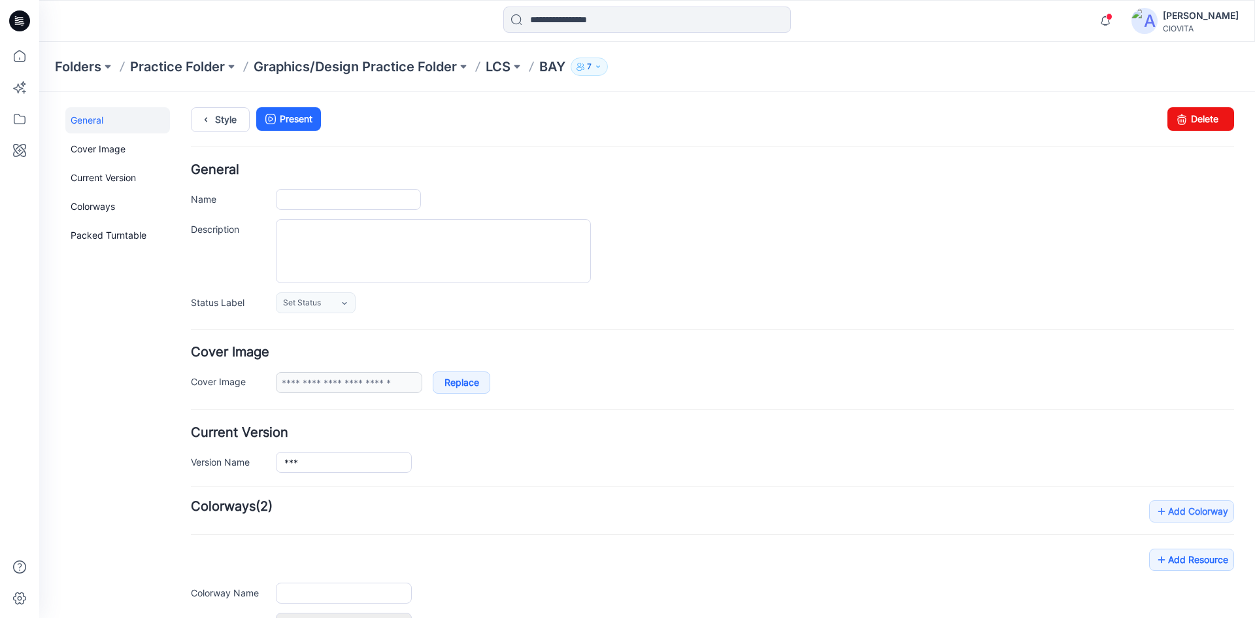
type input "***"
type input "**********"
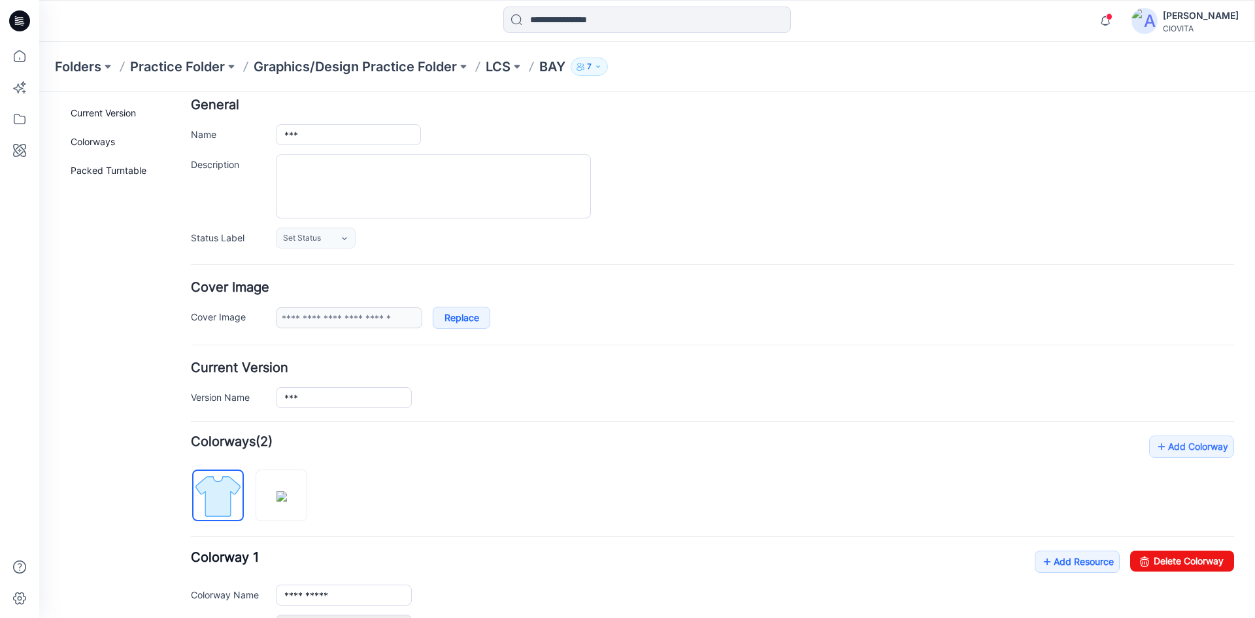
scroll to position [65, 0]
click at [276, 501] on img at bounding box center [281, 495] width 10 height 10
type input "***"
type input "******"
click at [231, 493] on img at bounding box center [217, 495] width 49 height 49
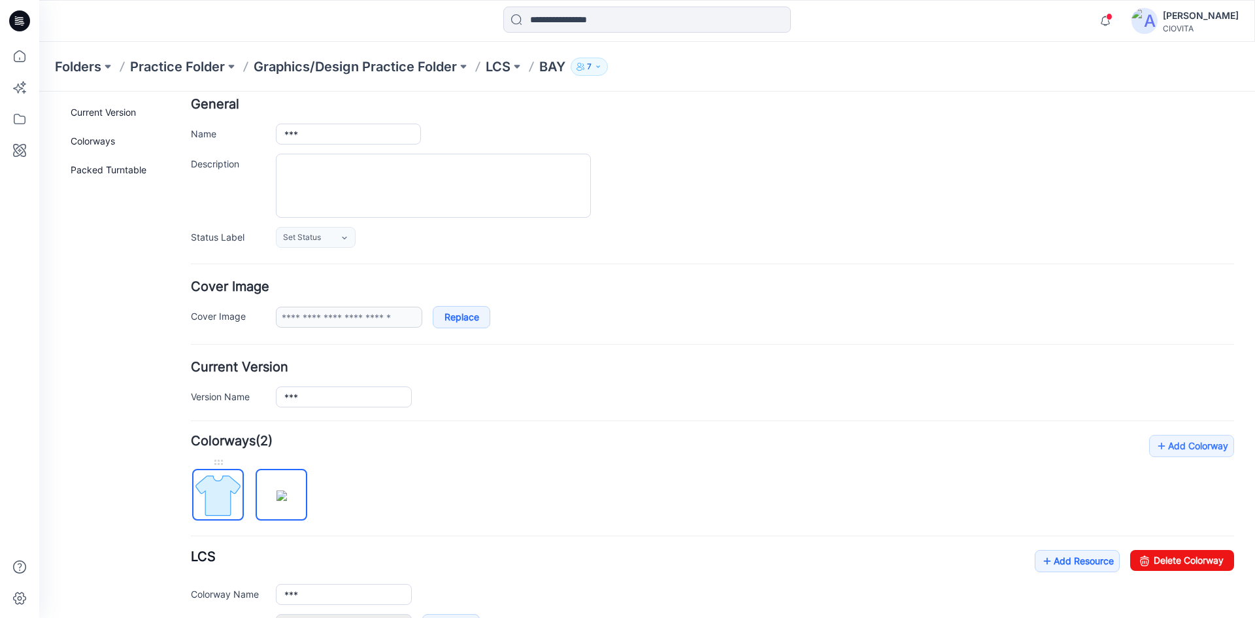
type input "**********"
click at [1145, 561] on link "Delete Colorway" at bounding box center [1182, 560] width 104 height 21
type input "***"
type input "******"
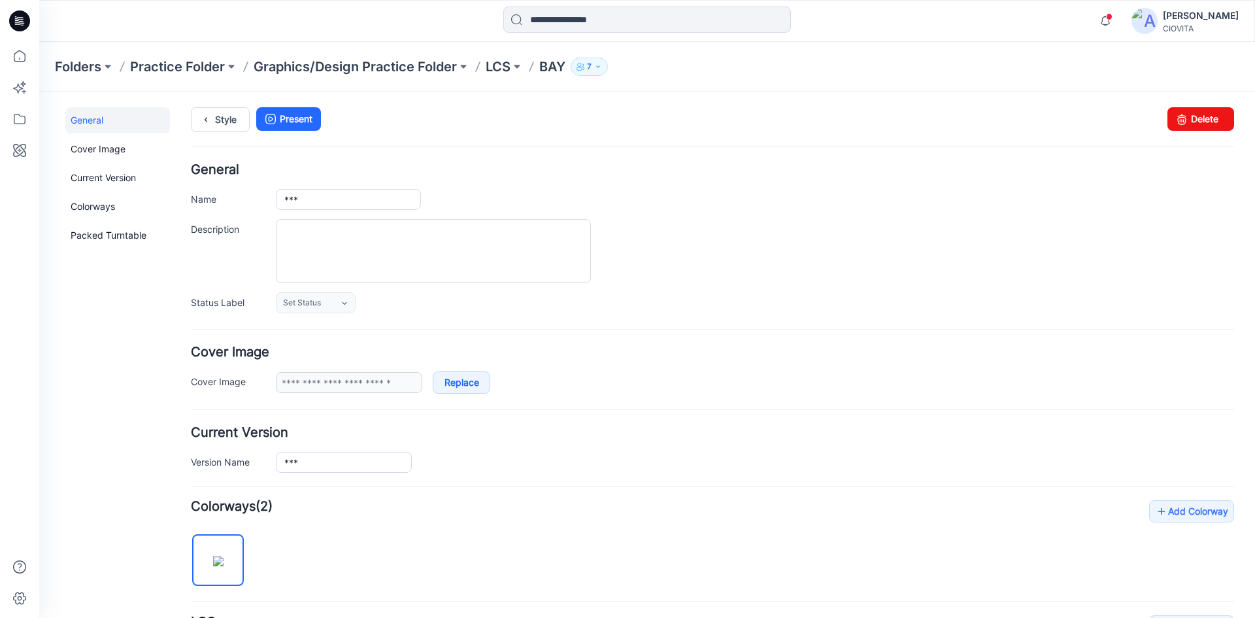
scroll to position [312, 0]
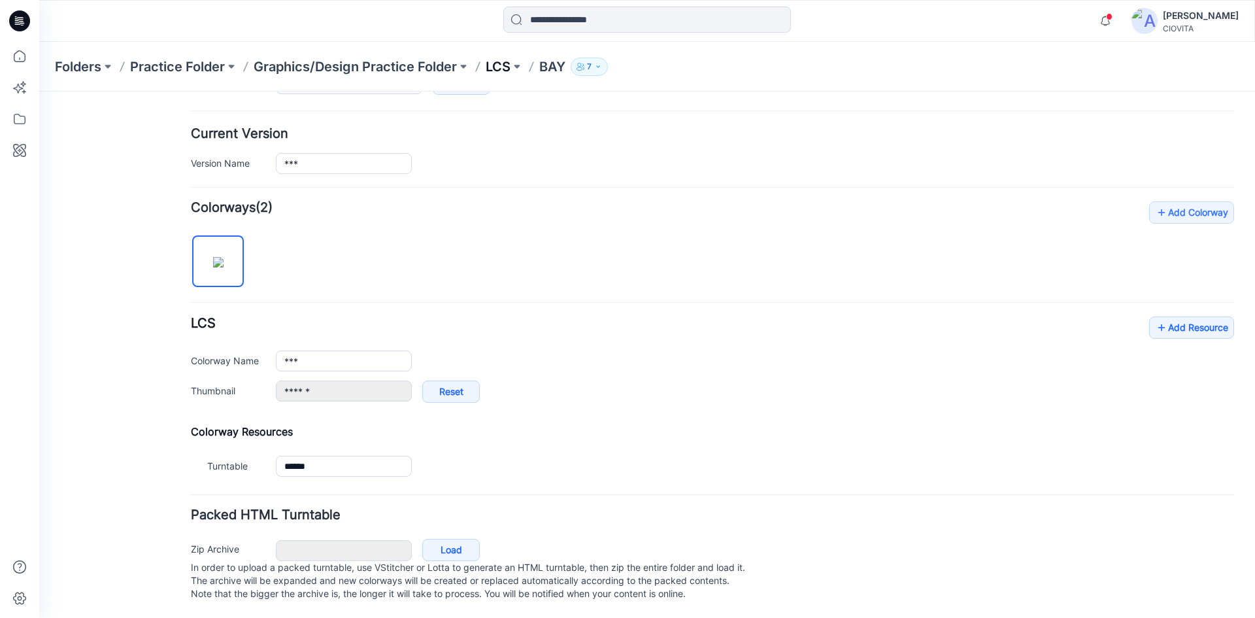
click at [497, 68] on p "LCS" at bounding box center [498, 67] width 25 height 18
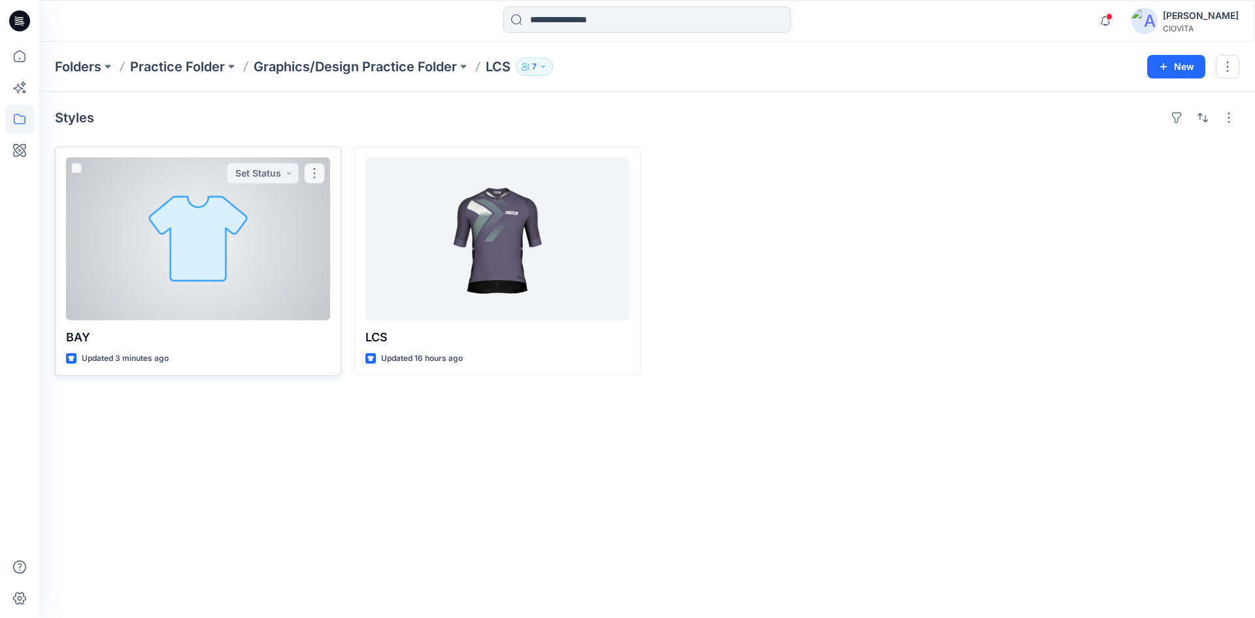
click at [303, 253] on div at bounding box center [198, 239] width 264 height 163
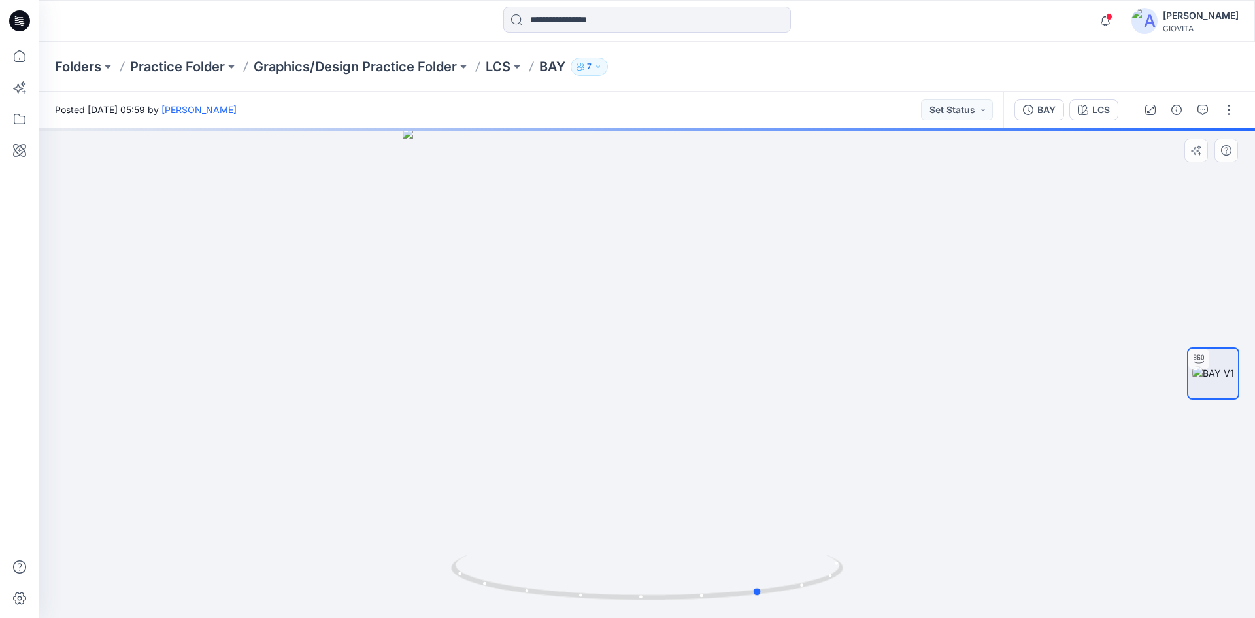
drag, startPoint x: 497, startPoint y: 339, endPoint x: 225, endPoint y: 335, distance: 272.6
click at [225, 335] on div at bounding box center [647, 373] width 1216 height 490
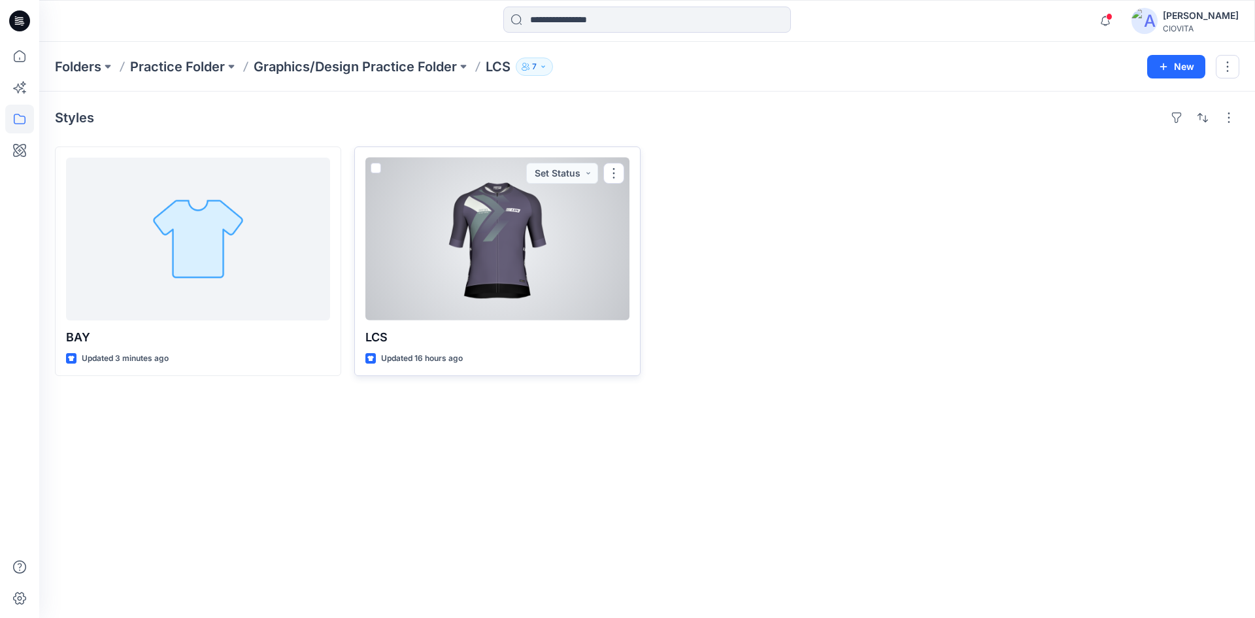
click at [492, 184] on div at bounding box center [497, 239] width 264 height 163
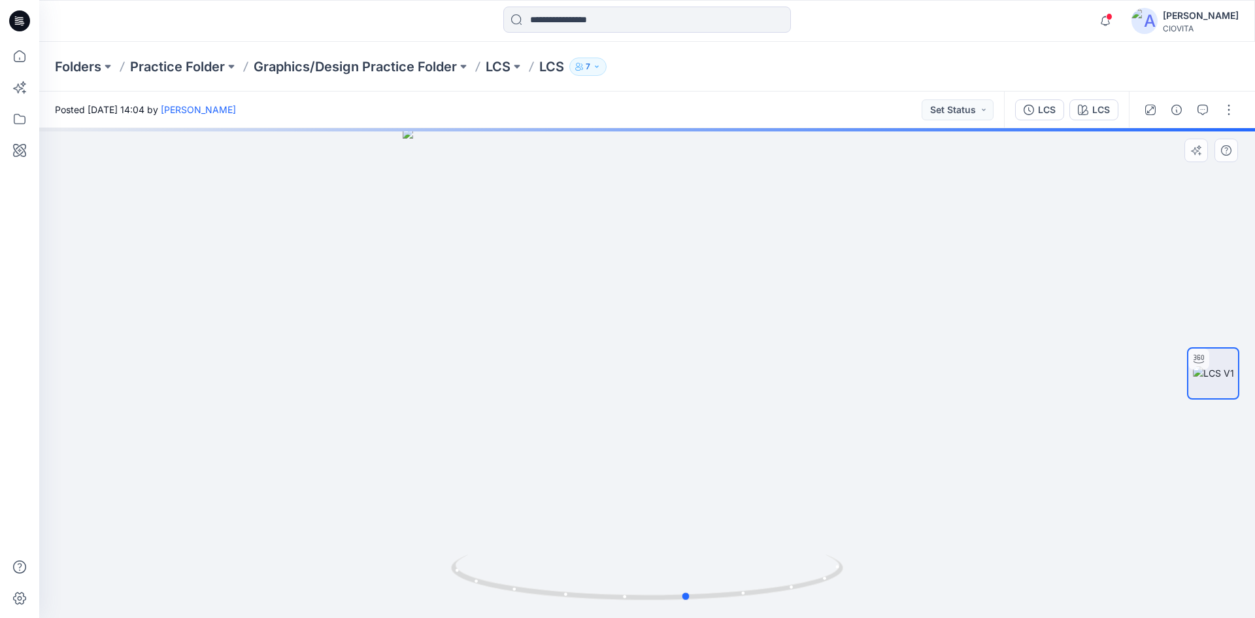
drag, startPoint x: 688, startPoint y: 265, endPoint x: 341, endPoint y: 256, distance: 347.2
click at [341, 256] on div at bounding box center [647, 373] width 1216 height 490
click at [486, 66] on div "Folders Practice Folder Graphics/Design Practice Folder LCS LCS 7" at bounding box center [596, 67] width 1082 height 18
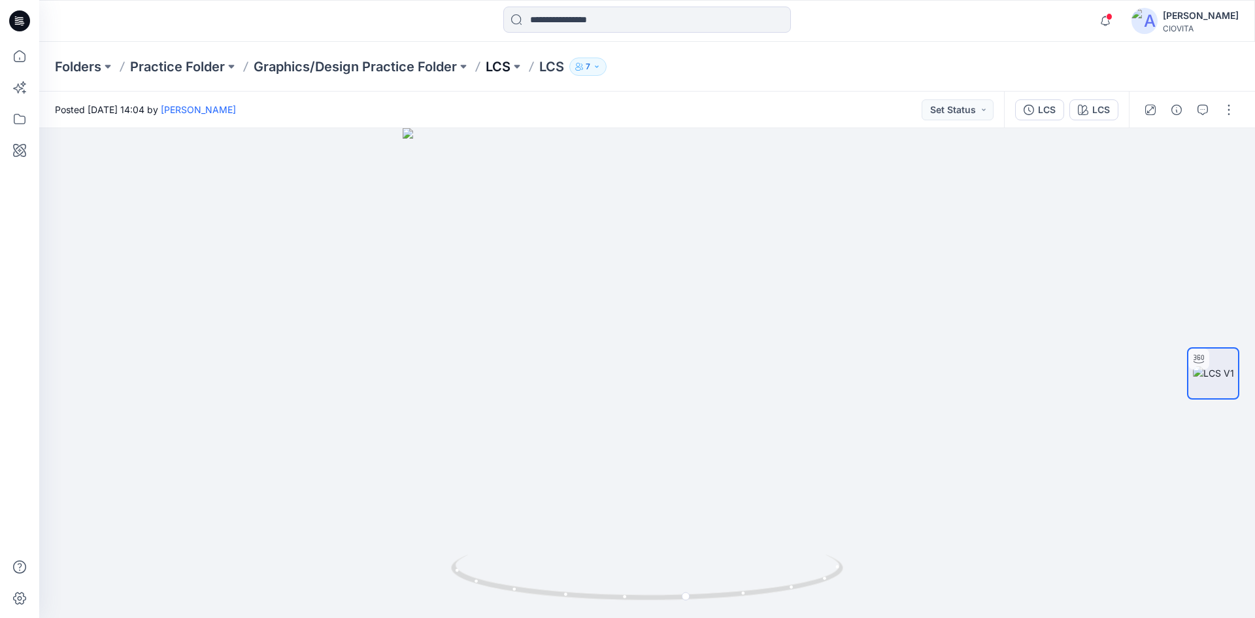
click at [502, 64] on p "LCS" at bounding box center [498, 67] width 25 height 18
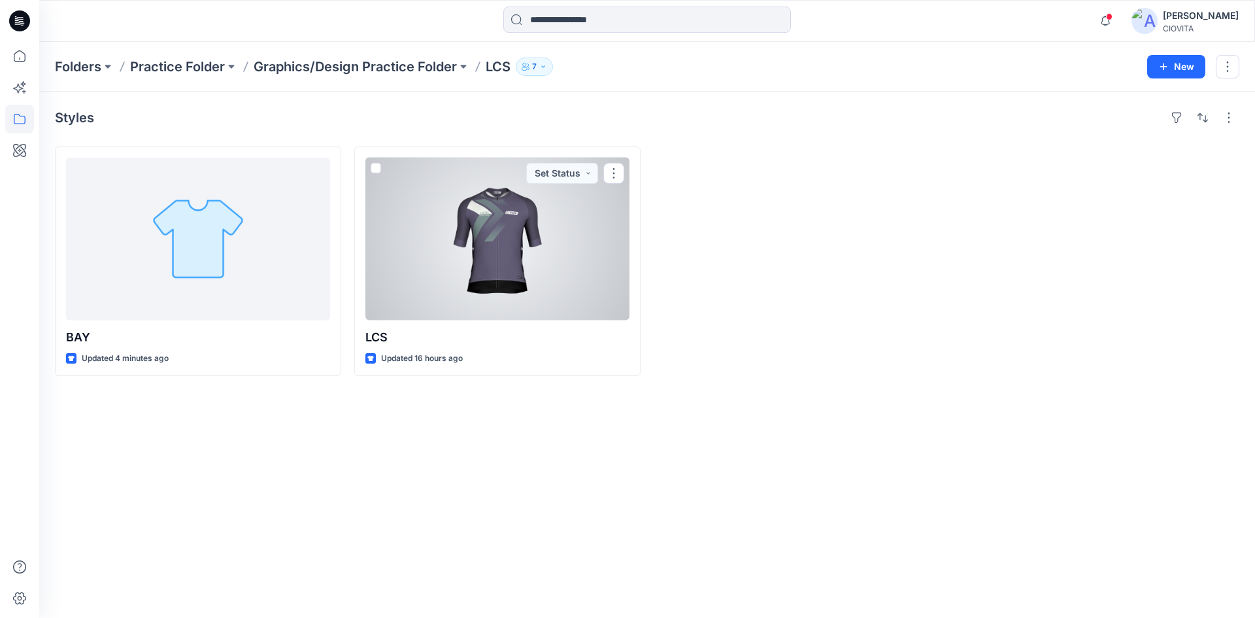
click at [514, 222] on div at bounding box center [497, 239] width 264 height 163
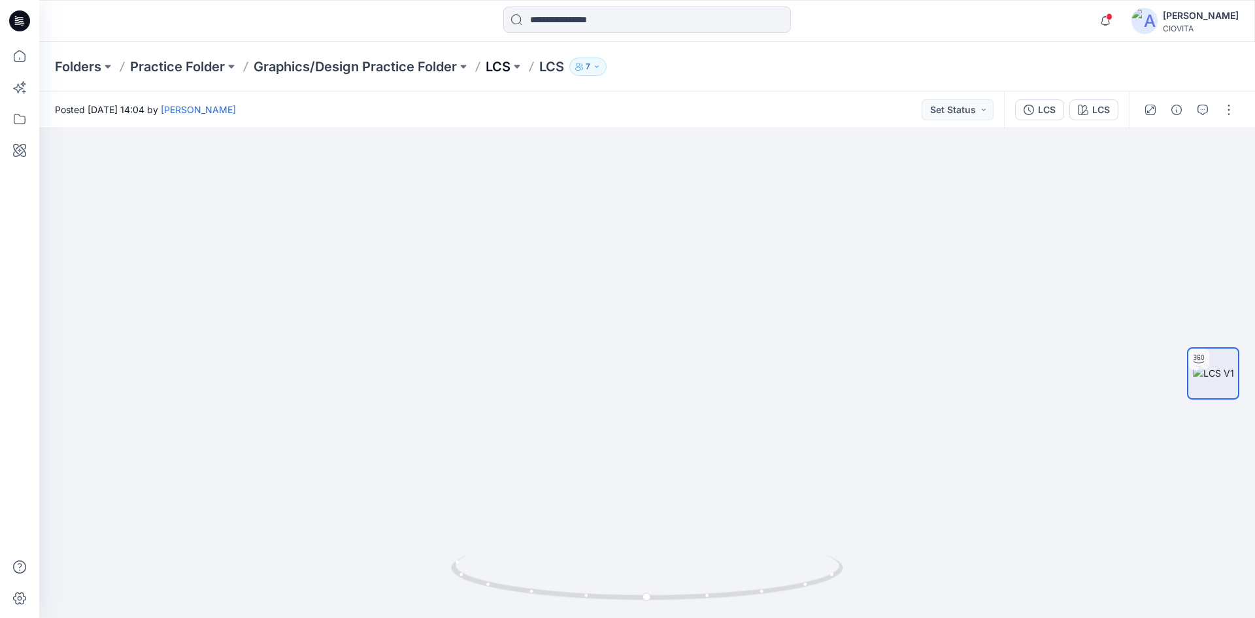
click at [497, 68] on p "LCS" at bounding box center [498, 67] width 25 height 18
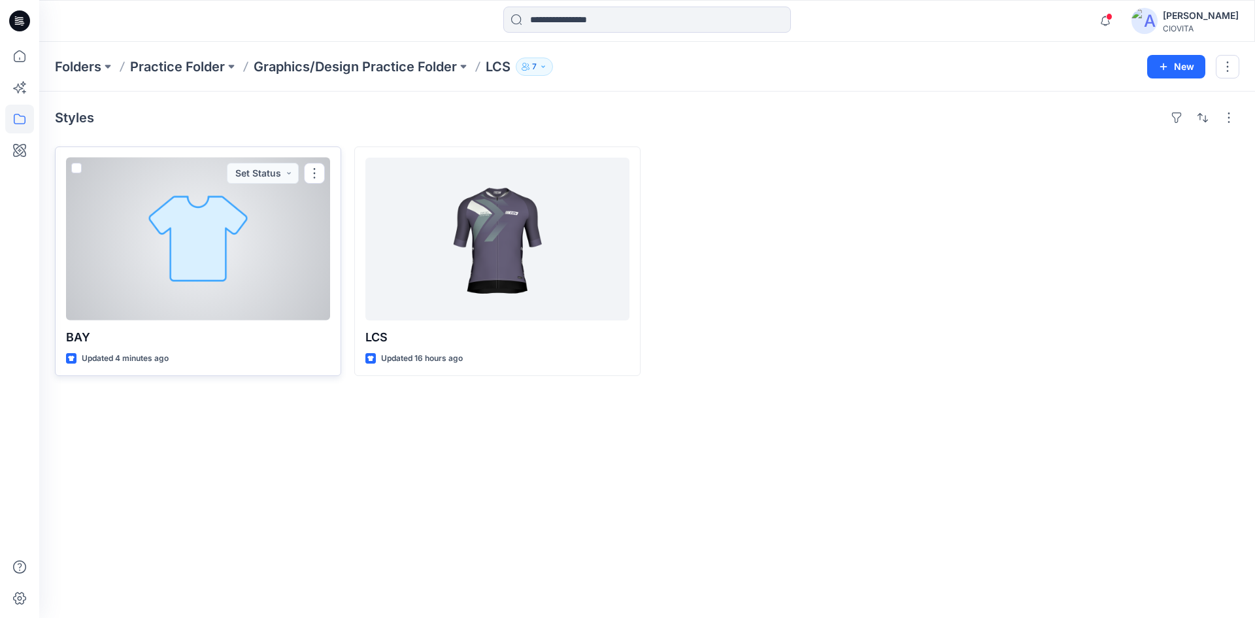
click at [247, 203] on div at bounding box center [198, 239] width 264 height 163
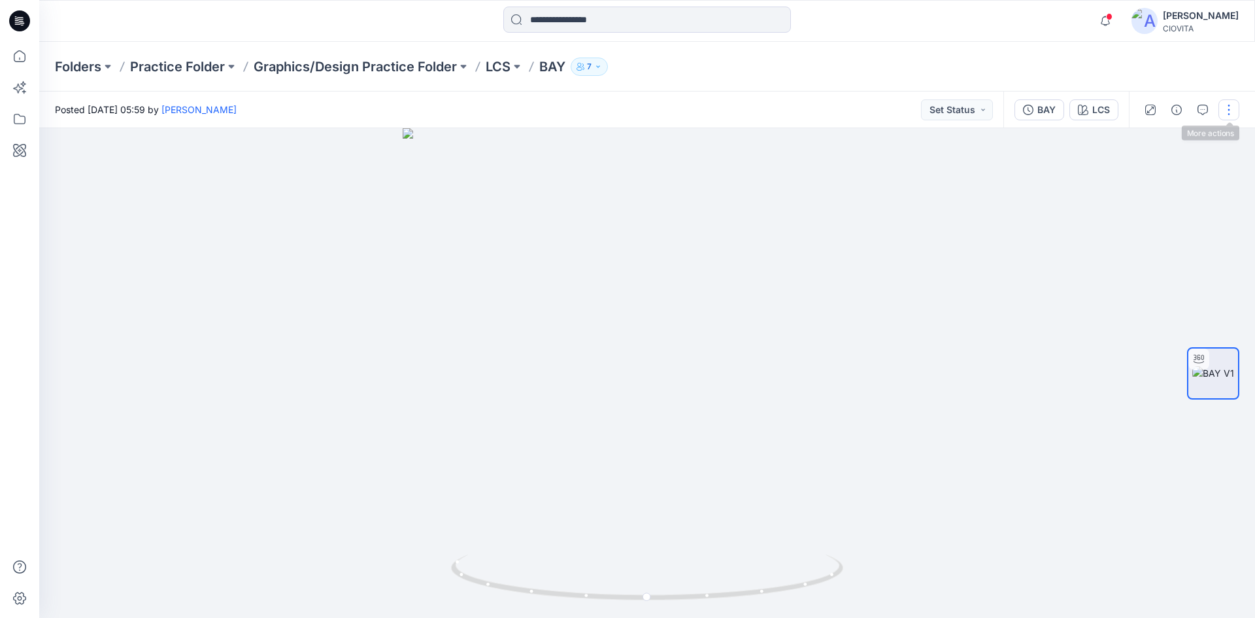
click at [1233, 109] on button "button" at bounding box center [1228, 109] width 21 height 21
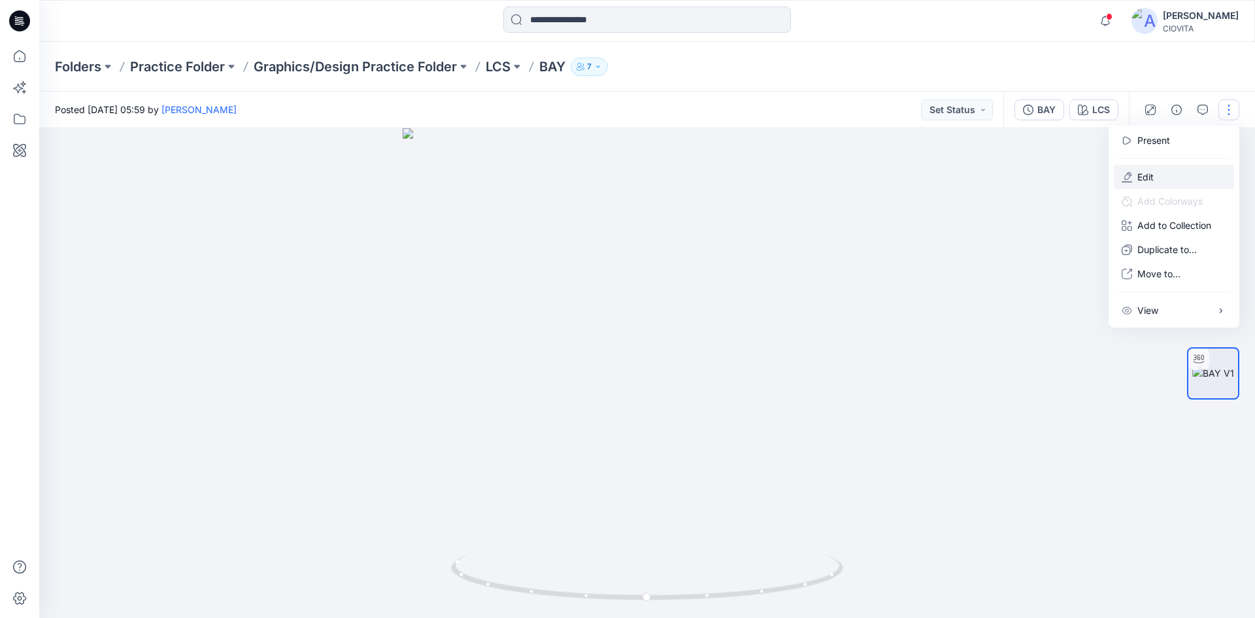
click at [1165, 176] on button "Edit" at bounding box center [1174, 177] width 120 height 24
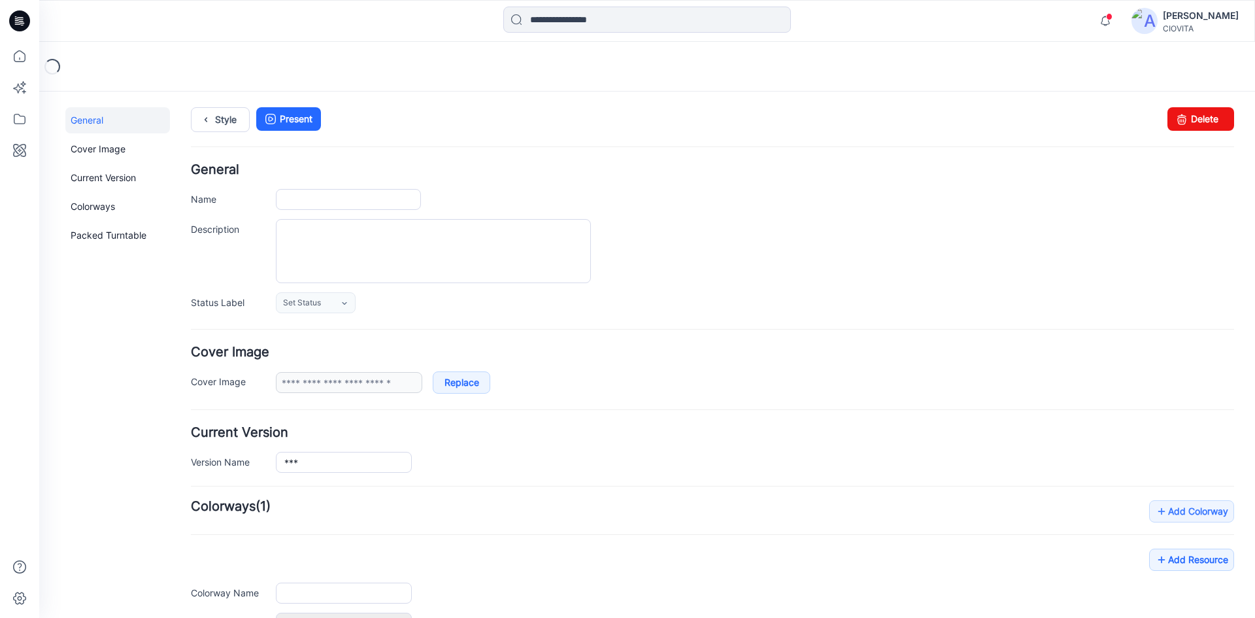
type input "***"
type input "******"
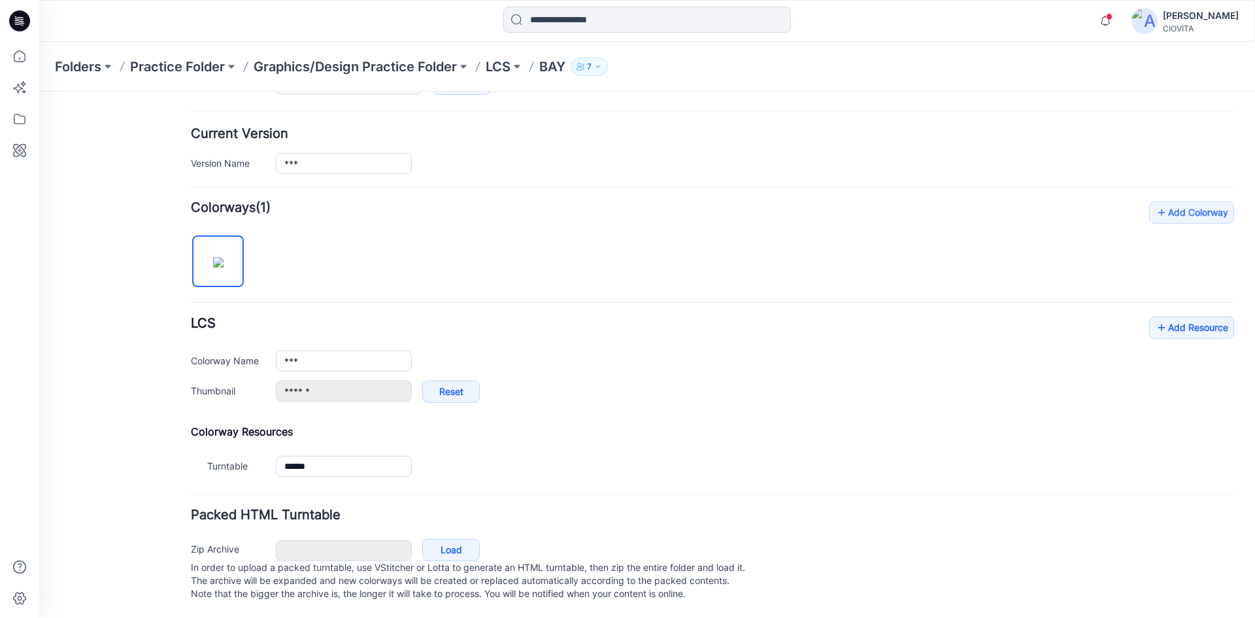
scroll to position [312, 0]
click at [550, 69] on p "BAY" at bounding box center [552, 67] width 26 height 18
click at [494, 65] on p "LCS" at bounding box center [498, 67] width 25 height 18
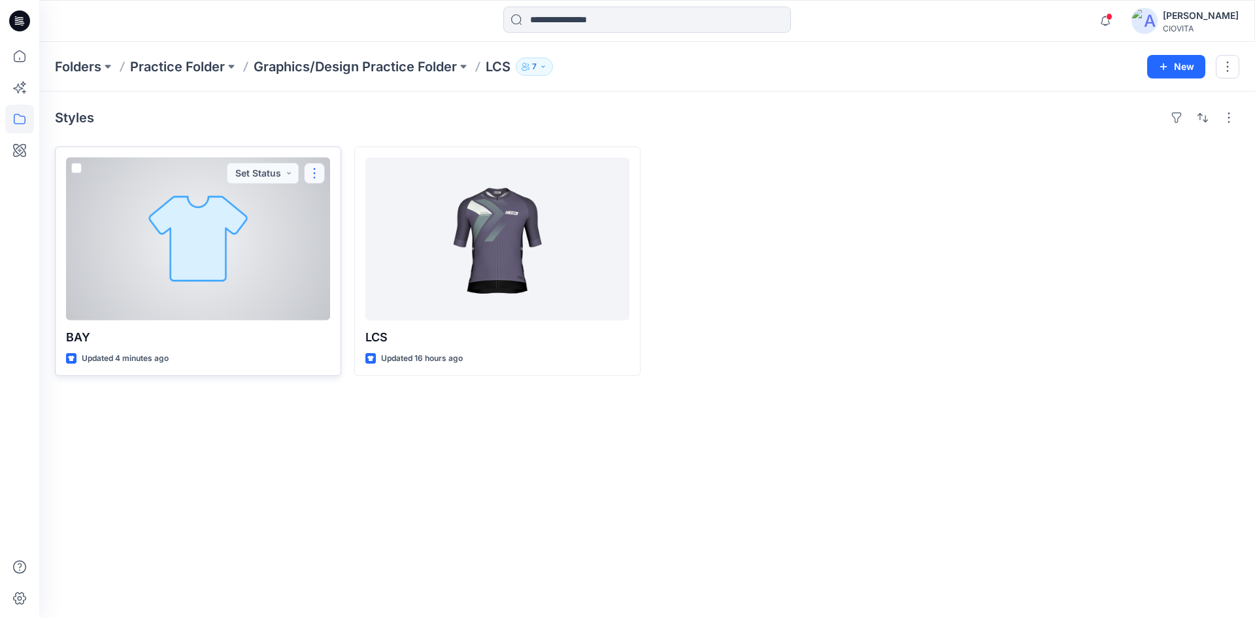
click at [315, 173] on button "button" at bounding box center [314, 173] width 21 height 21
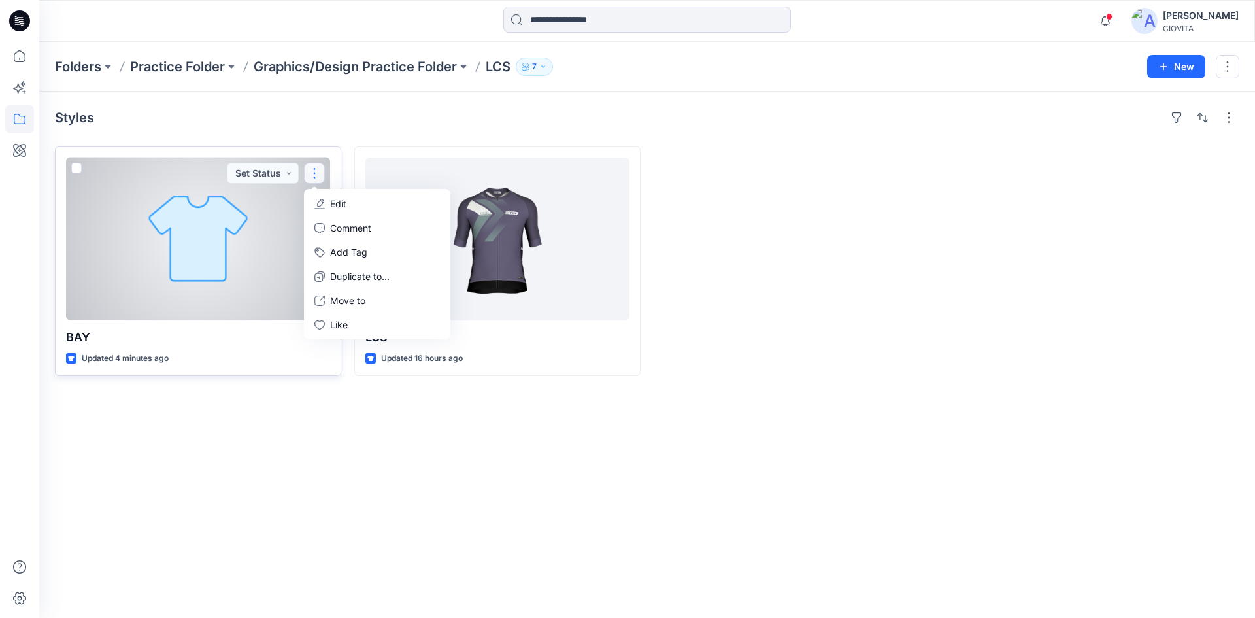
click at [335, 198] on p "Edit" at bounding box center [338, 204] width 16 height 14
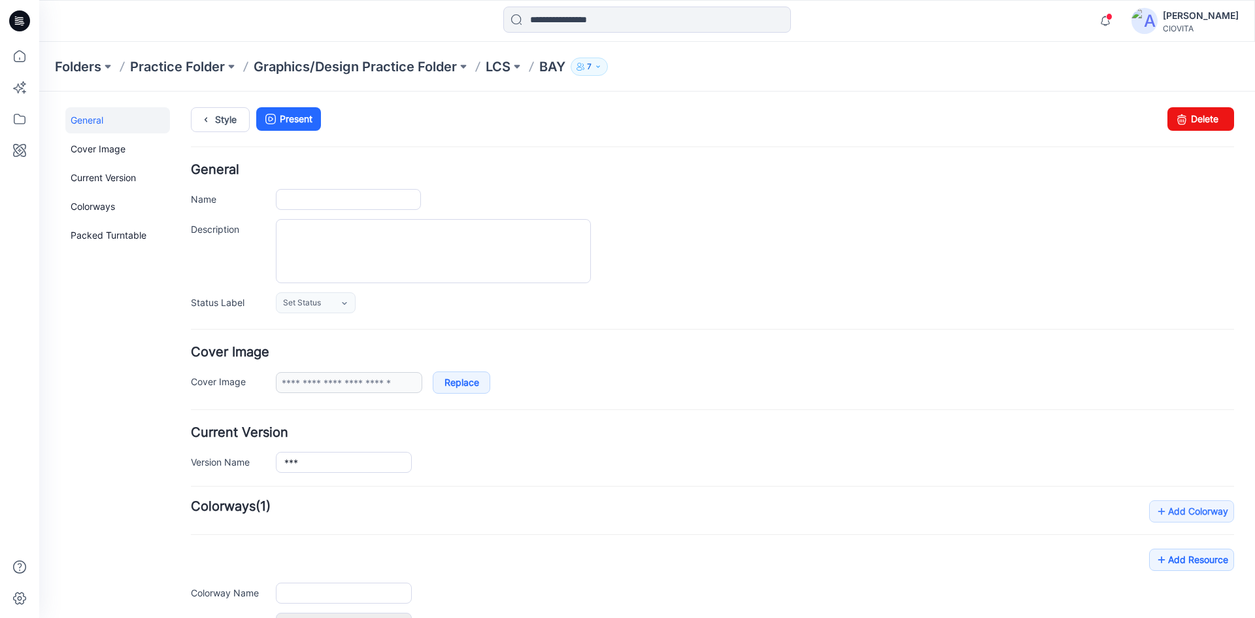
type input "***"
type input "******"
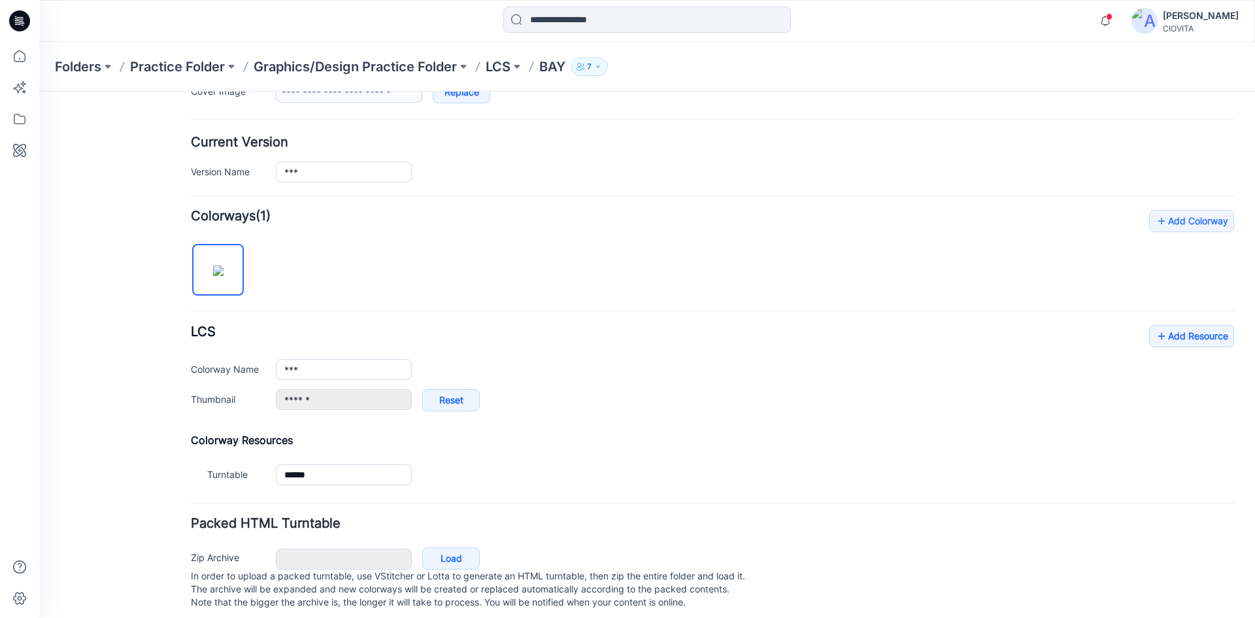
scroll to position [312, 0]
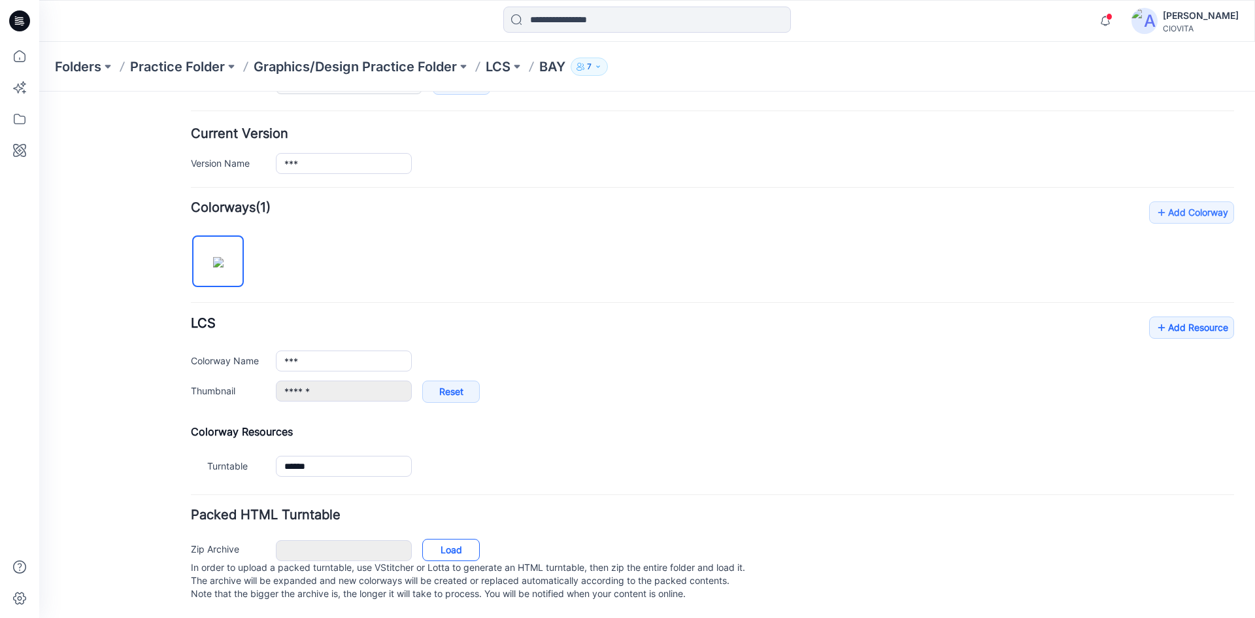
click at [452, 539] on link "Load" at bounding box center [451, 550] width 58 height 22
click at [503, 65] on p "LCS" at bounding box center [498, 67] width 25 height 18
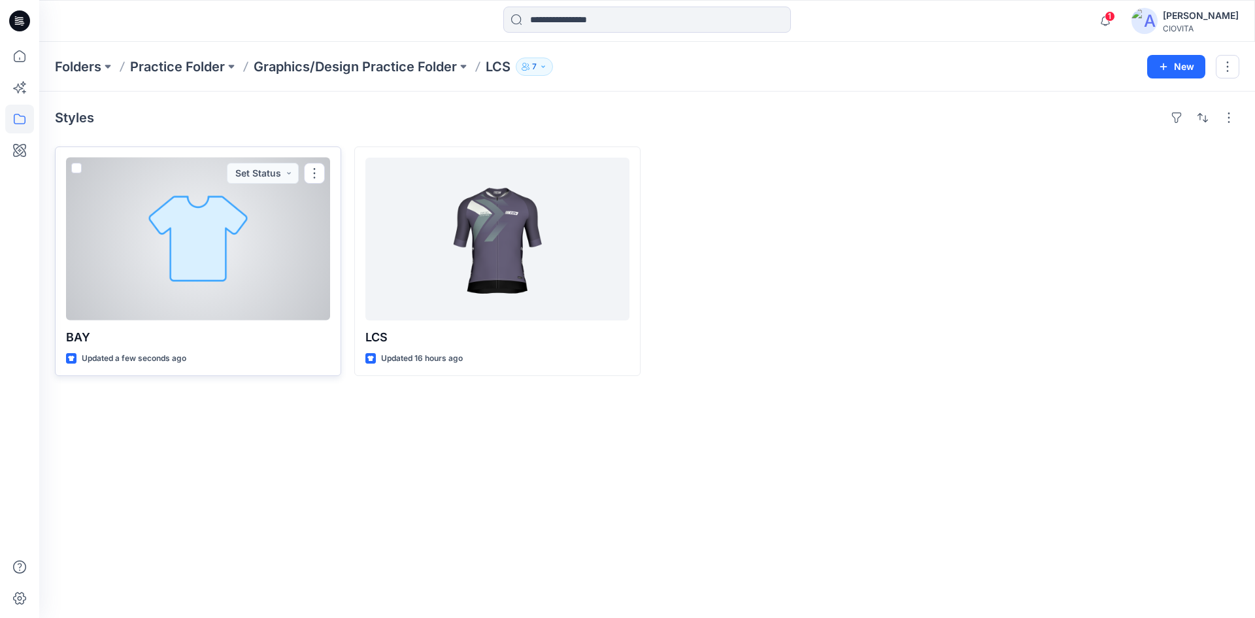
click at [229, 222] on div at bounding box center [198, 239] width 264 height 163
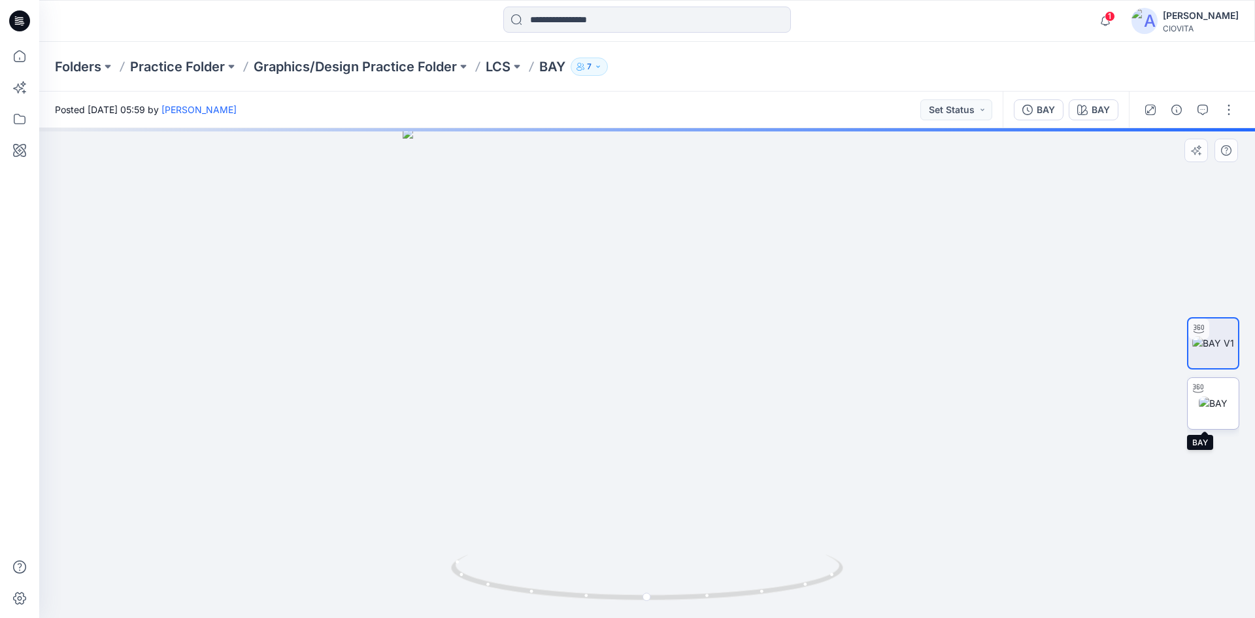
click at [1207, 409] on img at bounding box center [1213, 403] width 29 height 14
click at [1226, 336] on img at bounding box center [1213, 343] width 42 height 14
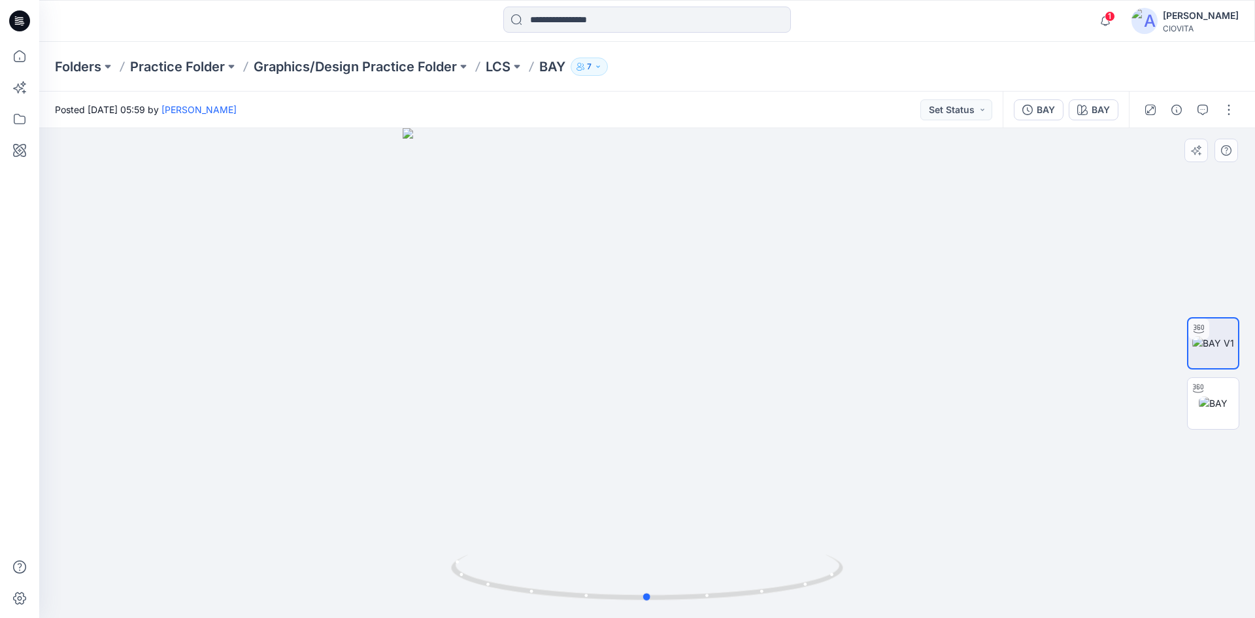
drag, startPoint x: 1223, startPoint y: 333, endPoint x: 1202, endPoint y: 189, distance: 146.0
click at [1204, 201] on div at bounding box center [647, 373] width 1216 height 490
click at [1227, 111] on button "button" at bounding box center [1228, 109] width 21 height 21
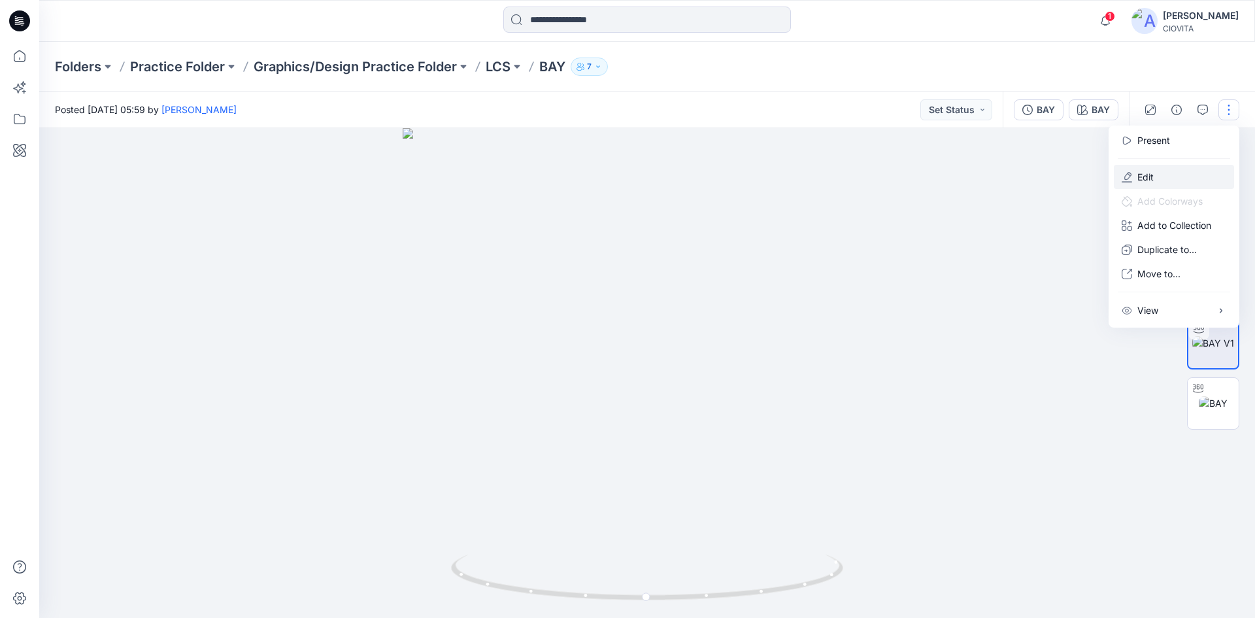
click at [1146, 176] on p "Edit" at bounding box center [1145, 177] width 16 height 14
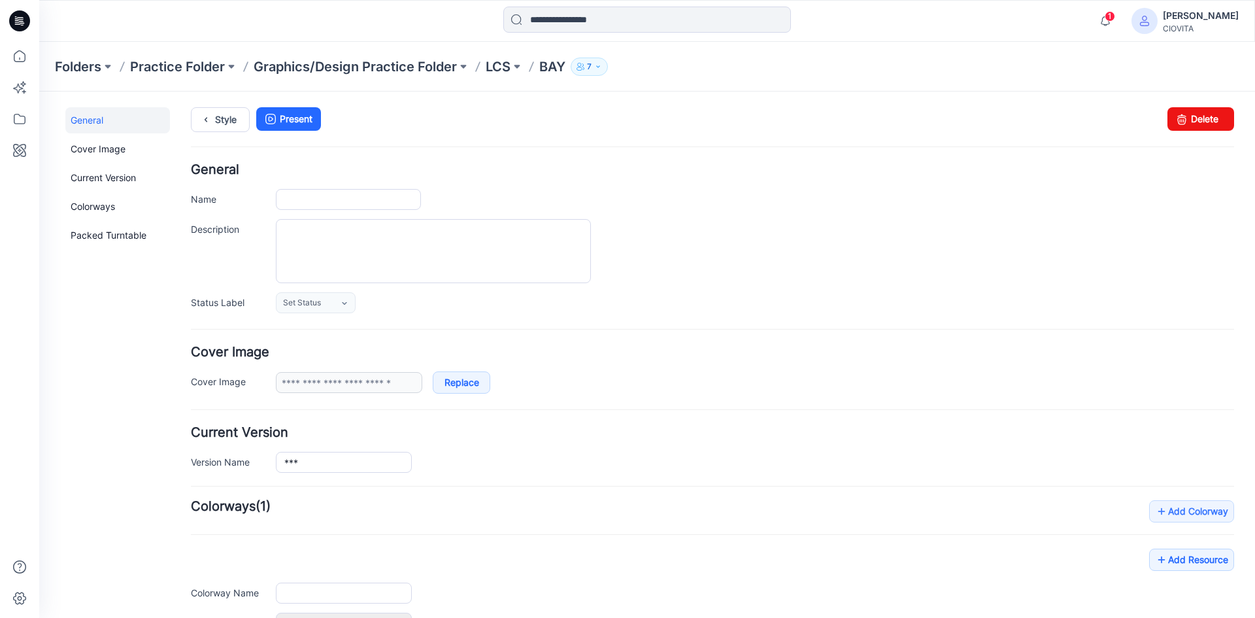
type input "***"
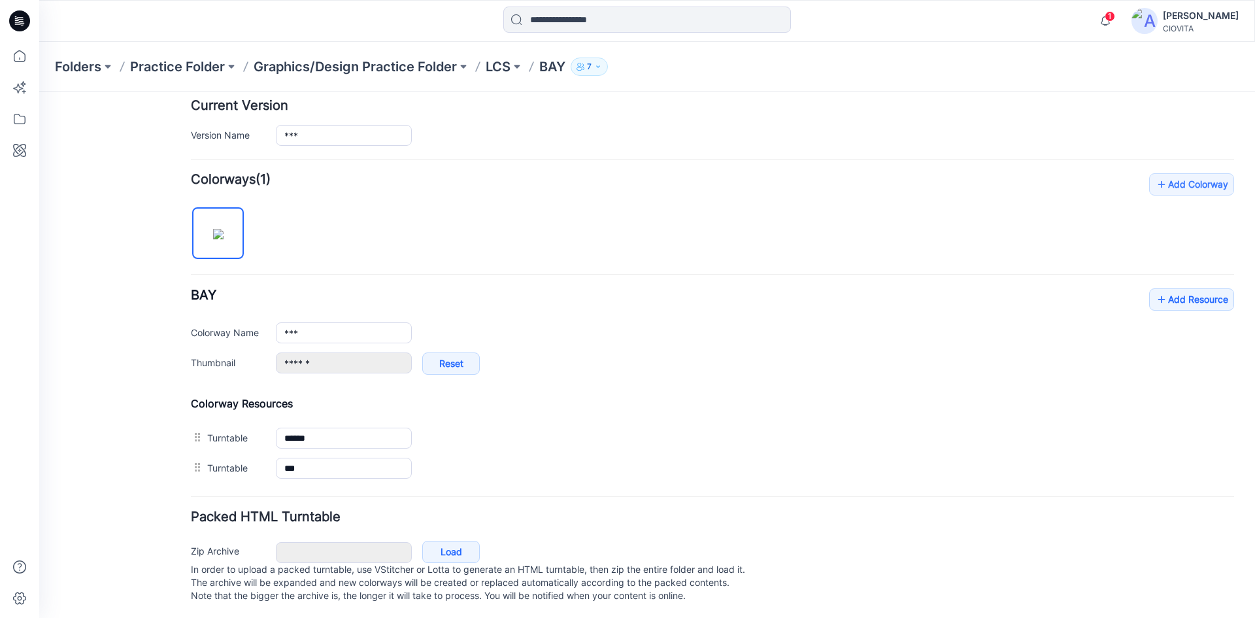
scroll to position [342, 0]
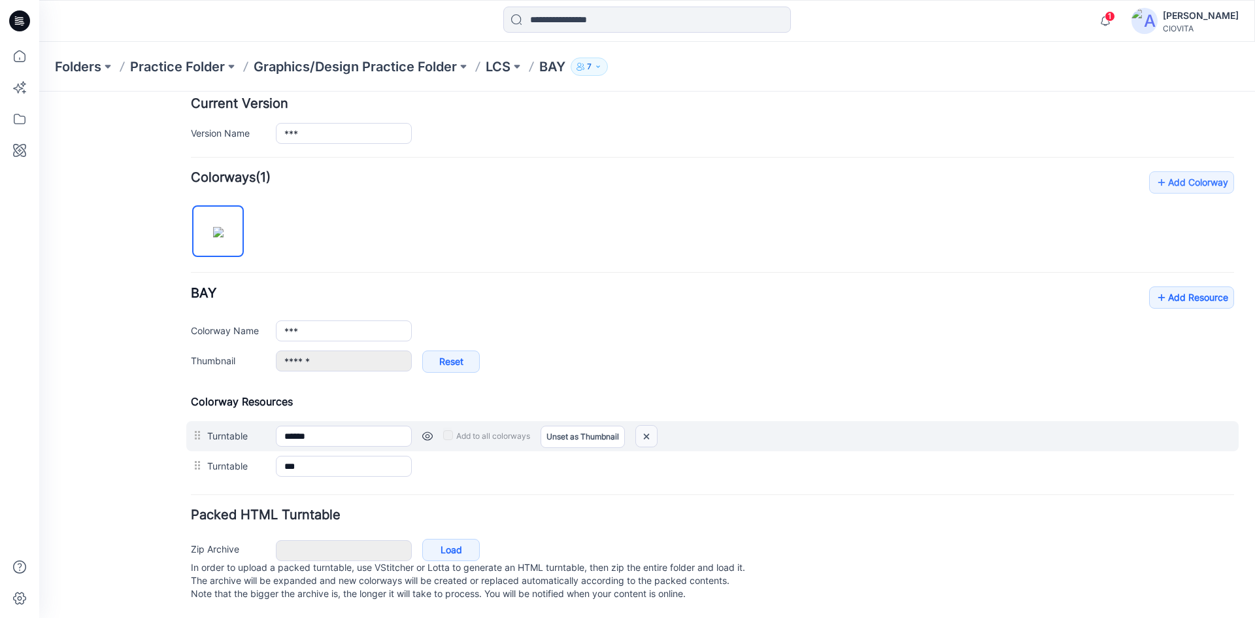
drag, startPoint x: 650, startPoint y: 425, endPoint x: 722, endPoint y: 161, distance: 272.9
click at [650, 426] on img at bounding box center [646, 437] width 21 height 22
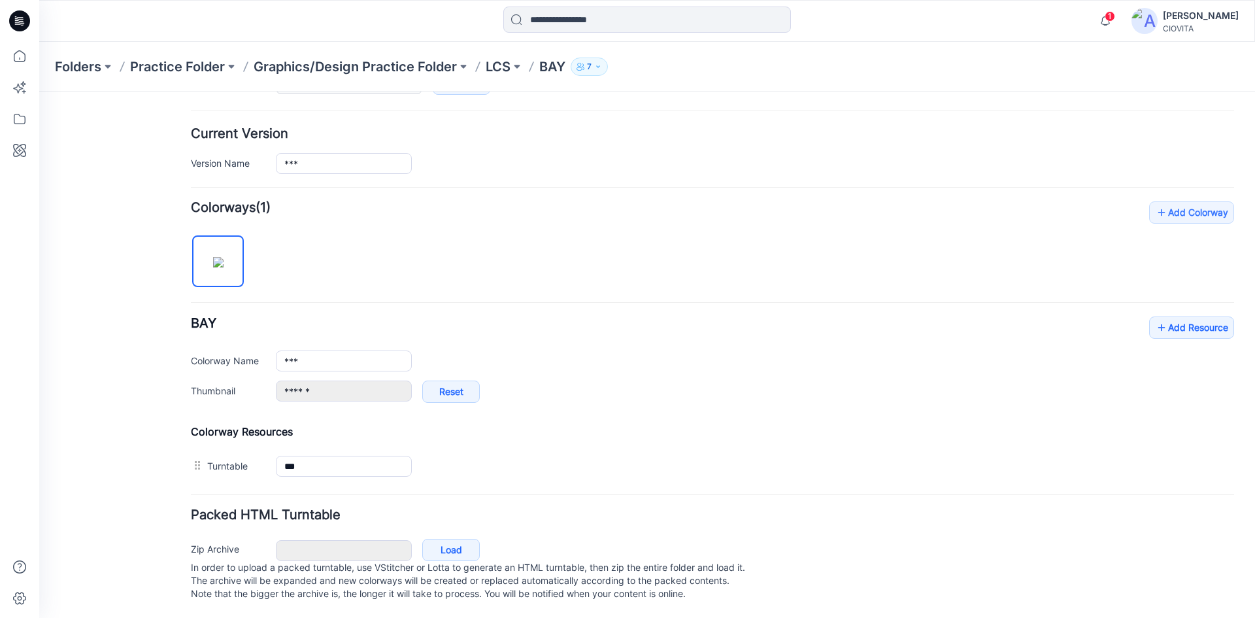
type input "**********"
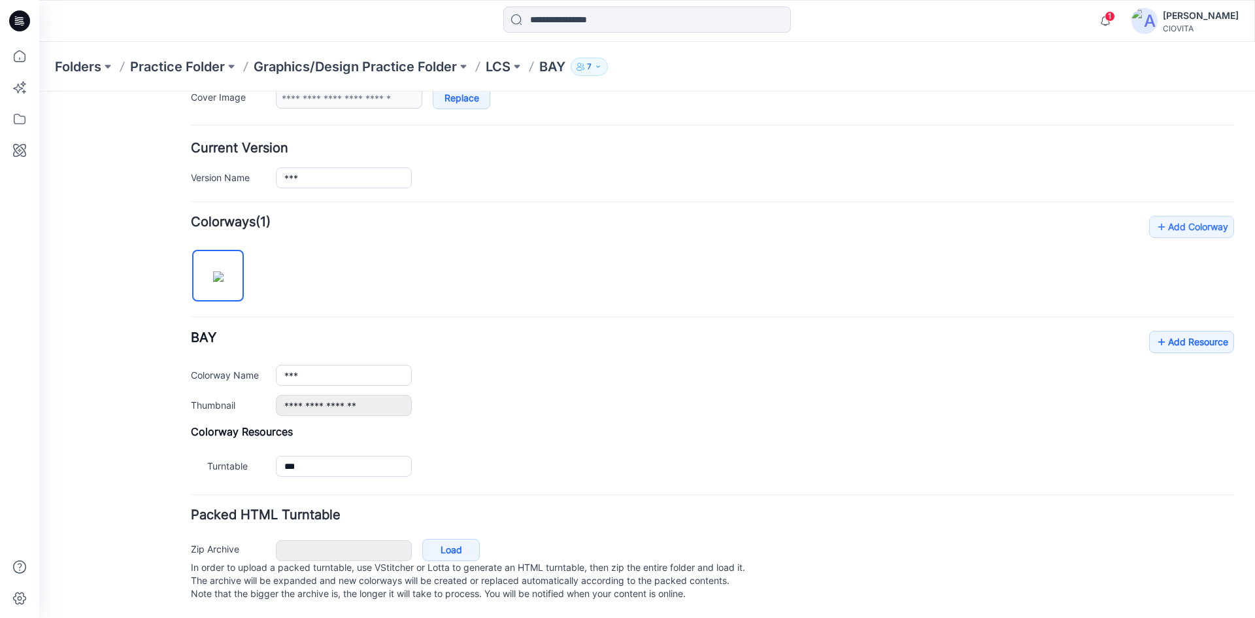
scroll to position [297, 0]
click at [494, 65] on p "LCS" at bounding box center [498, 67] width 25 height 18
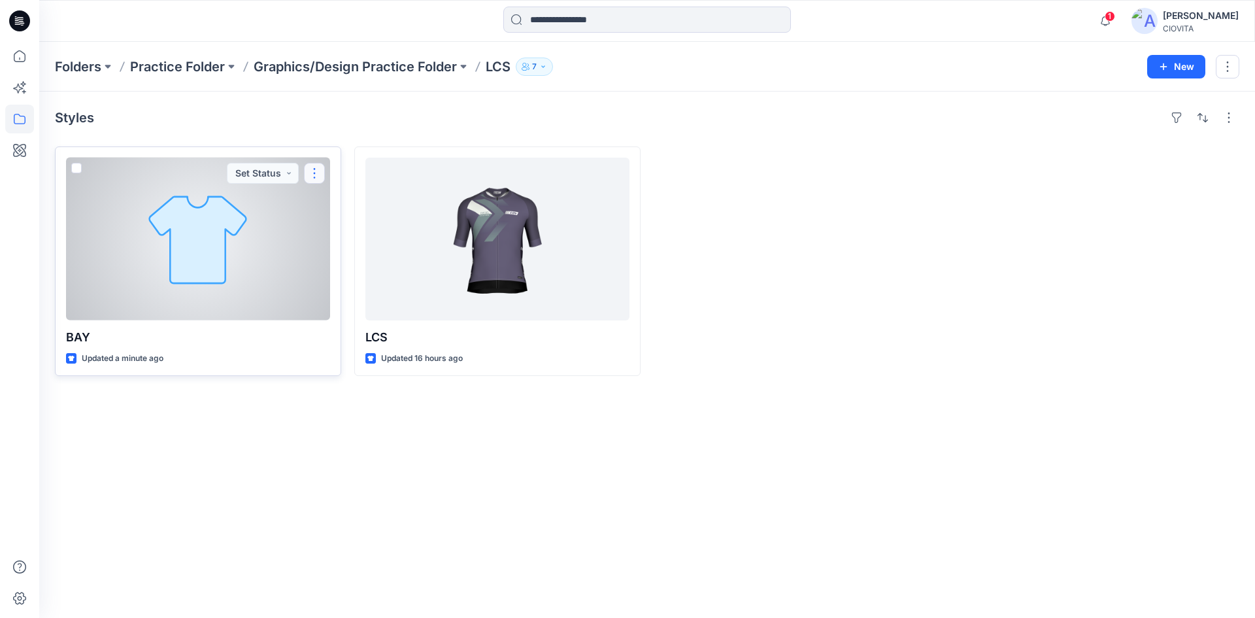
click at [320, 175] on button "button" at bounding box center [314, 173] width 21 height 21
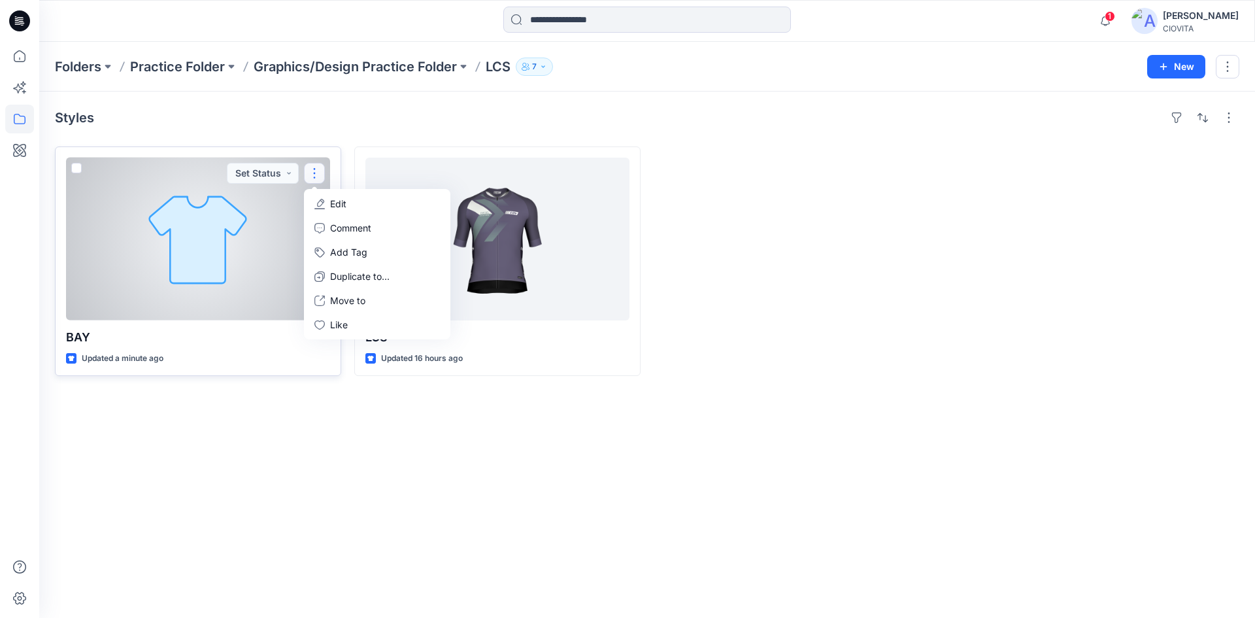
click at [342, 201] on p "Edit" at bounding box center [338, 204] width 16 height 14
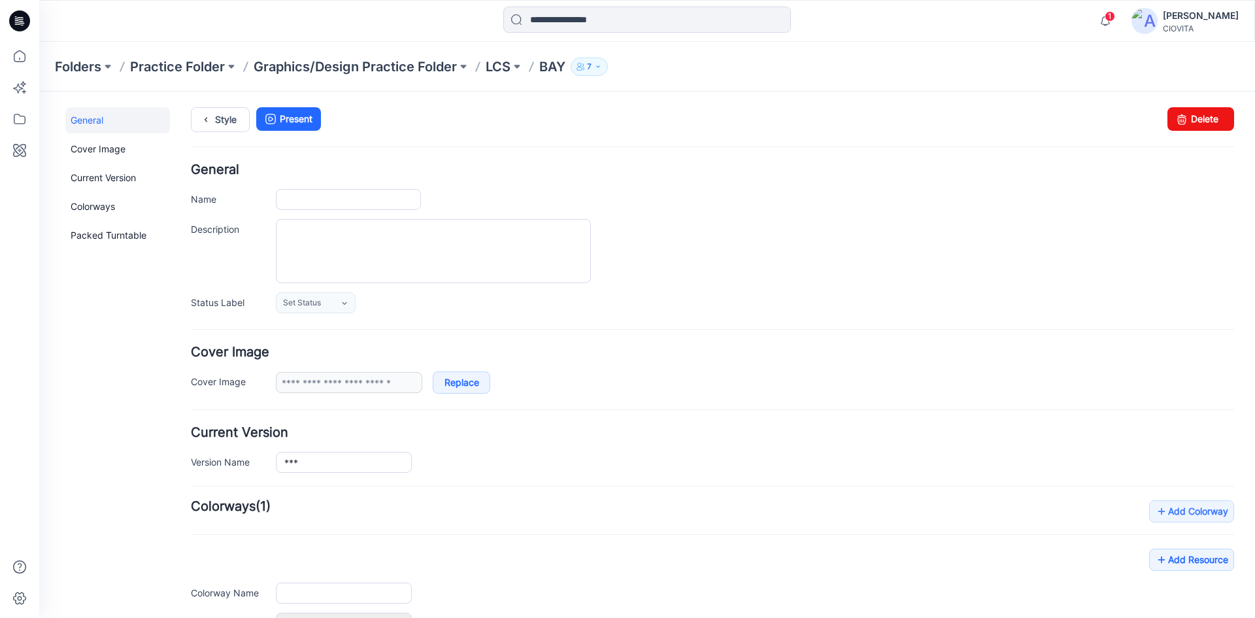
type input "***"
type input "**********"
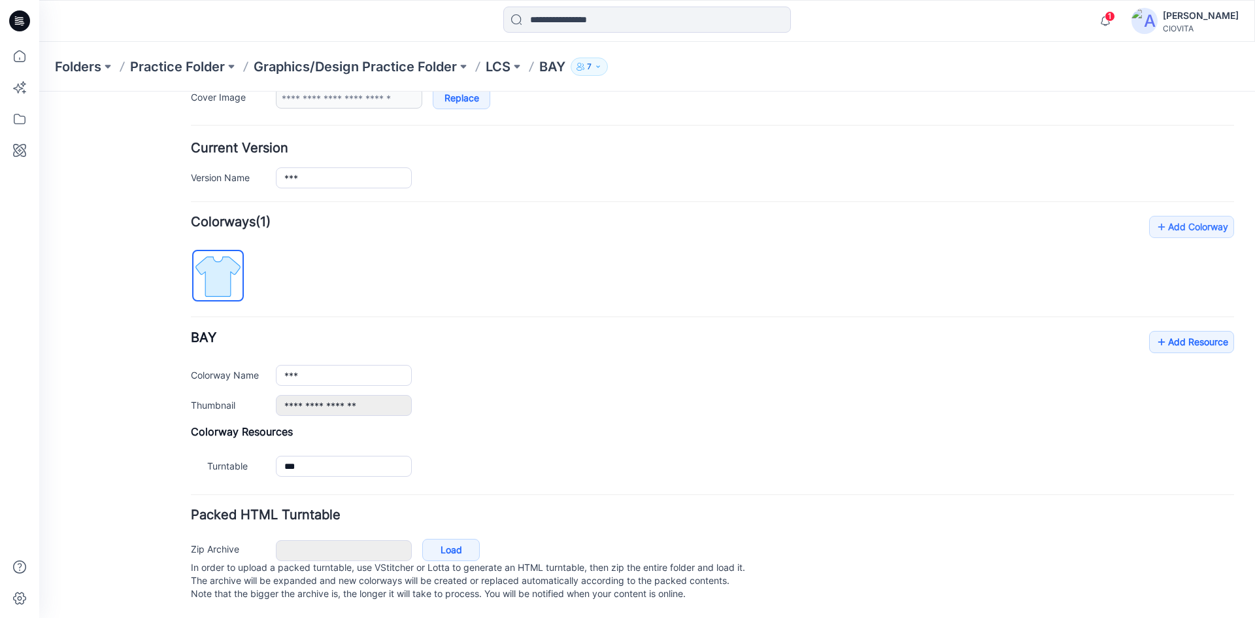
scroll to position [297, 0]
click at [446, 539] on link "Load" at bounding box center [451, 550] width 58 height 22
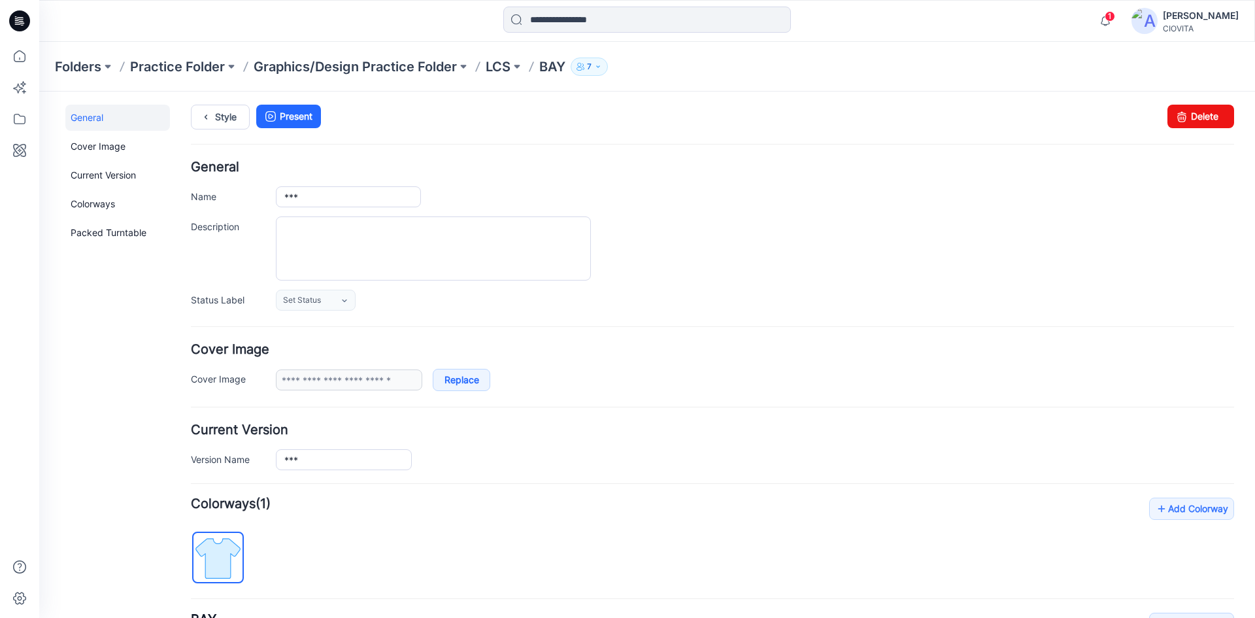
scroll to position [0, 0]
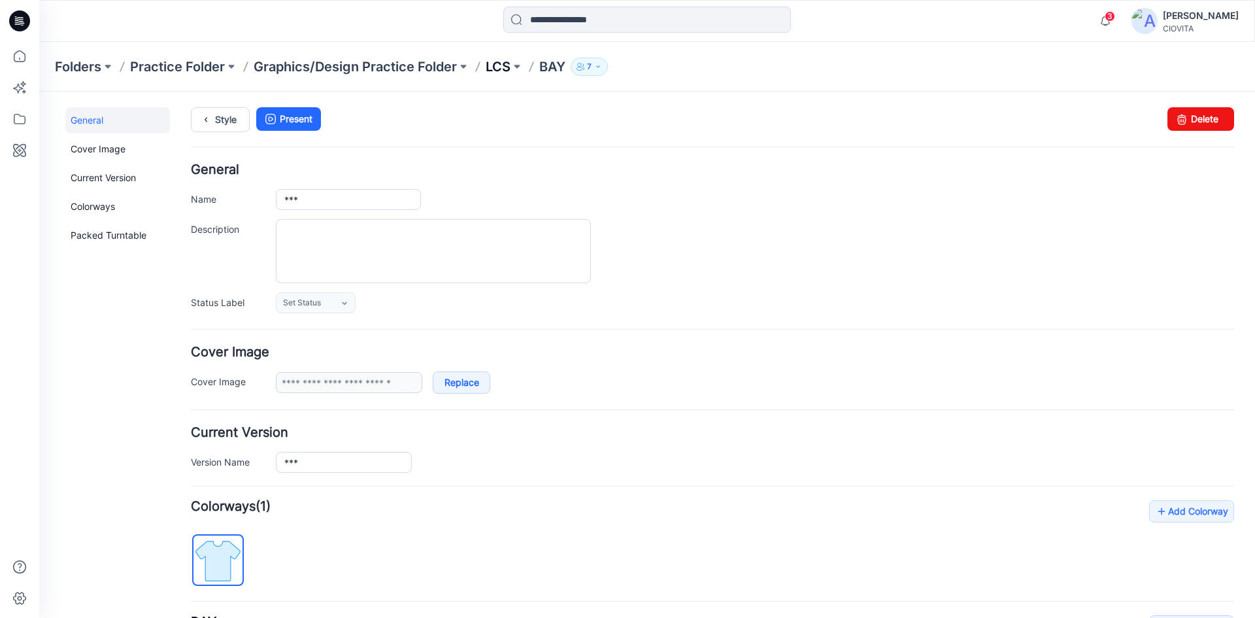
click at [494, 69] on p "LCS" at bounding box center [498, 67] width 25 height 18
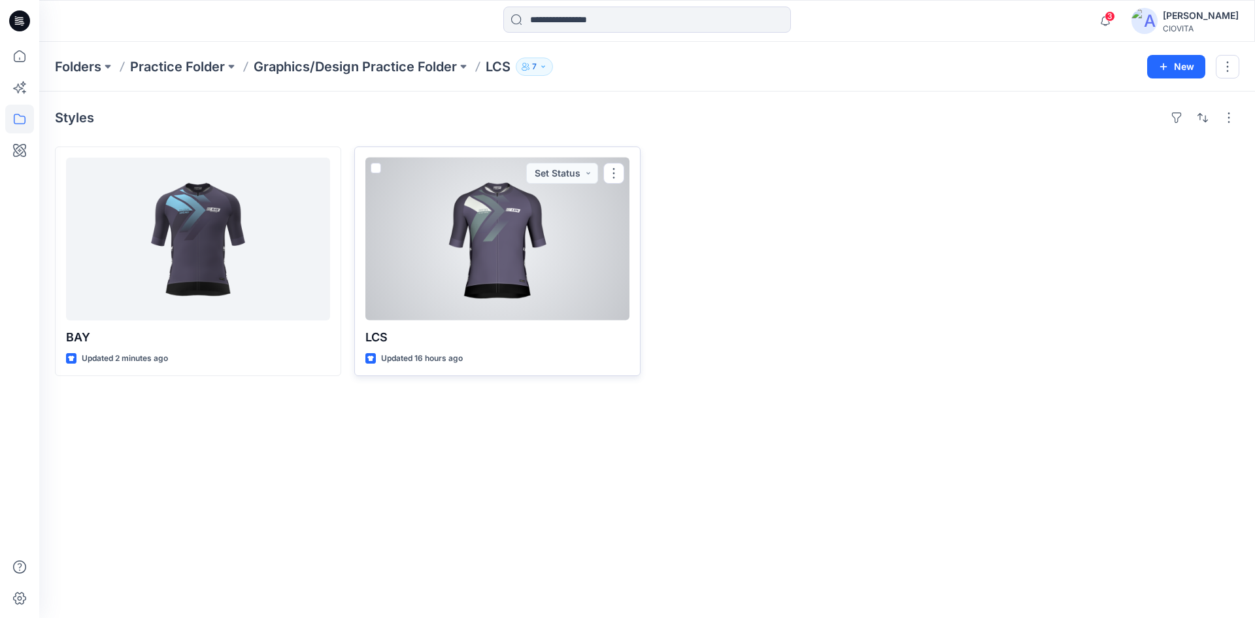
click at [534, 246] on div at bounding box center [497, 239] width 264 height 163
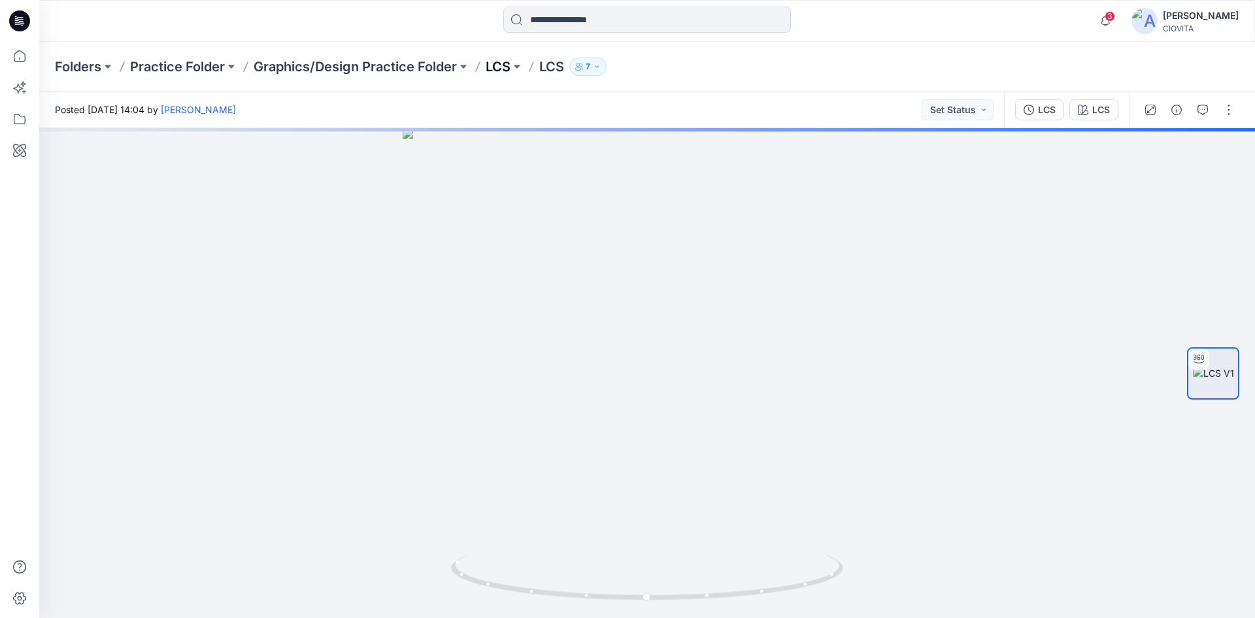
click at [497, 70] on p "LCS" at bounding box center [498, 67] width 25 height 18
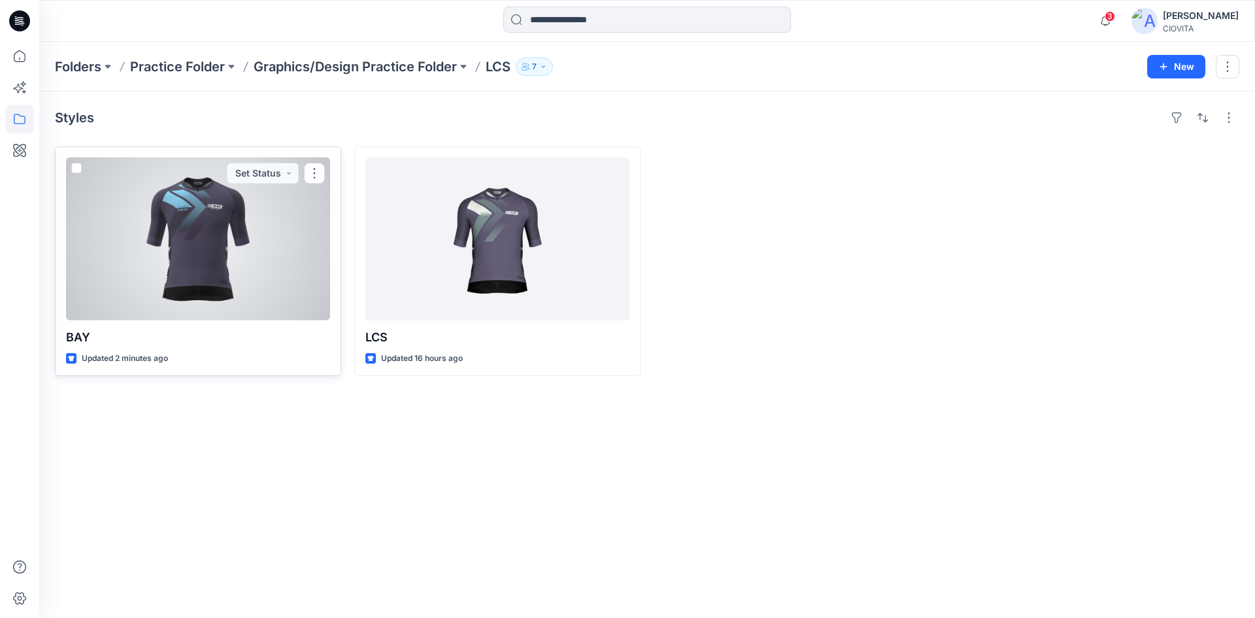
click at [254, 231] on div at bounding box center [198, 239] width 264 height 163
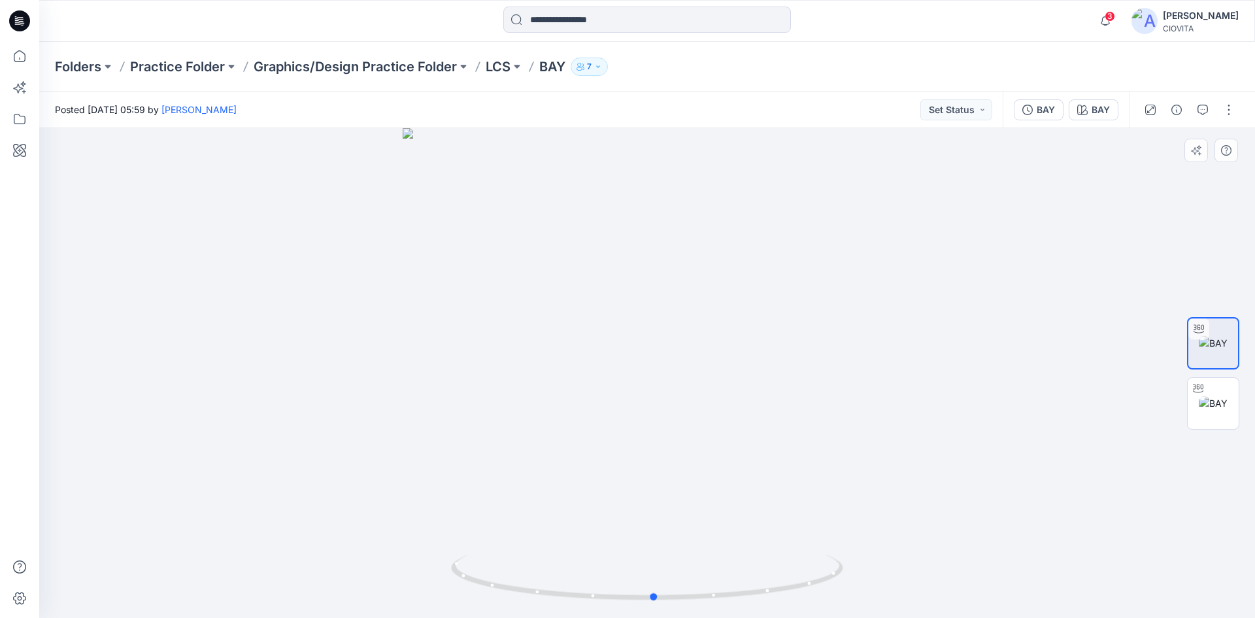
drag, startPoint x: 410, startPoint y: 341, endPoint x: 473, endPoint y: 331, distance: 64.3
click at [473, 331] on div at bounding box center [647, 373] width 1216 height 490
click at [1211, 410] on img at bounding box center [1213, 403] width 29 height 14
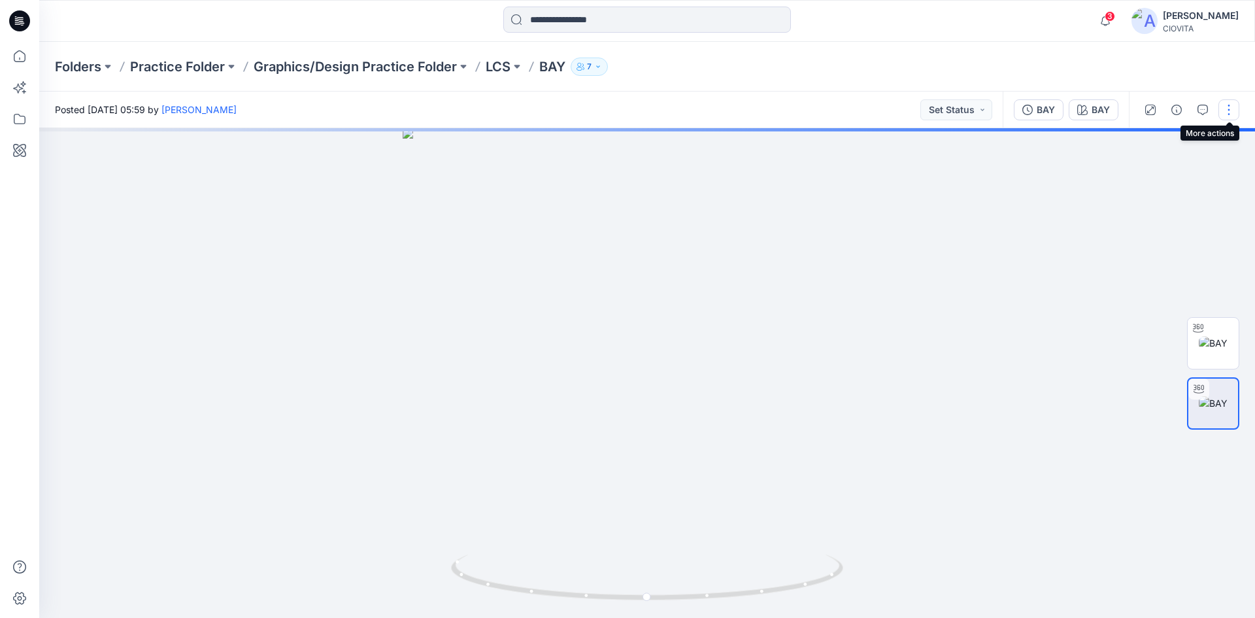
click at [1230, 114] on button "button" at bounding box center [1228, 109] width 21 height 21
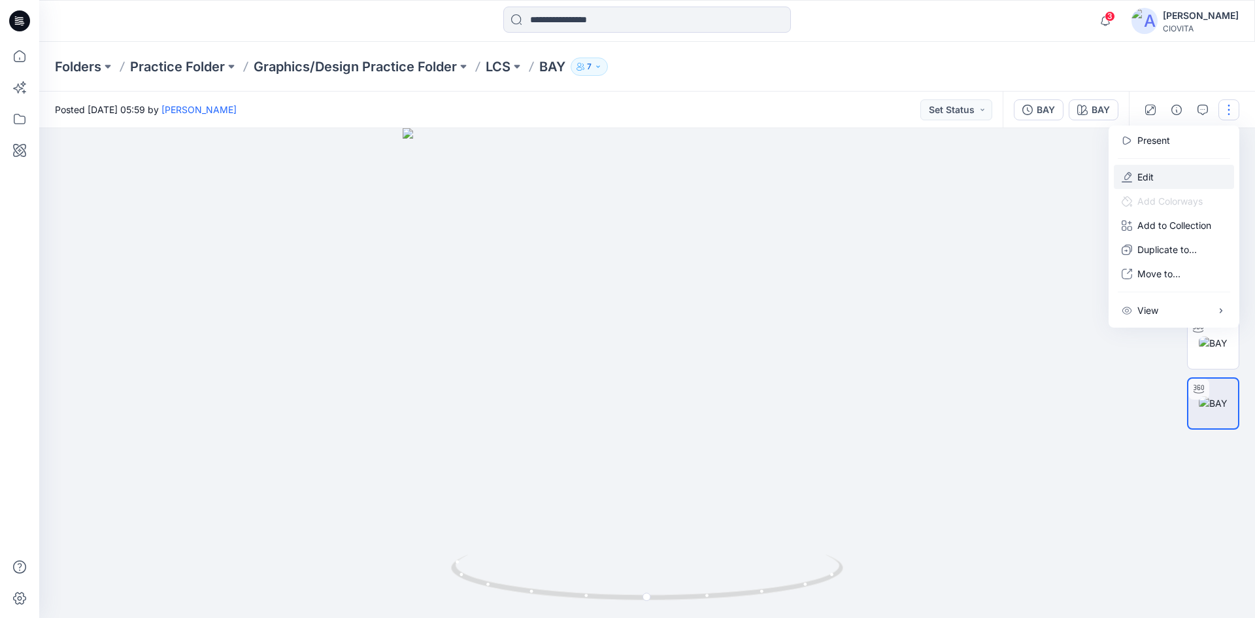
click at [1153, 169] on button "Edit" at bounding box center [1174, 177] width 120 height 24
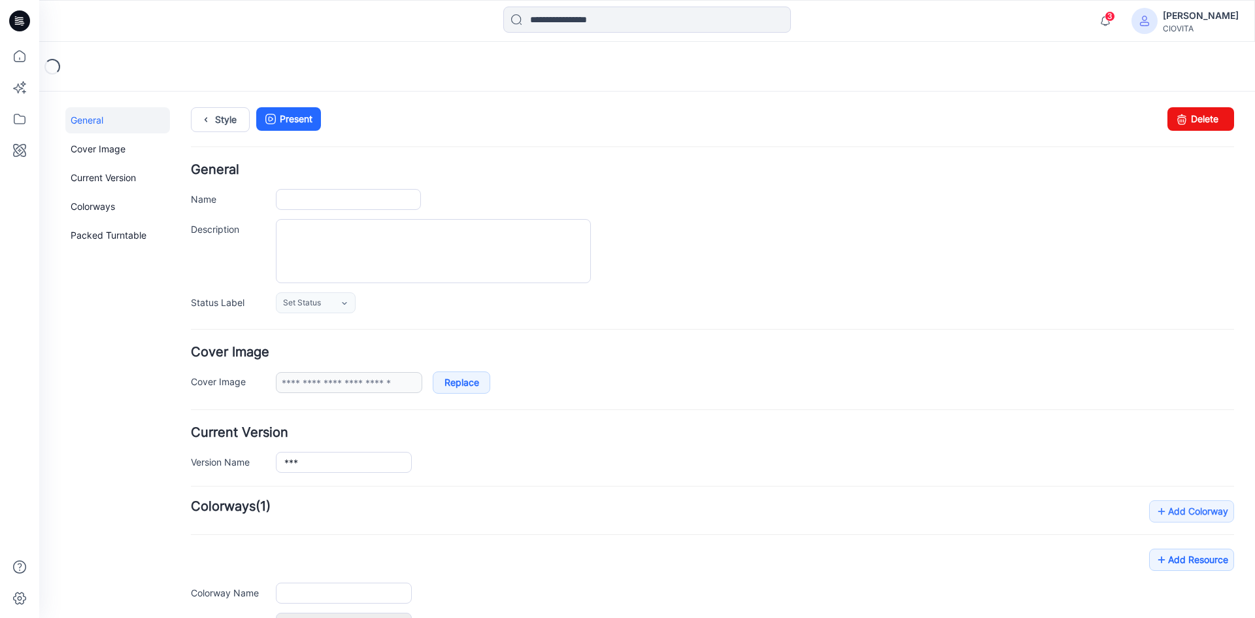
type input "***"
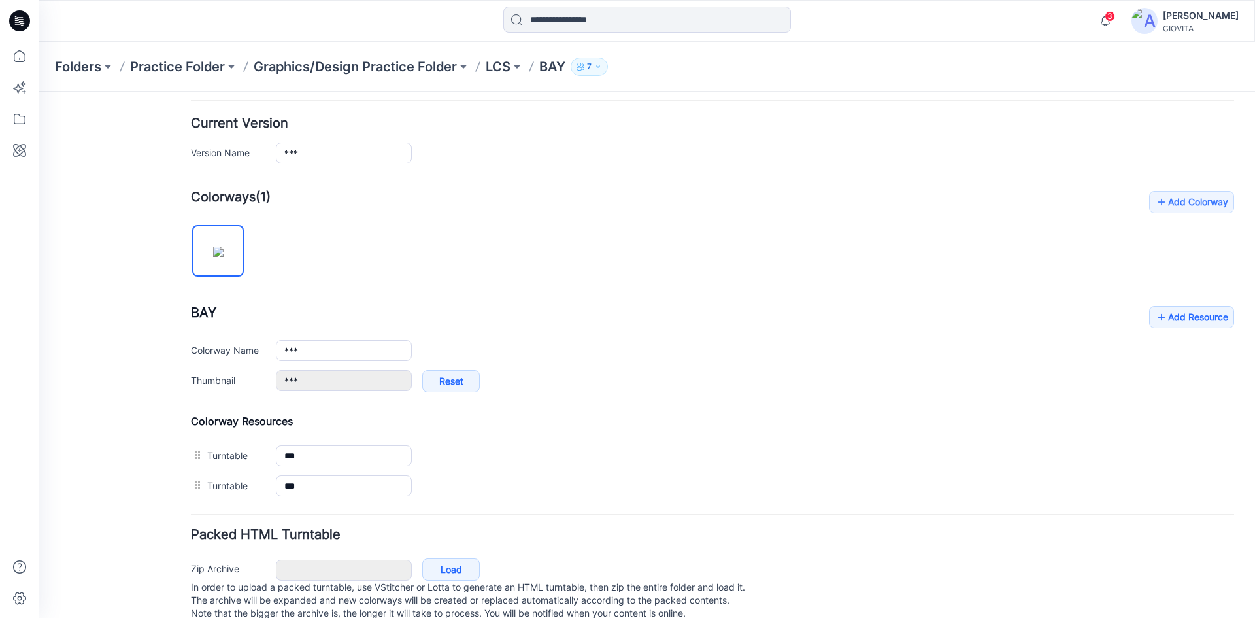
scroll to position [342, 0]
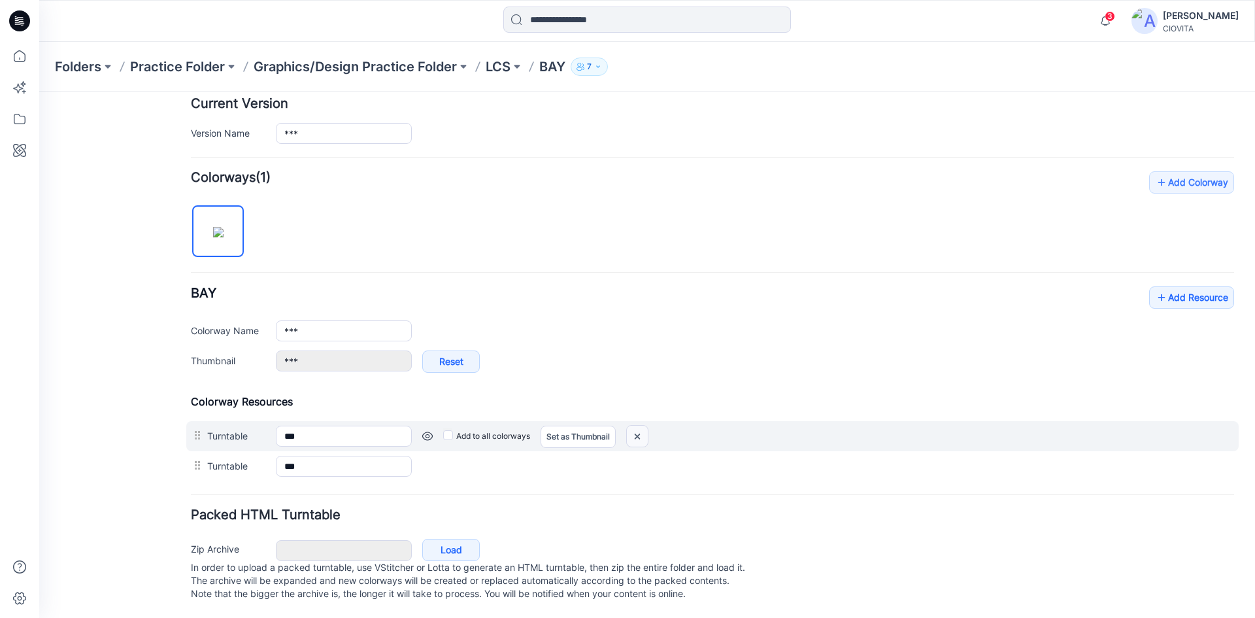
drag, startPoint x: 637, startPoint y: 426, endPoint x: 734, endPoint y: 157, distance: 285.8
click at [637, 426] on img at bounding box center [637, 437] width 21 height 22
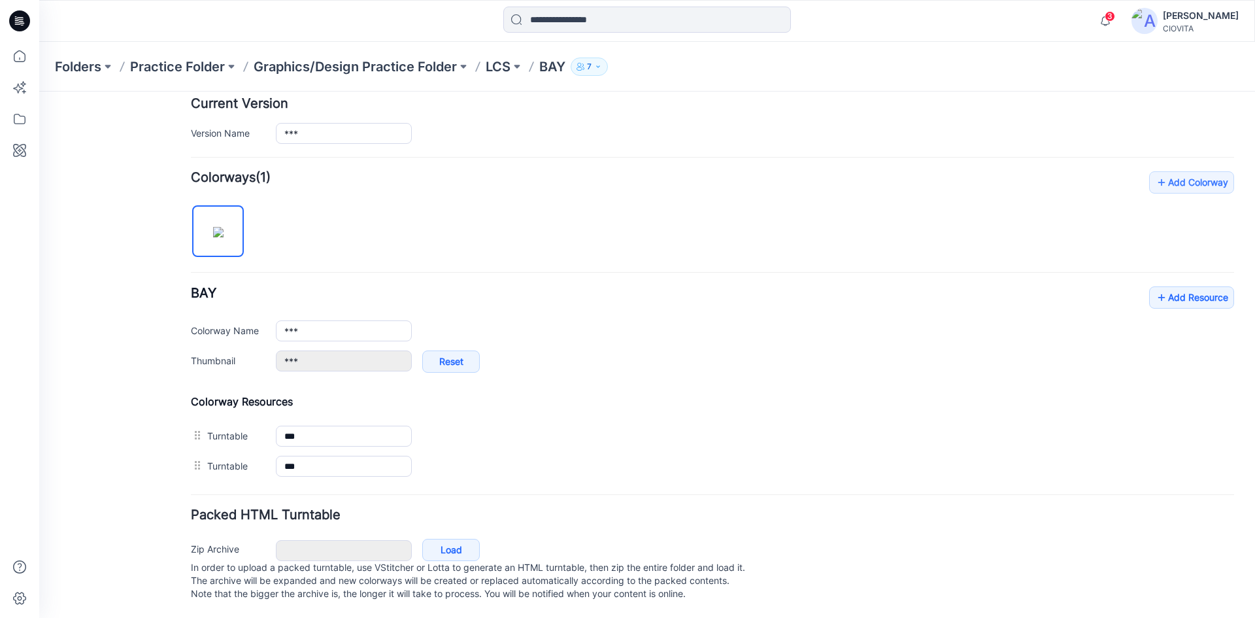
scroll to position [312, 0]
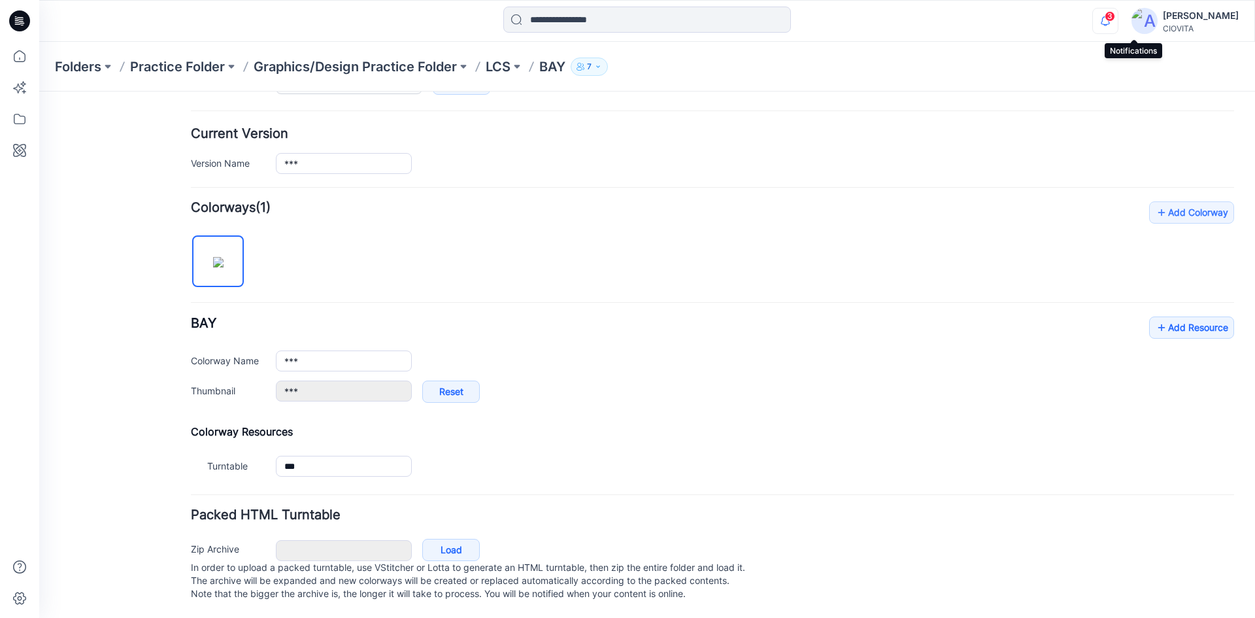
click at [1118, 24] on icon "button" at bounding box center [1105, 21] width 25 height 26
click at [803, 127] on h4 "Current Version" at bounding box center [712, 133] width 1043 height 12
click at [501, 67] on p "LCS" at bounding box center [498, 67] width 25 height 18
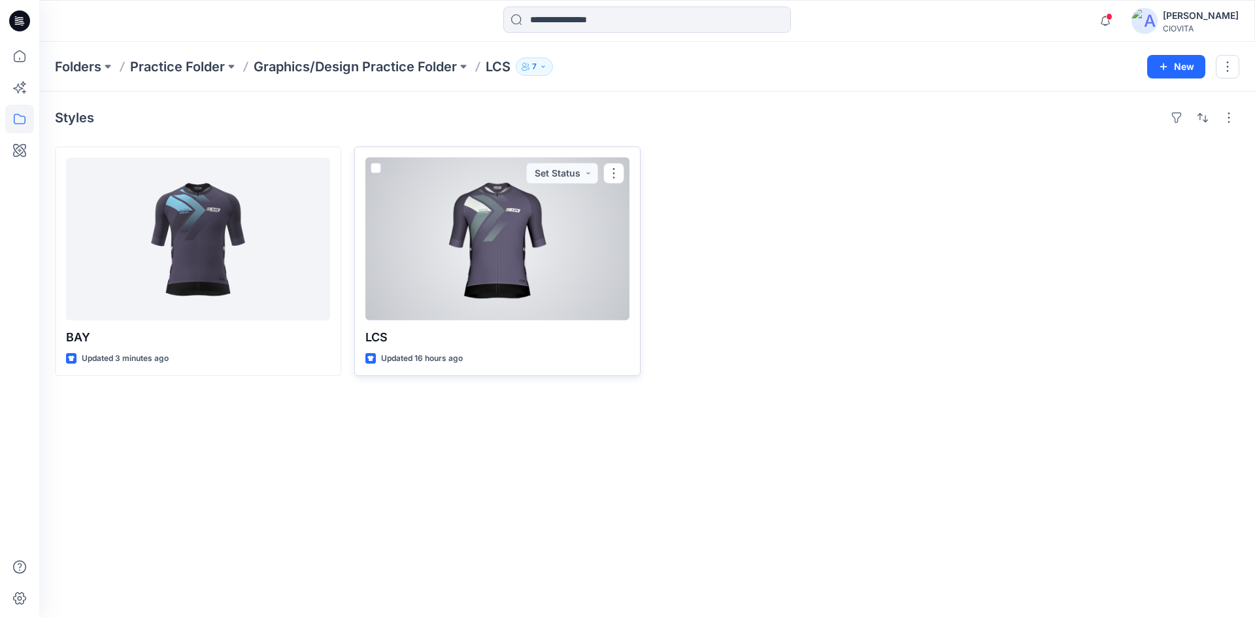
click at [548, 258] on div at bounding box center [497, 239] width 264 height 163
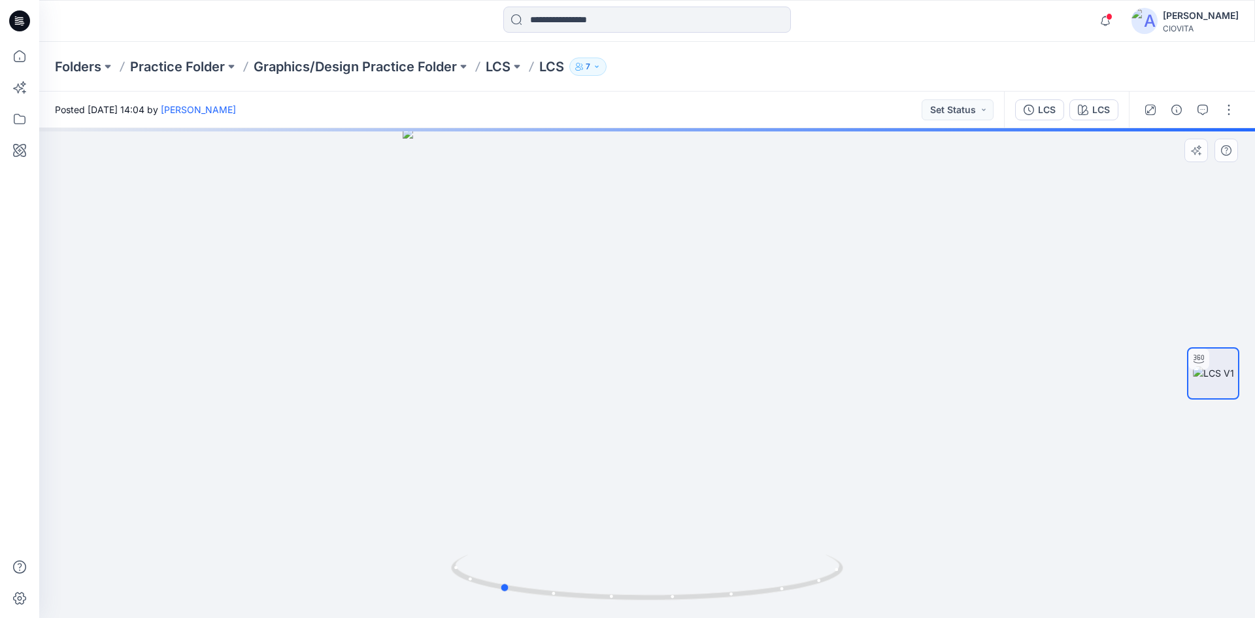
drag, startPoint x: 445, startPoint y: 261, endPoint x: 578, endPoint y: 193, distance: 149.7
click at [721, 272] on div at bounding box center [647, 373] width 1216 height 490
click at [490, 67] on p "LCS" at bounding box center [498, 67] width 25 height 18
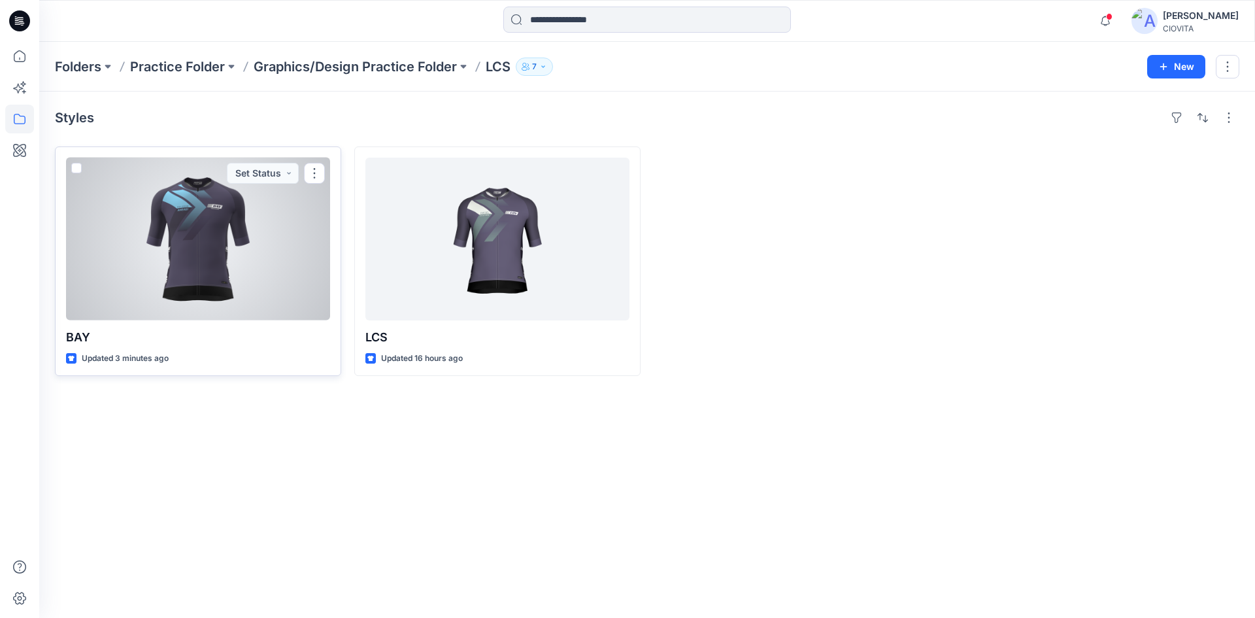
click at [197, 222] on div at bounding box center [198, 239] width 264 height 163
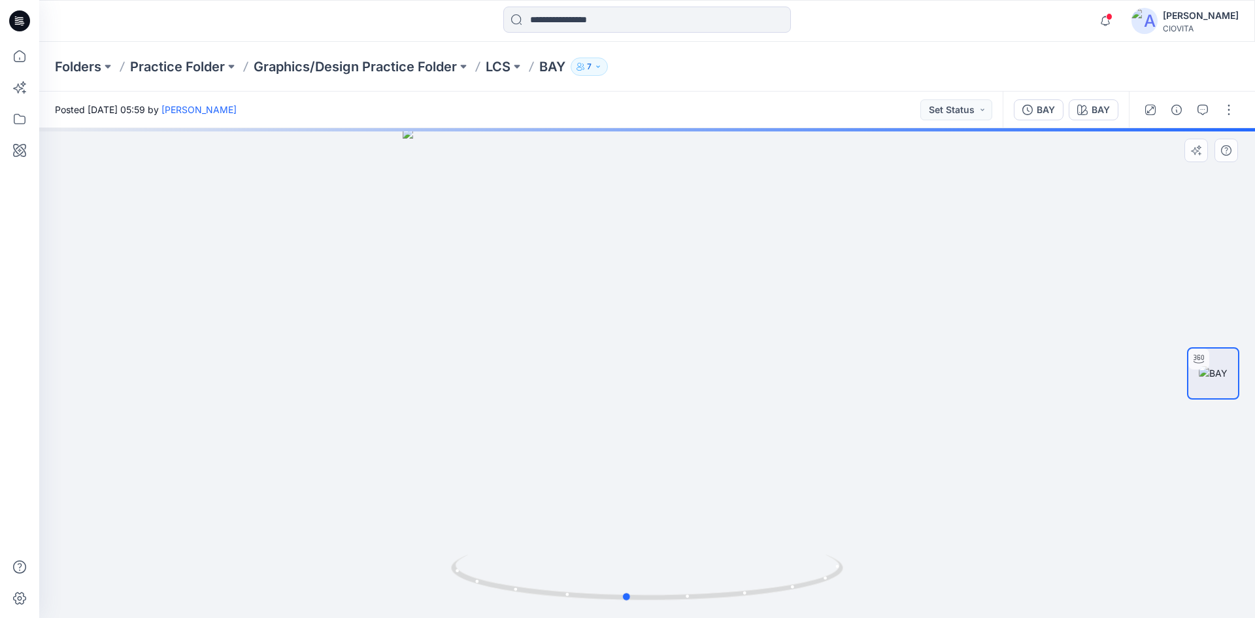
drag, startPoint x: 541, startPoint y: 293, endPoint x: 912, endPoint y: 289, distance: 371.3
click at [912, 289] on div at bounding box center [647, 373] width 1216 height 490
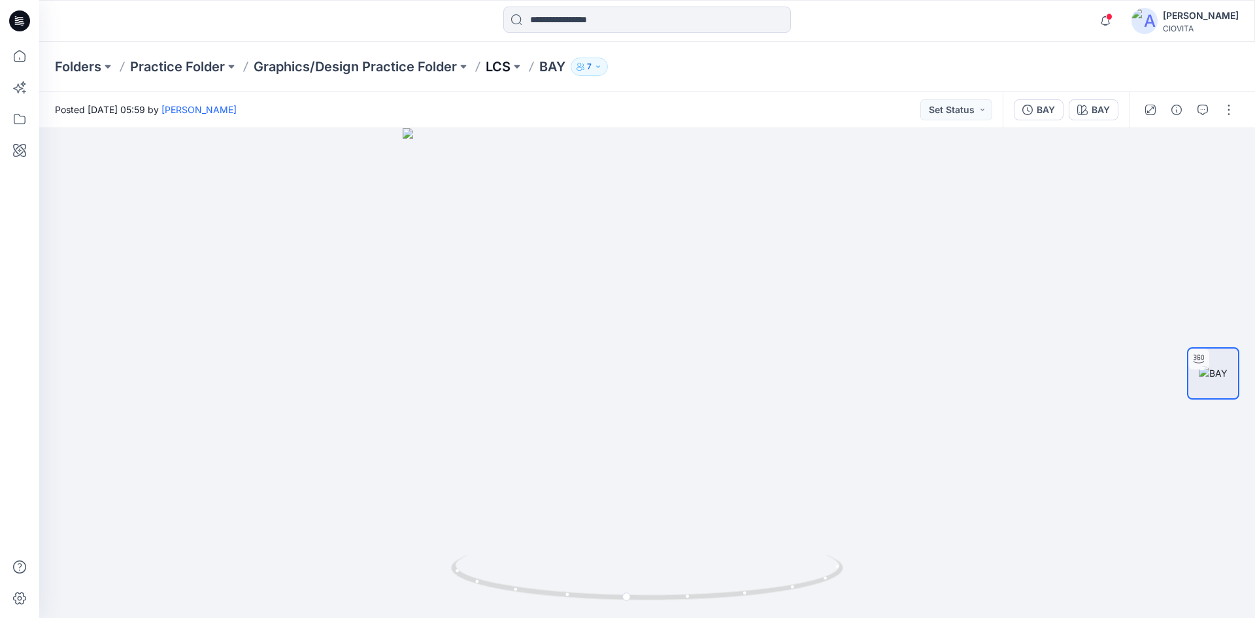
click at [491, 65] on p "LCS" at bounding box center [498, 67] width 25 height 18
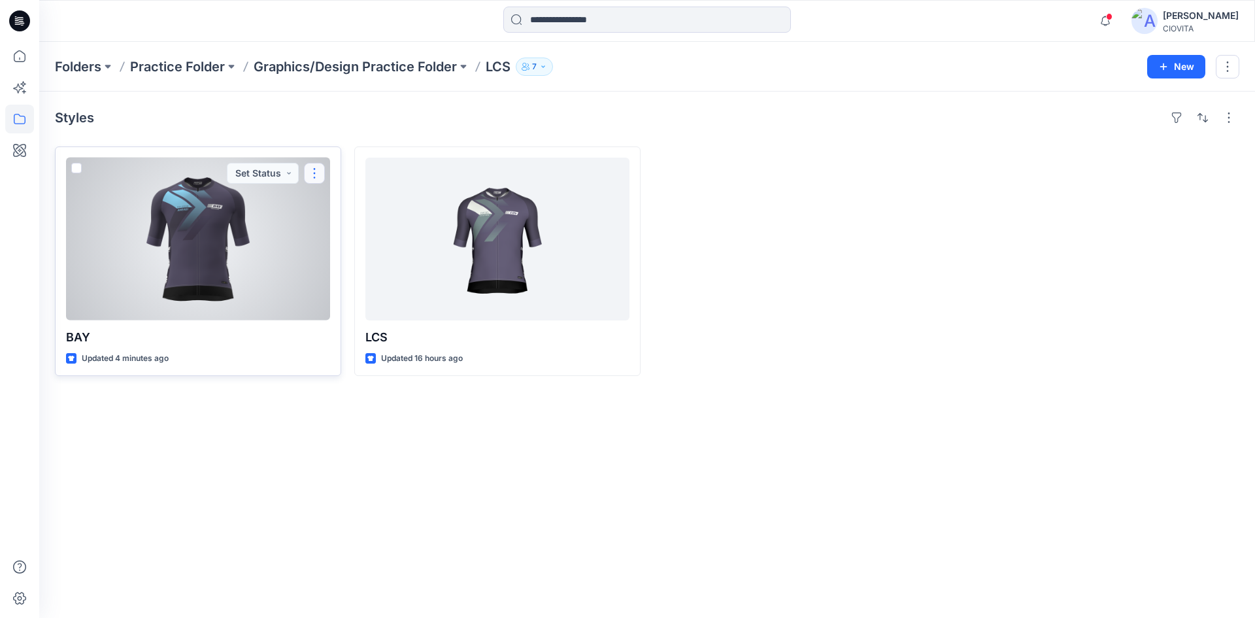
click at [314, 173] on button "button" at bounding box center [314, 173] width 21 height 21
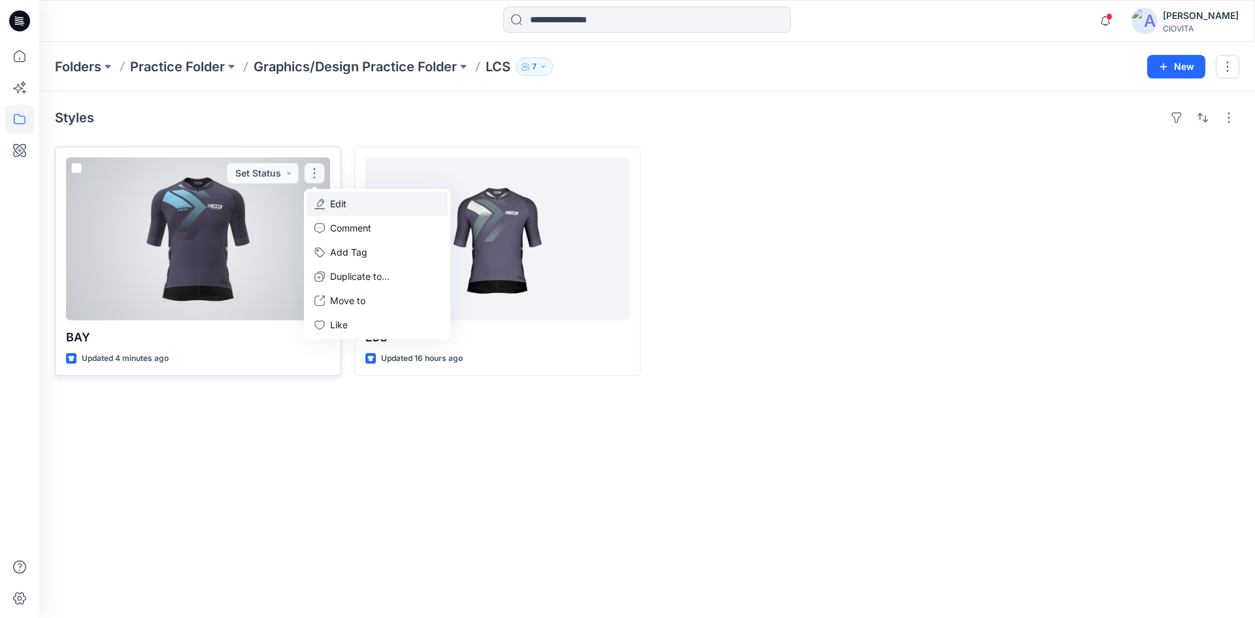
click at [370, 207] on button "Edit" at bounding box center [377, 204] width 141 height 24
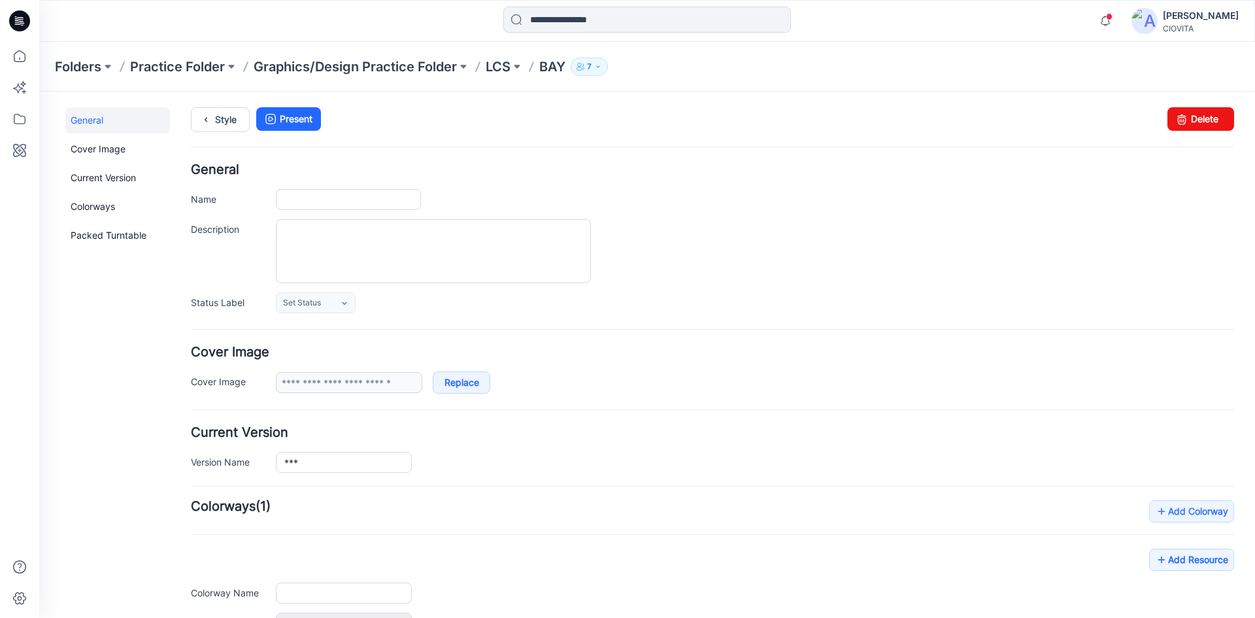
type input "***"
click at [1195, 120] on link "Delete" at bounding box center [1200, 119] width 67 height 24
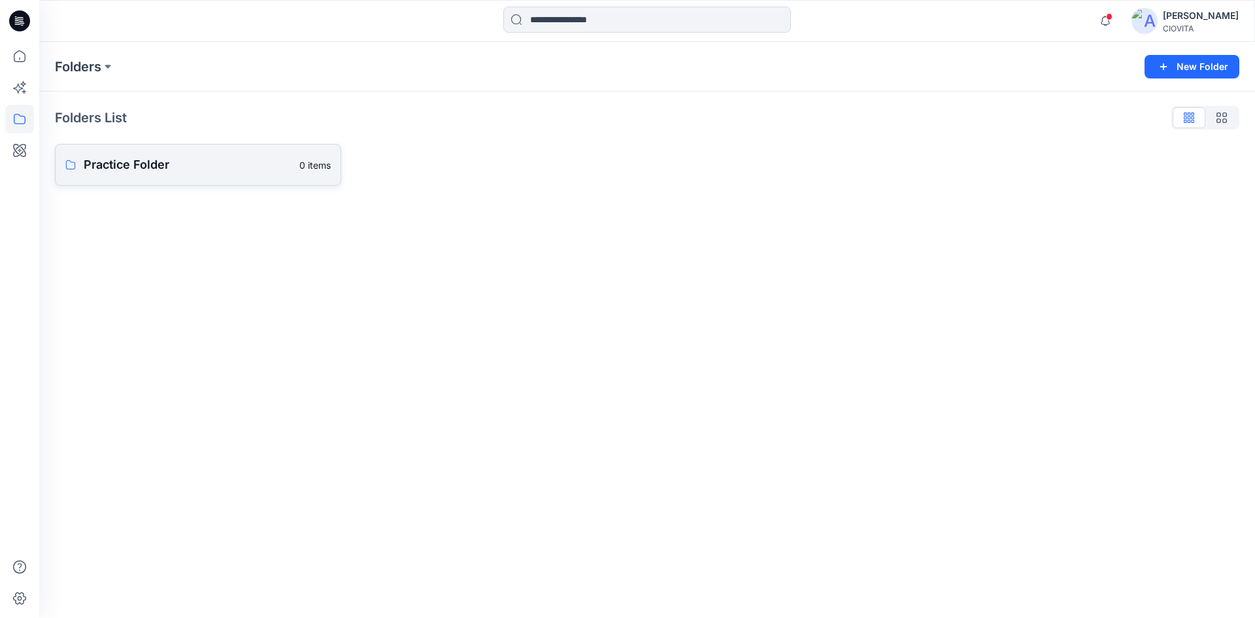
click at [170, 158] on p "Practice Folder" at bounding box center [188, 165] width 208 height 18
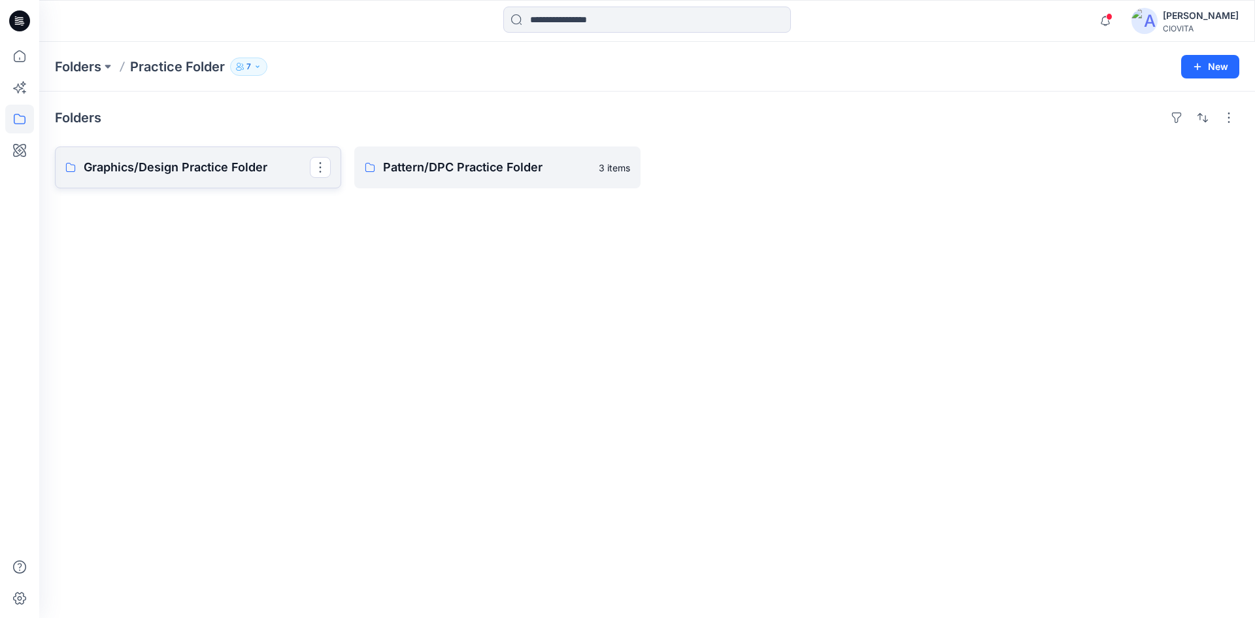
click at [261, 165] on p "Graphics/Design Practice Folder" at bounding box center [197, 167] width 226 height 18
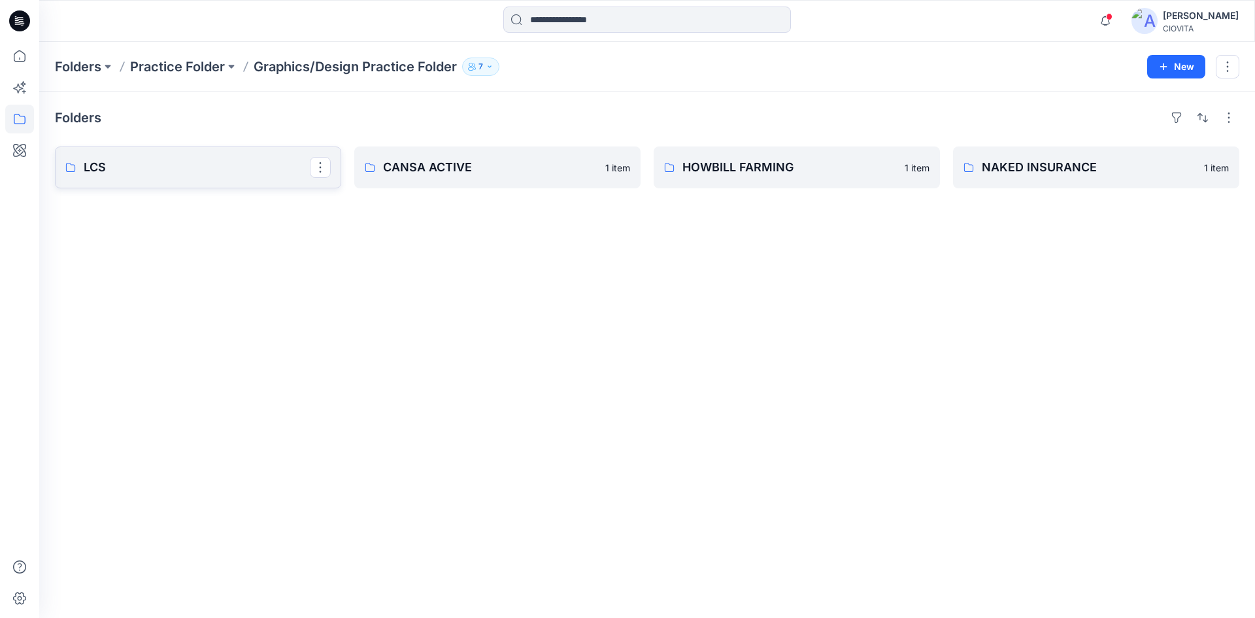
click at [246, 169] on p "LCS" at bounding box center [197, 167] width 226 height 18
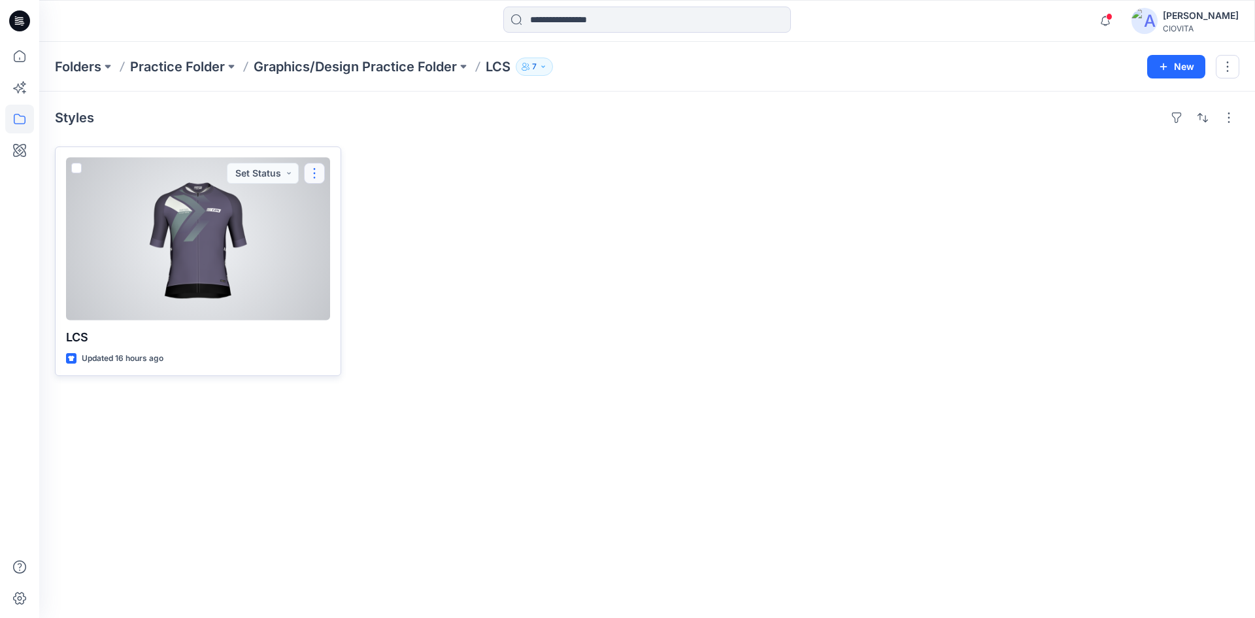
click at [315, 169] on button "button" at bounding box center [314, 173] width 21 height 21
click at [352, 205] on button "Edit" at bounding box center [377, 204] width 141 height 24
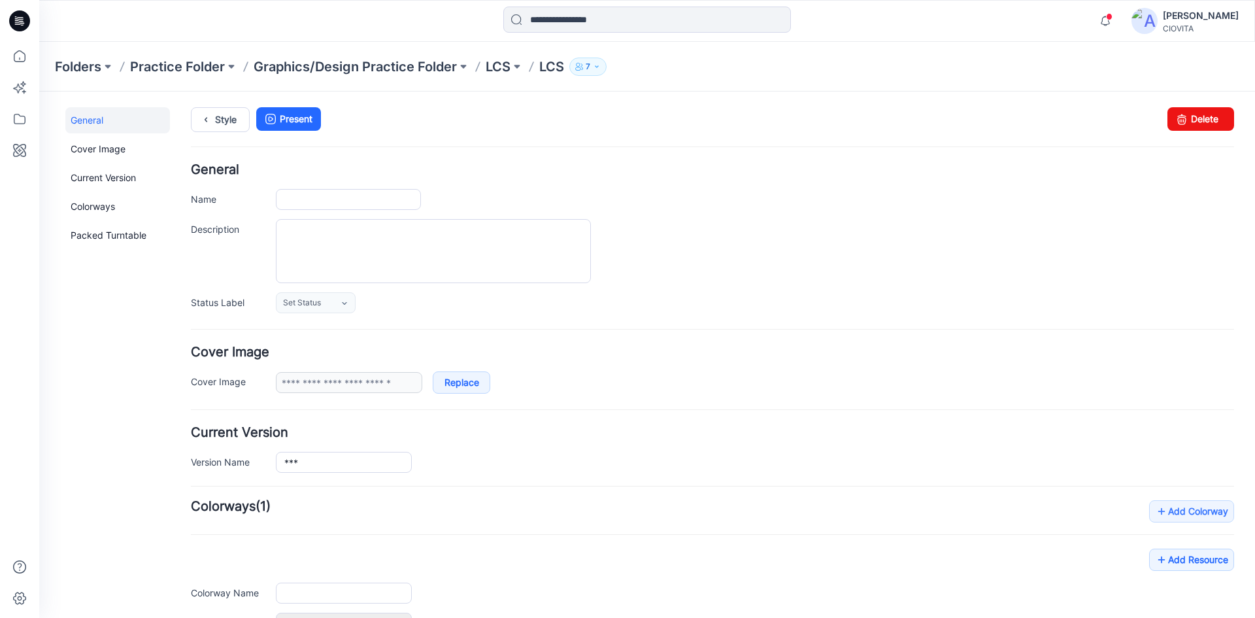
type input "***"
type input "******"
click at [1192, 120] on link "Delete" at bounding box center [1200, 119] width 67 height 24
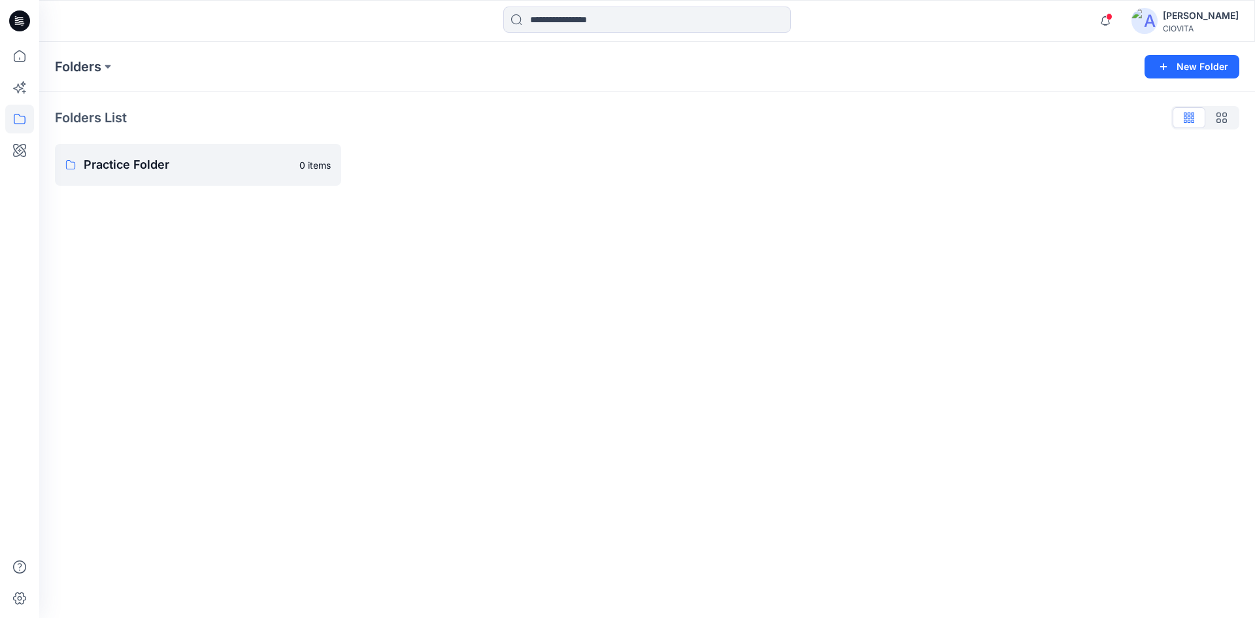
click at [1105, 165] on div at bounding box center [1096, 165] width 286 height 42
